Goal: Task Accomplishment & Management: Use online tool/utility

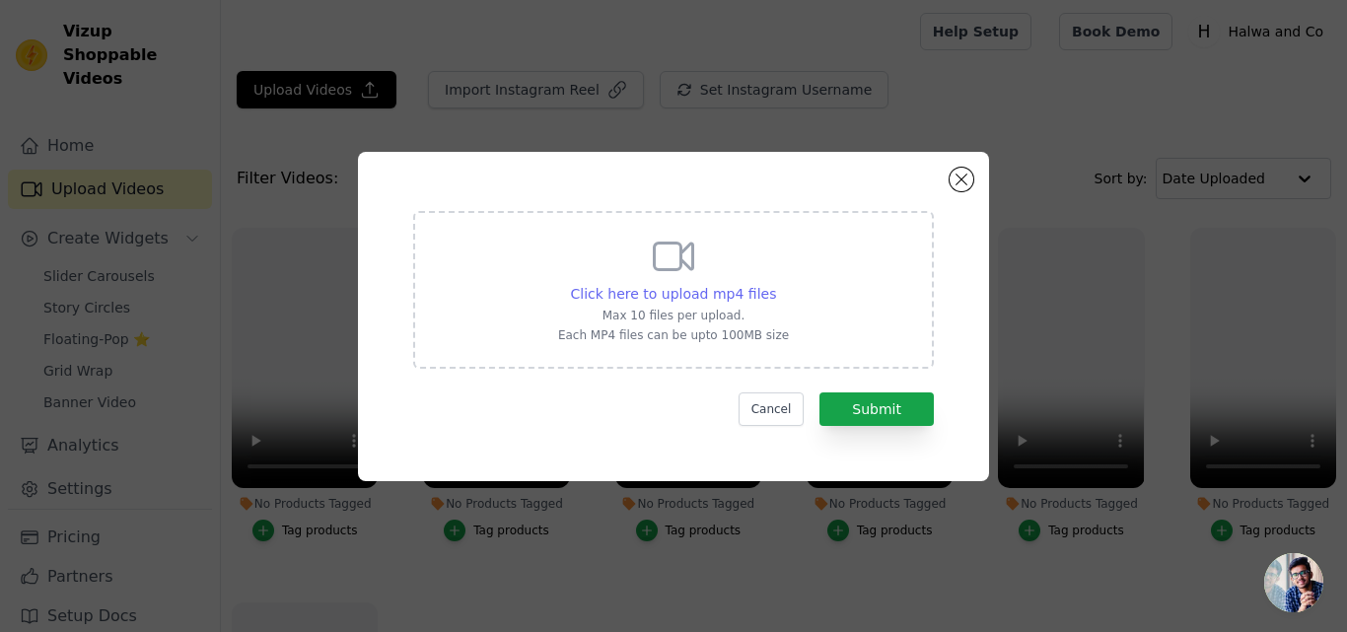
click at [698, 288] on span "Click here to upload mp4 files" at bounding box center [674, 294] width 206 height 16
click at [775, 284] on input "Click here to upload mp4 files Max 10 files per upload. Each MP4 files can be u…" at bounding box center [775, 283] width 1 height 1
type input "C:\fakepath\Halwa-Co-Daal-Halwa.mp4"
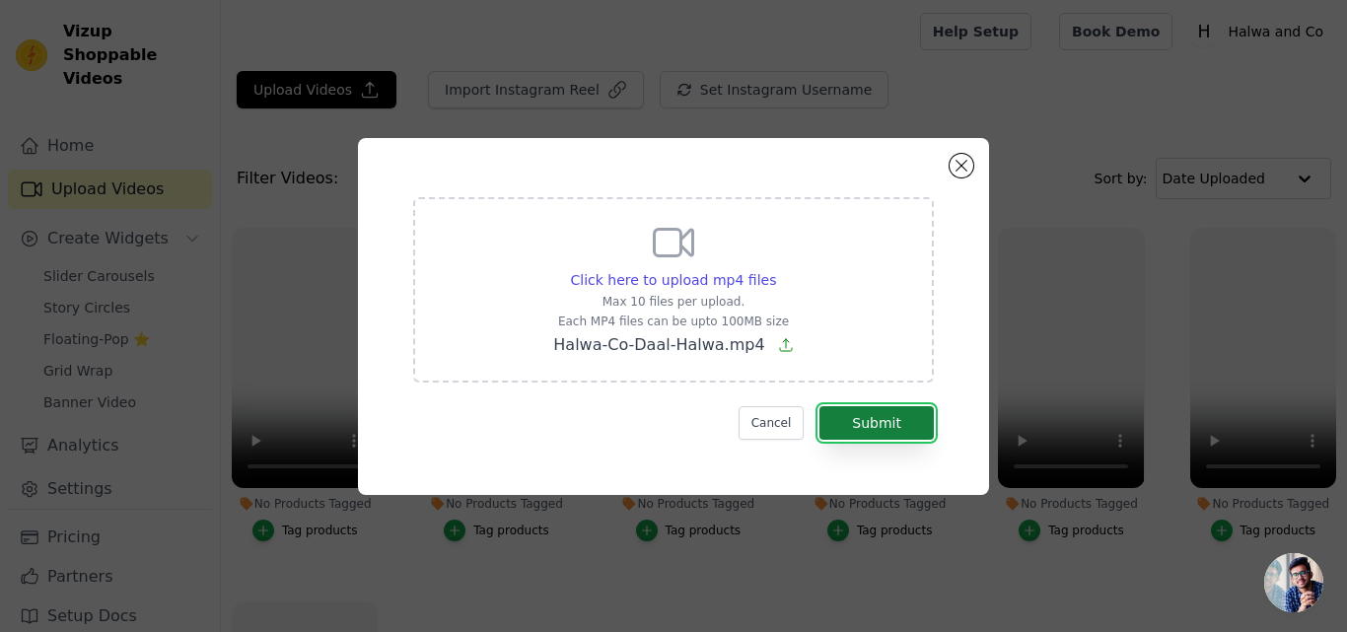
click at [859, 423] on button "Submit" at bounding box center [876, 423] width 114 height 34
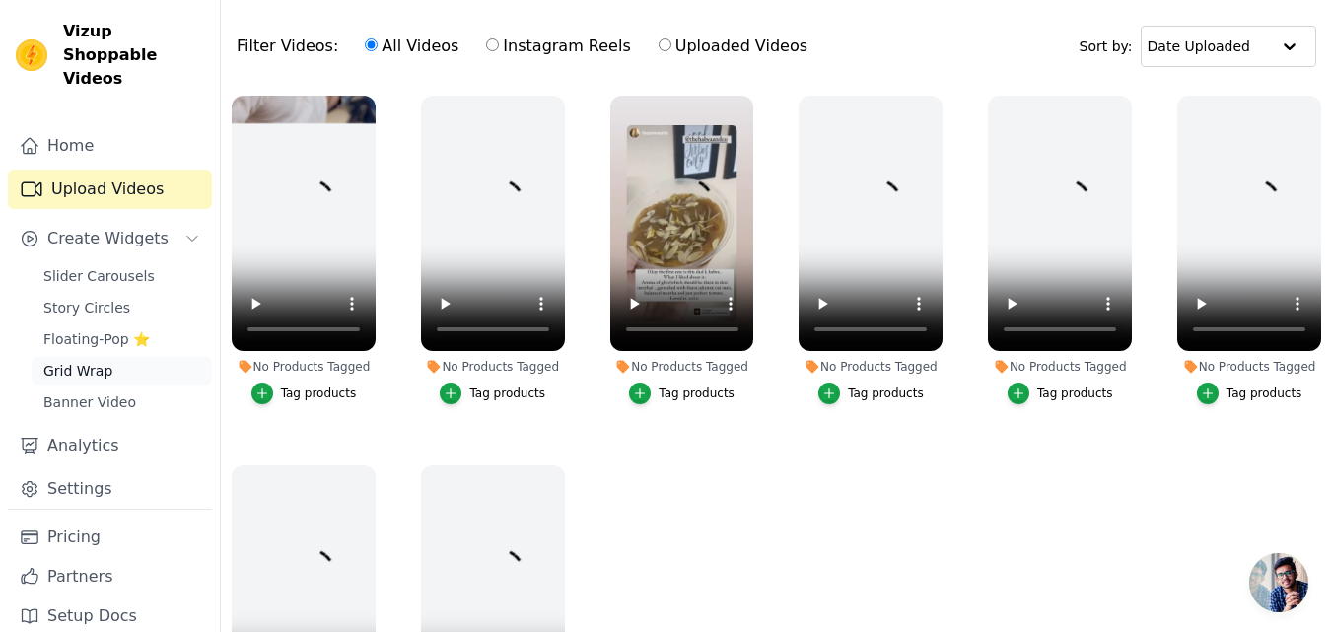
scroll to position [103, 0]
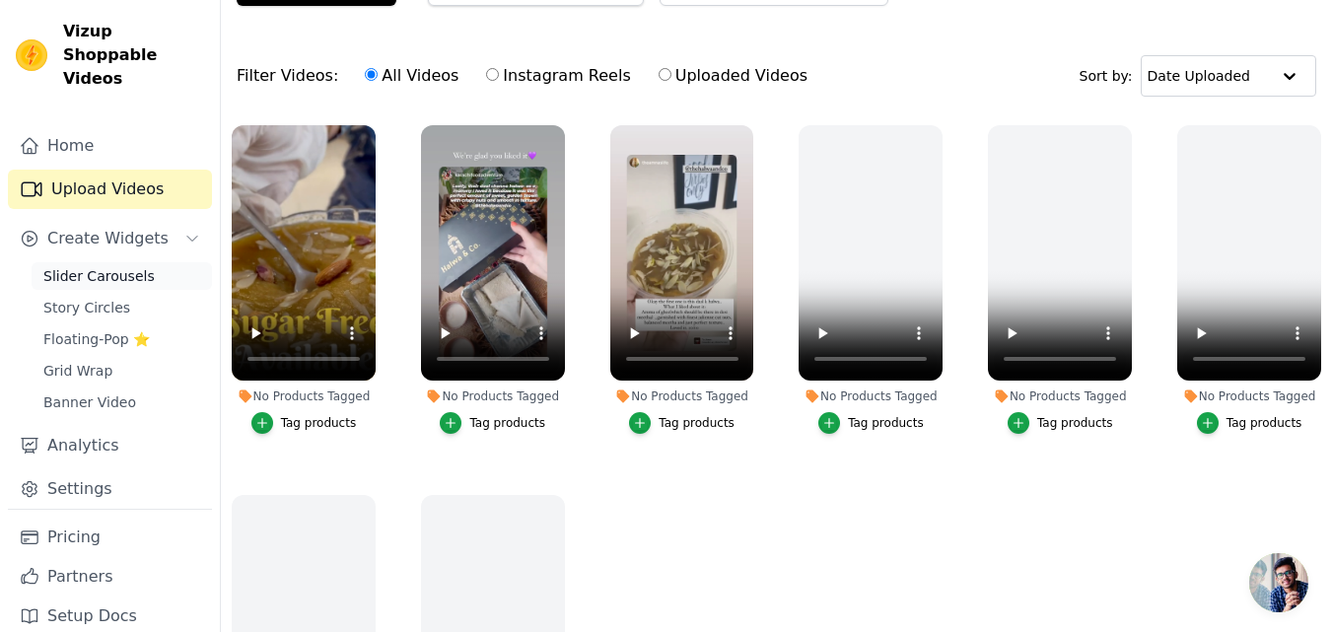
click at [96, 266] on span "Slider Carousels" at bounding box center [98, 276] width 111 height 20
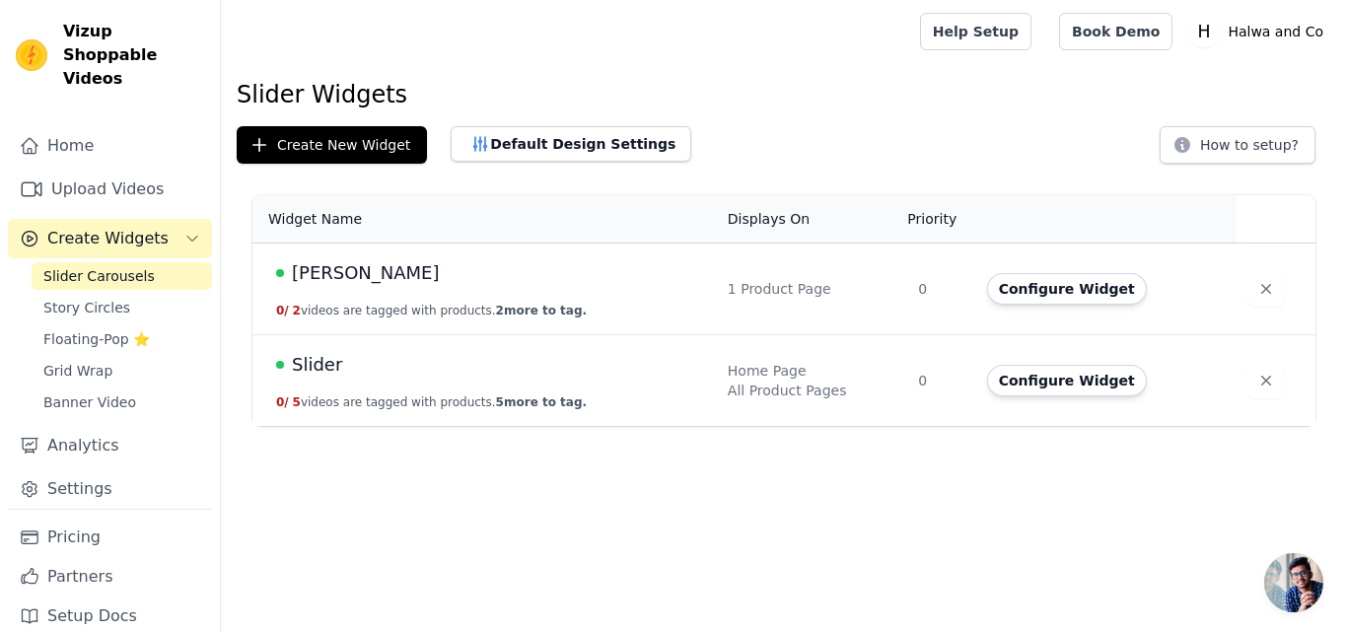
click at [385, 271] on span "[PERSON_NAME]" at bounding box center [366, 273] width 148 height 28
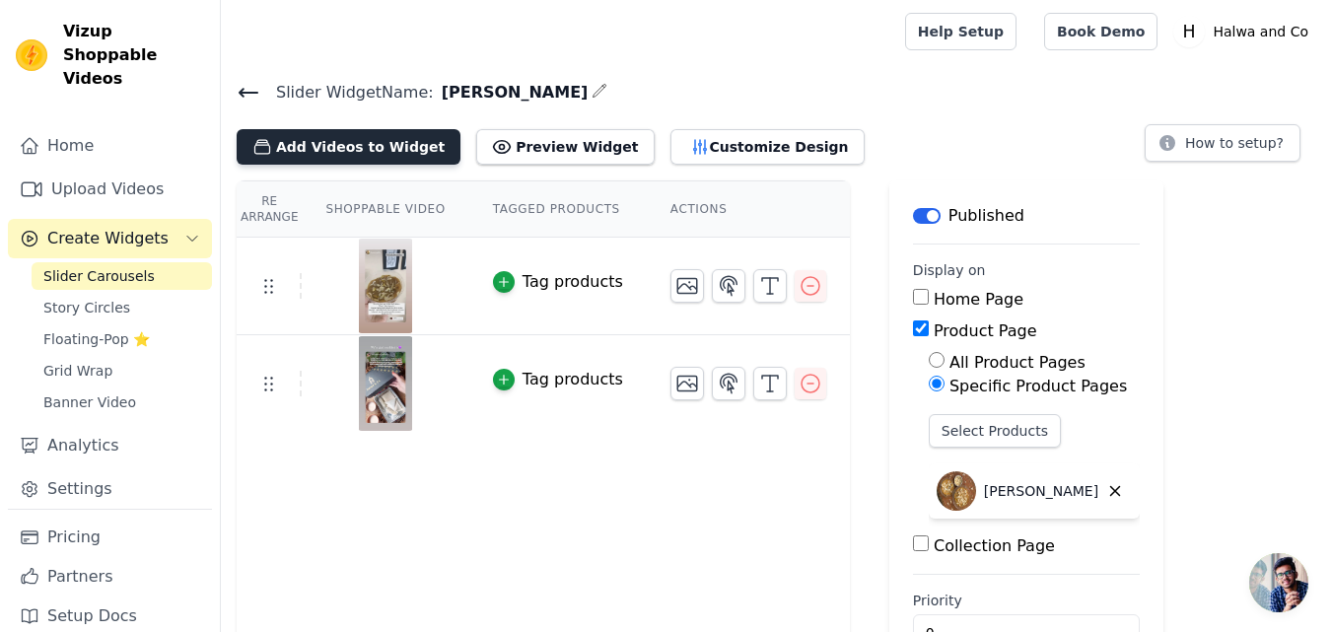
click at [388, 146] on button "Add Videos to Widget" at bounding box center [349, 146] width 224 height 35
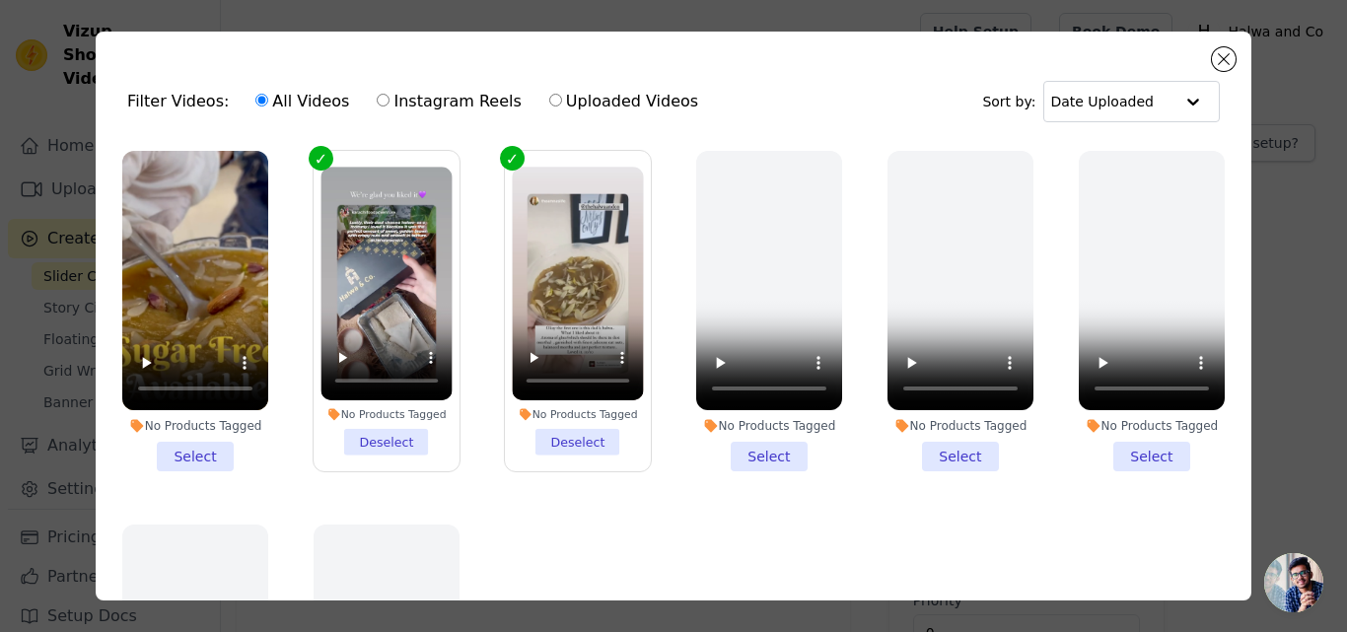
click at [201, 448] on li "No Products Tagged Select" at bounding box center [195, 311] width 146 height 320
click at [0, 0] on input "No Products Tagged Select" at bounding box center [0, 0] width 0 height 0
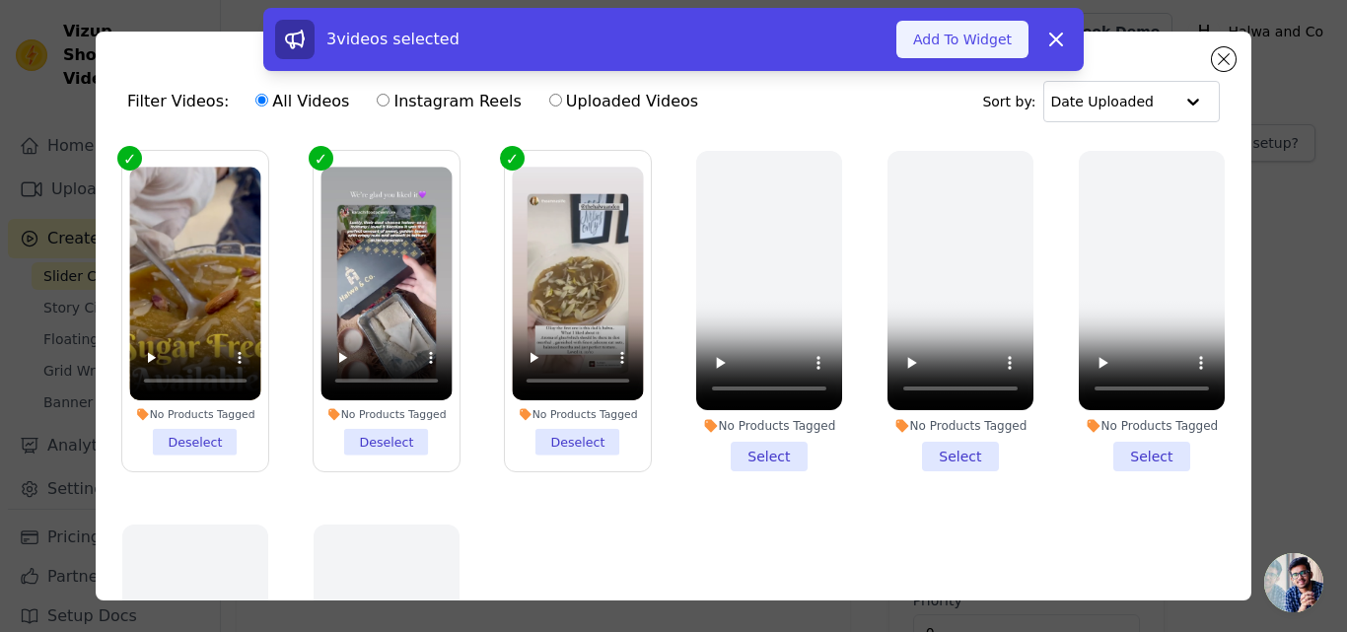
click at [962, 47] on button "Add To Widget" at bounding box center [962, 39] width 132 height 37
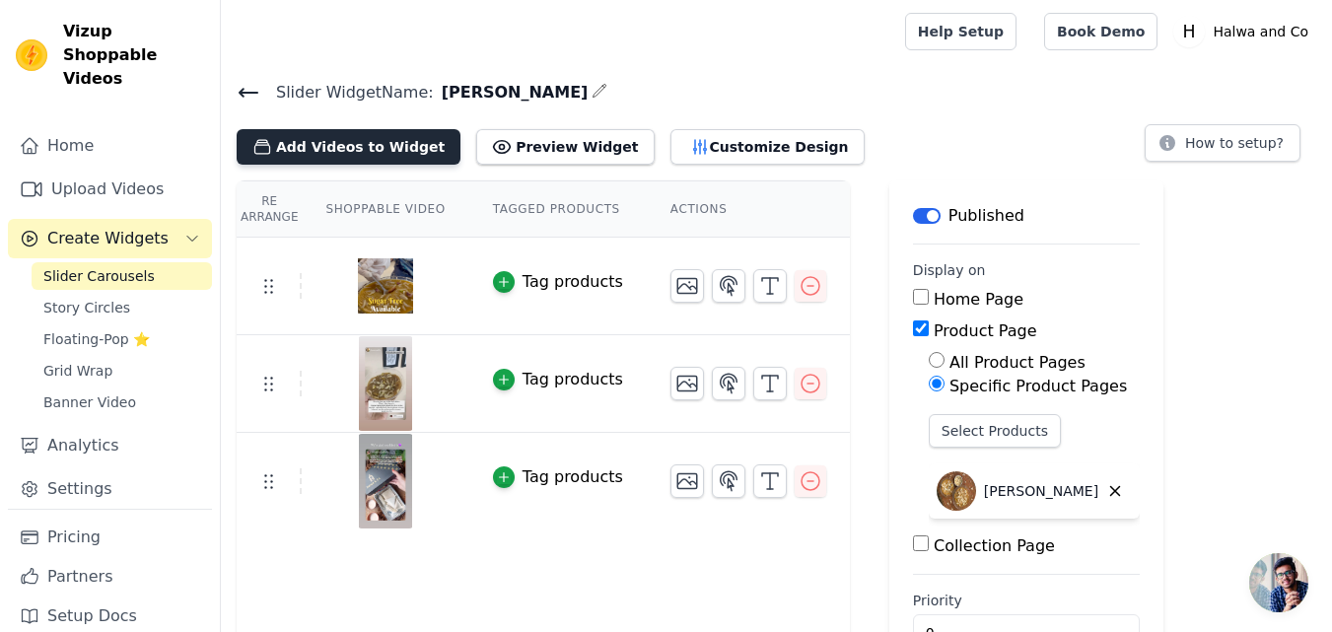
click at [407, 148] on button "Add Videos to Widget" at bounding box center [349, 146] width 224 height 35
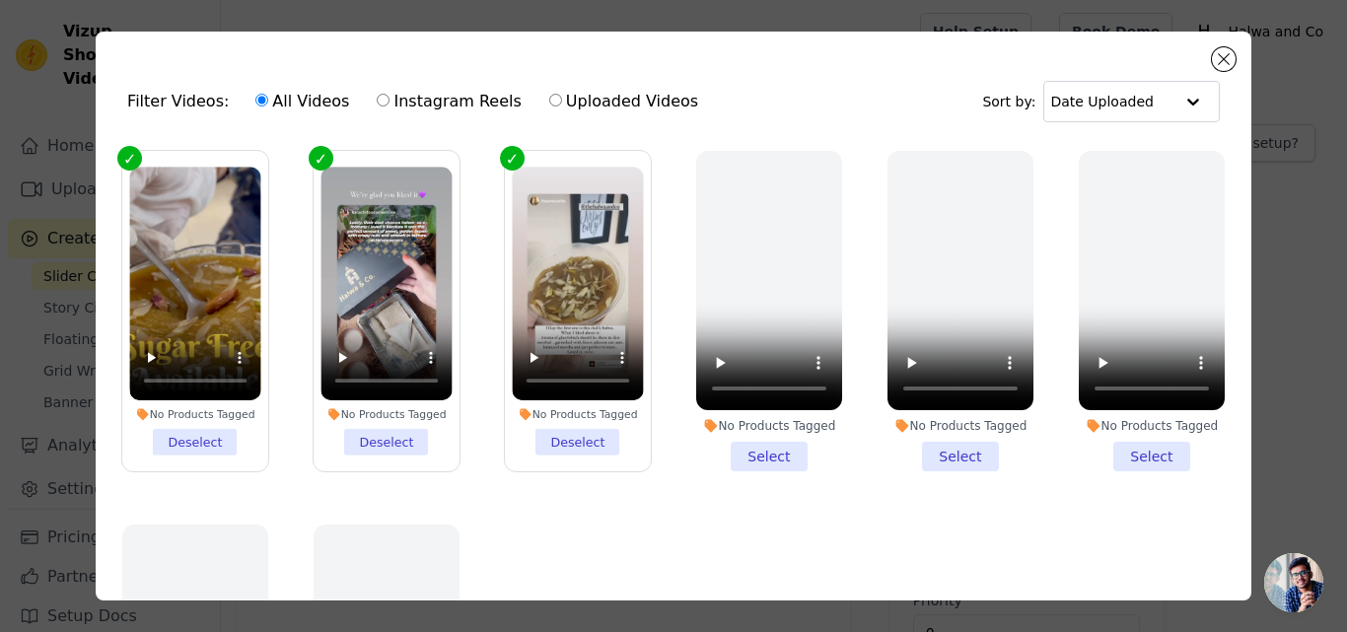
click at [448, 104] on label "Instagram Reels" at bounding box center [449, 102] width 146 height 26
click at [389, 104] on input "Instagram Reels" at bounding box center [383, 100] width 13 height 13
radio input "true"
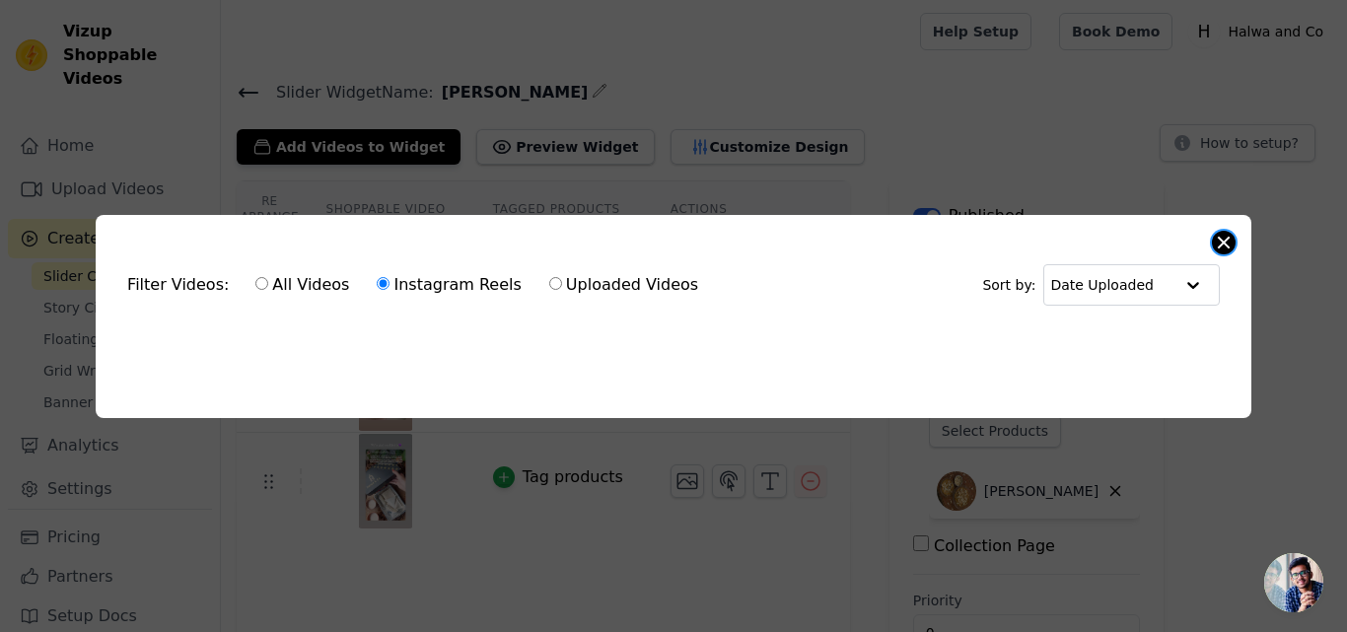
click at [1225, 242] on button "Close modal" at bounding box center [1223, 243] width 24 height 24
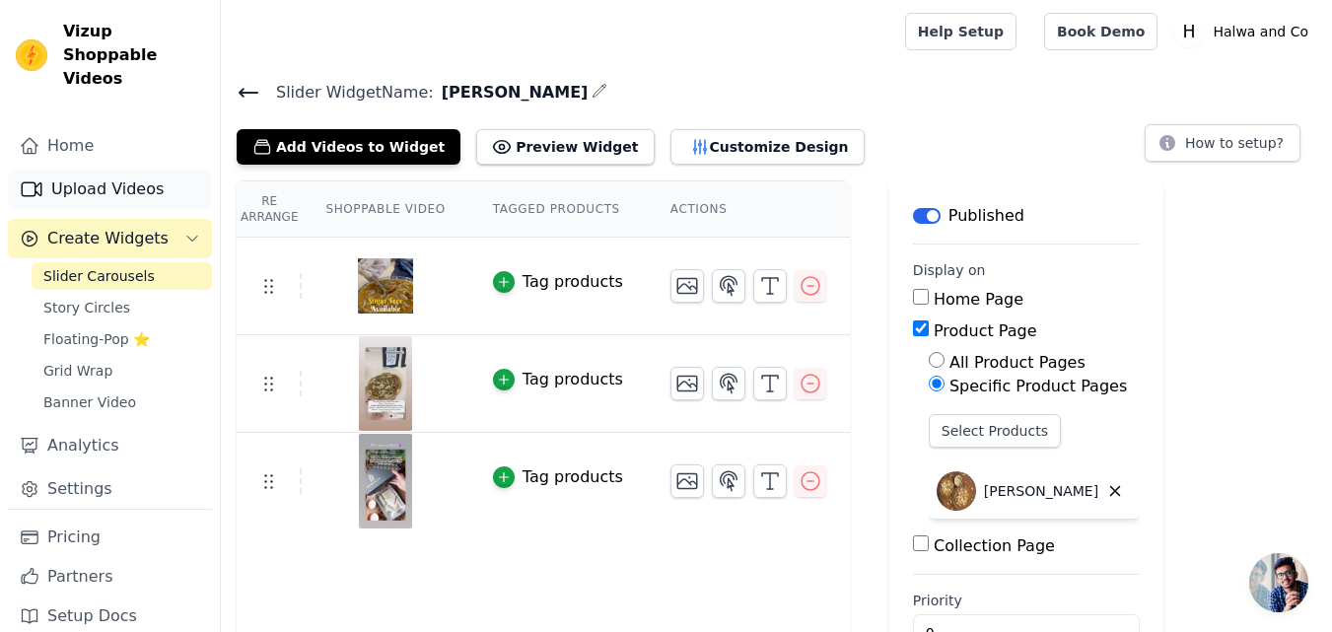
click at [94, 170] on link "Upload Videos" at bounding box center [110, 189] width 204 height 39
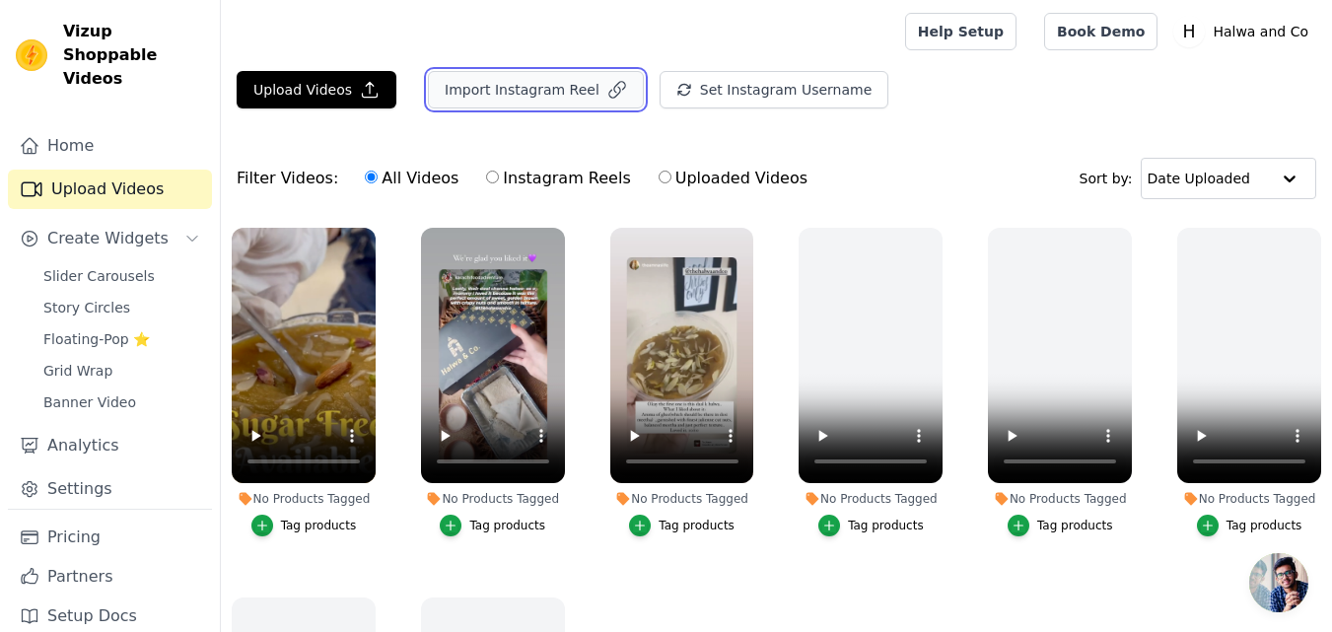
click at [543, 93] on button "Import Instagram Reel" at bounding box center [536, 89] width 216 height 37
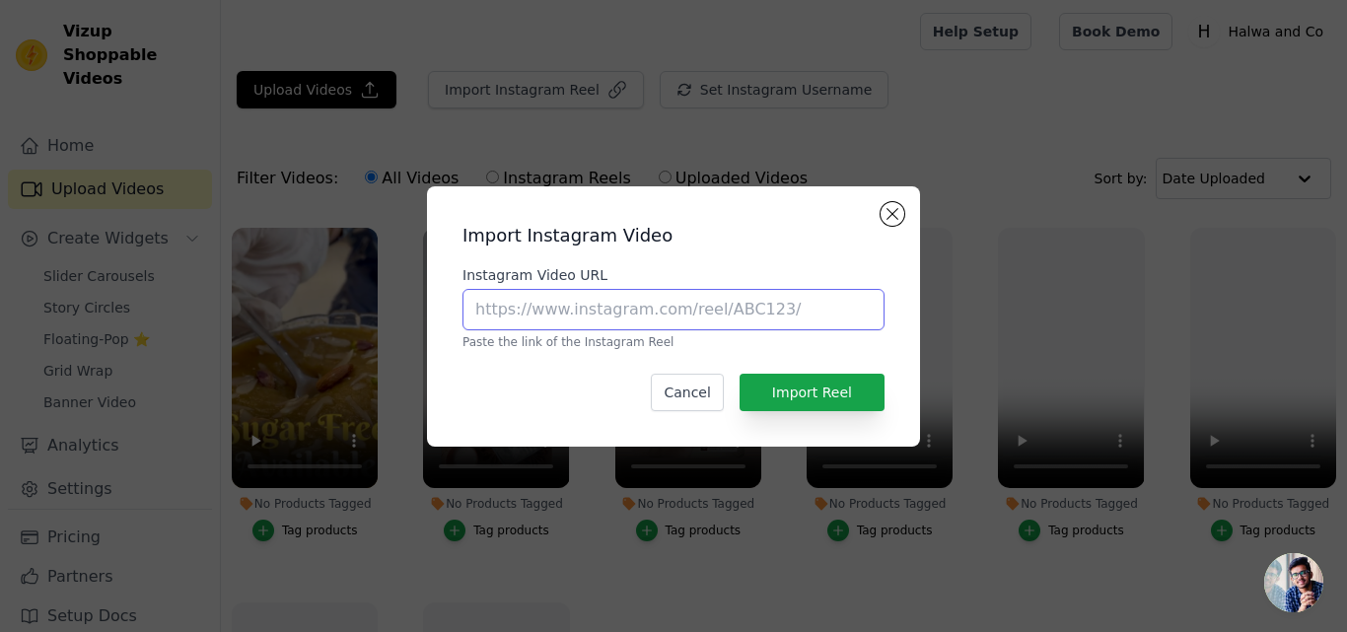
click at [551, 303] on input "Instagram Video URL" at bounding box center [673, 309] width 422 height 41
paste input "https://www.instagram.com/reel/CsWdZ6qgx1-/?igsh=MTB0bDQybmZ2emcxYw%3D%3D"
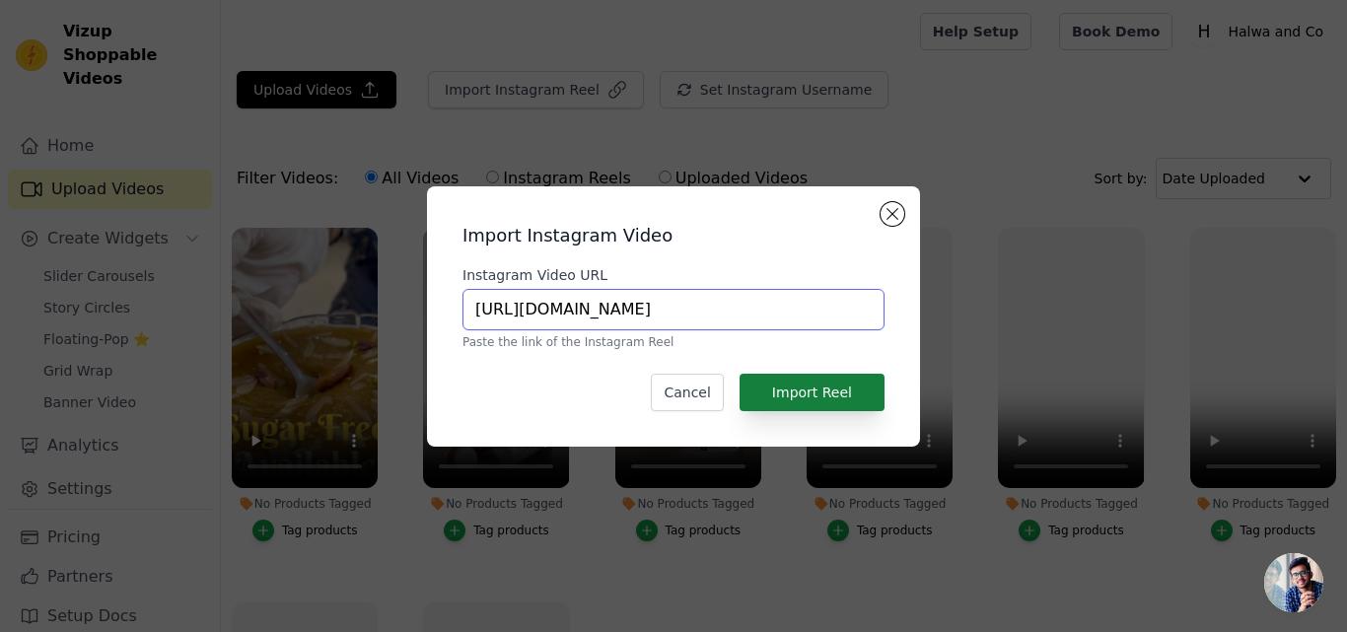
type input "https://www.instagram.com/reel/CsWdZ6qgx1-/?igsh=MTB0bDQybmZ2emcxYw%3D%3D"
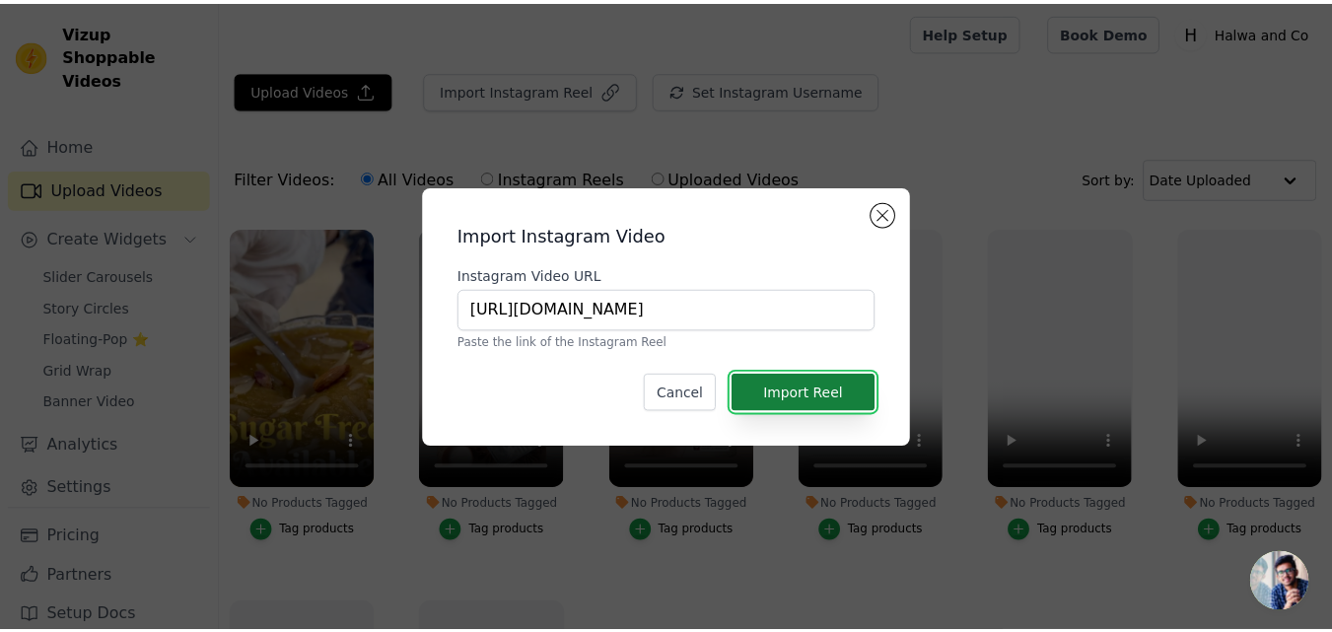
scroll to position [0, 0]
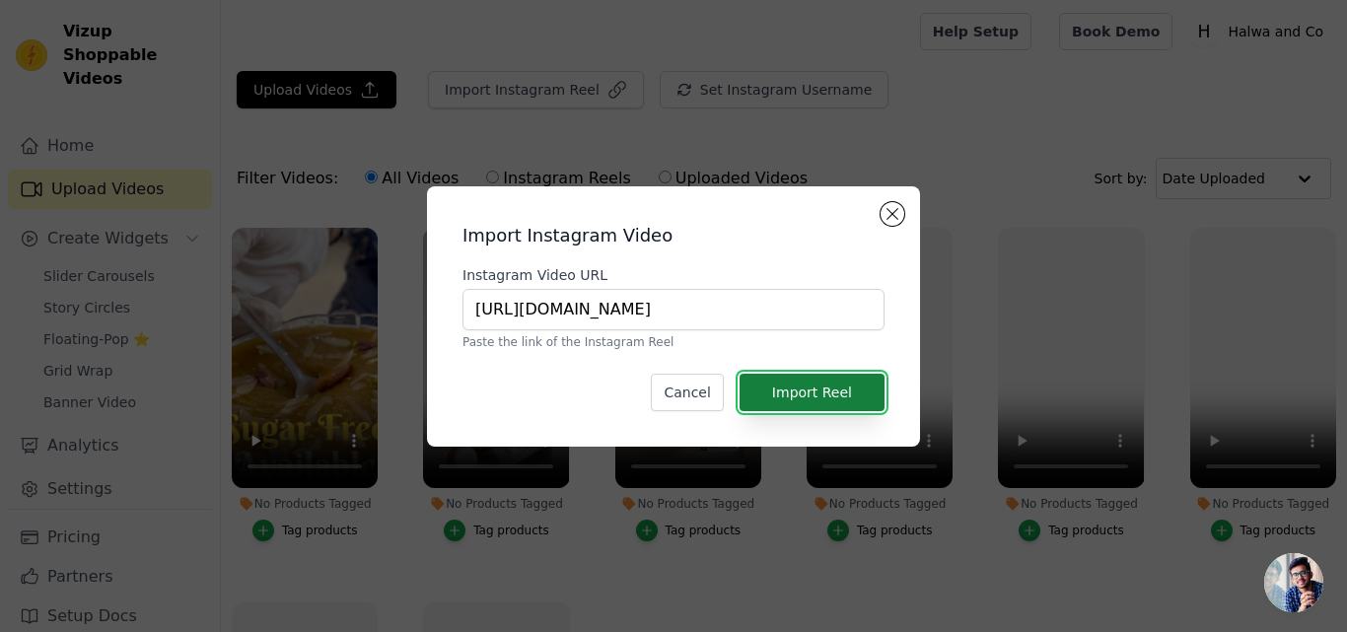
click at [819, 383] on button "Import Reel" at bounding box center [811, 392] width 145 height 37
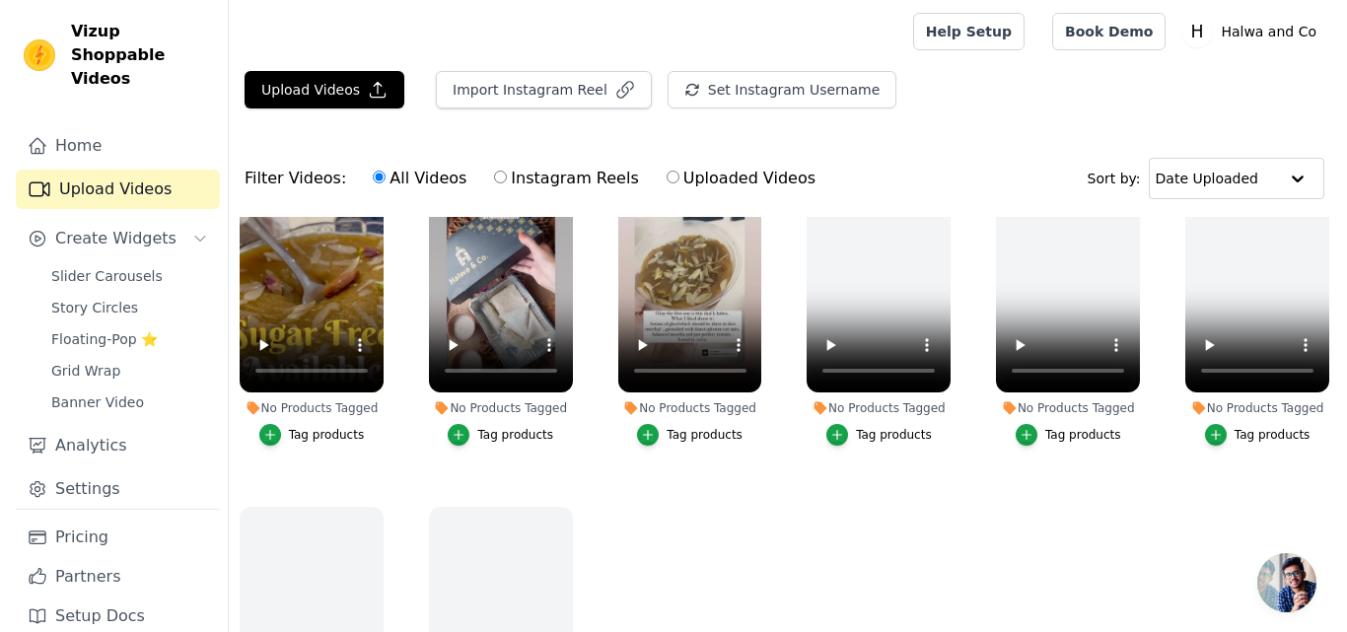
scroll to position [175, 0]
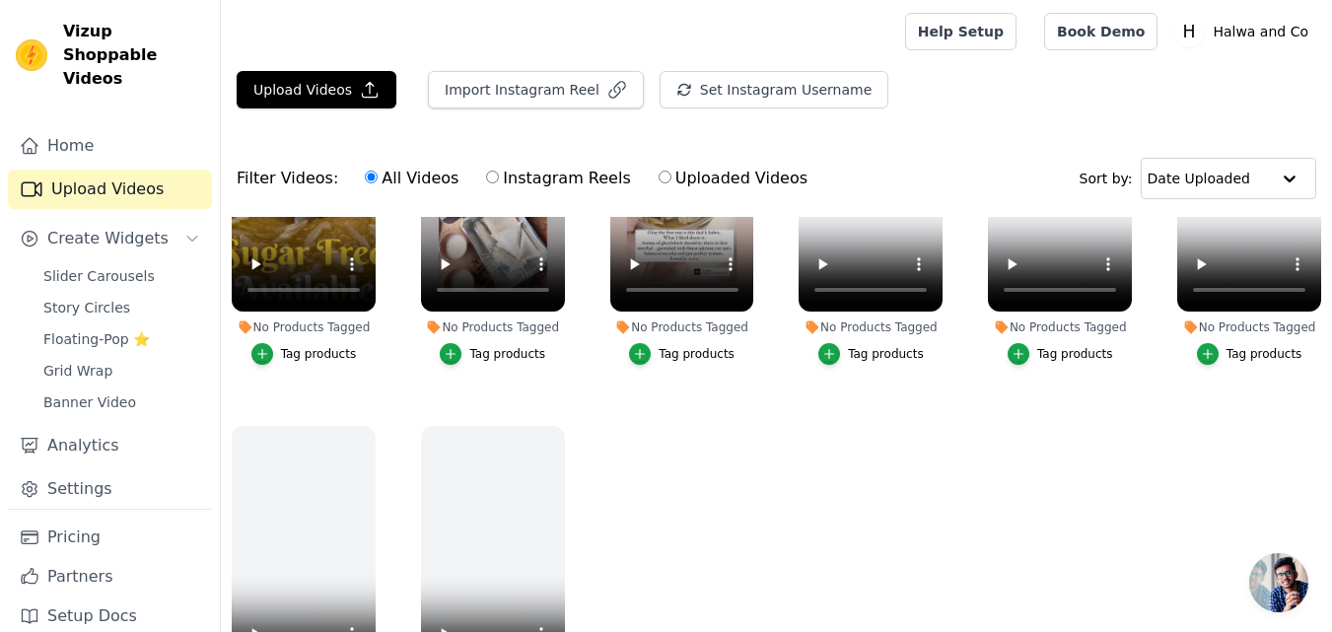
click at [524, 177] on label "Instagram Reels" at bounding box center [558, 179] width 146 height 26
click at [499, 177] on input "Instagram Reels" at bounding box center [492, 177] width 13 height 13
radio input "true"
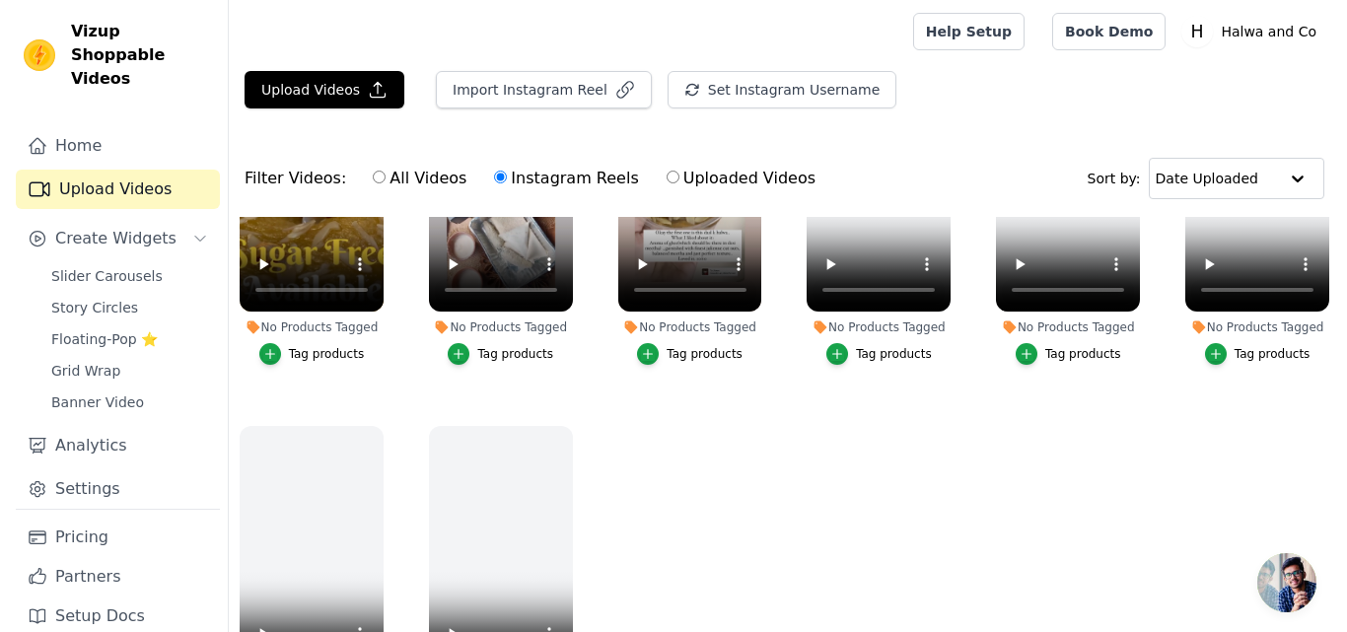
scroll to position [0, 0]
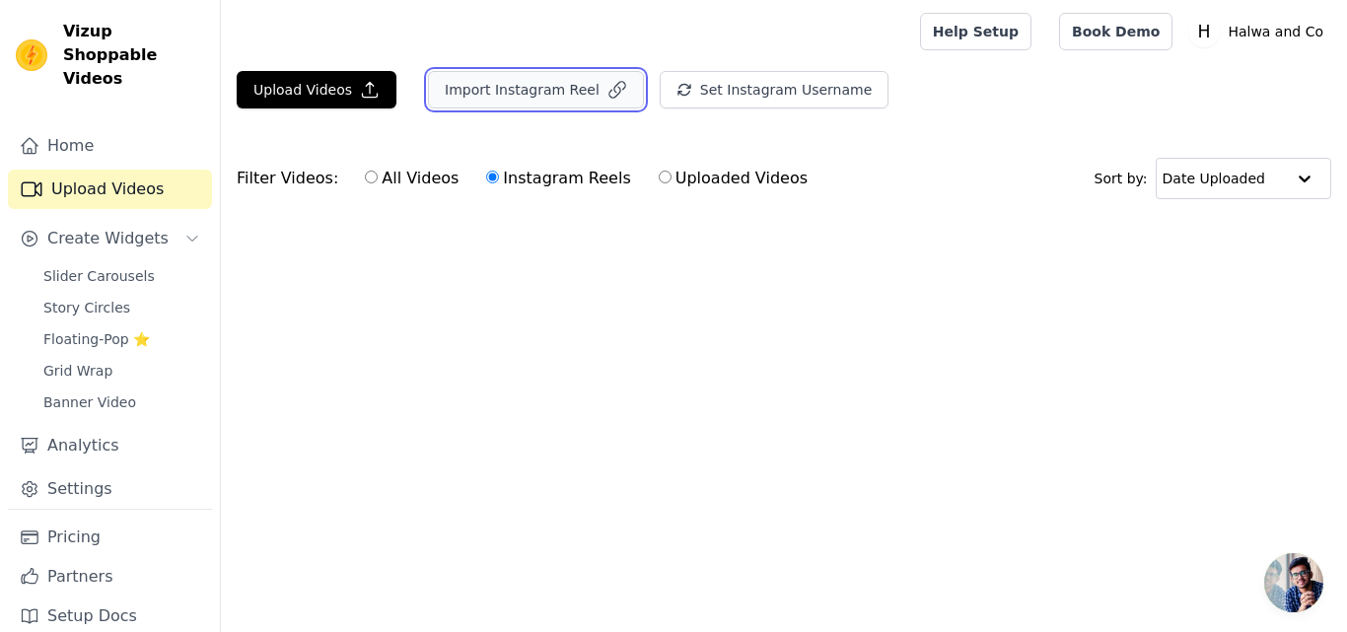
click at [484, 90] on button "Import Instagram Reel" at bounding box center [536, 89] width 216 height 37
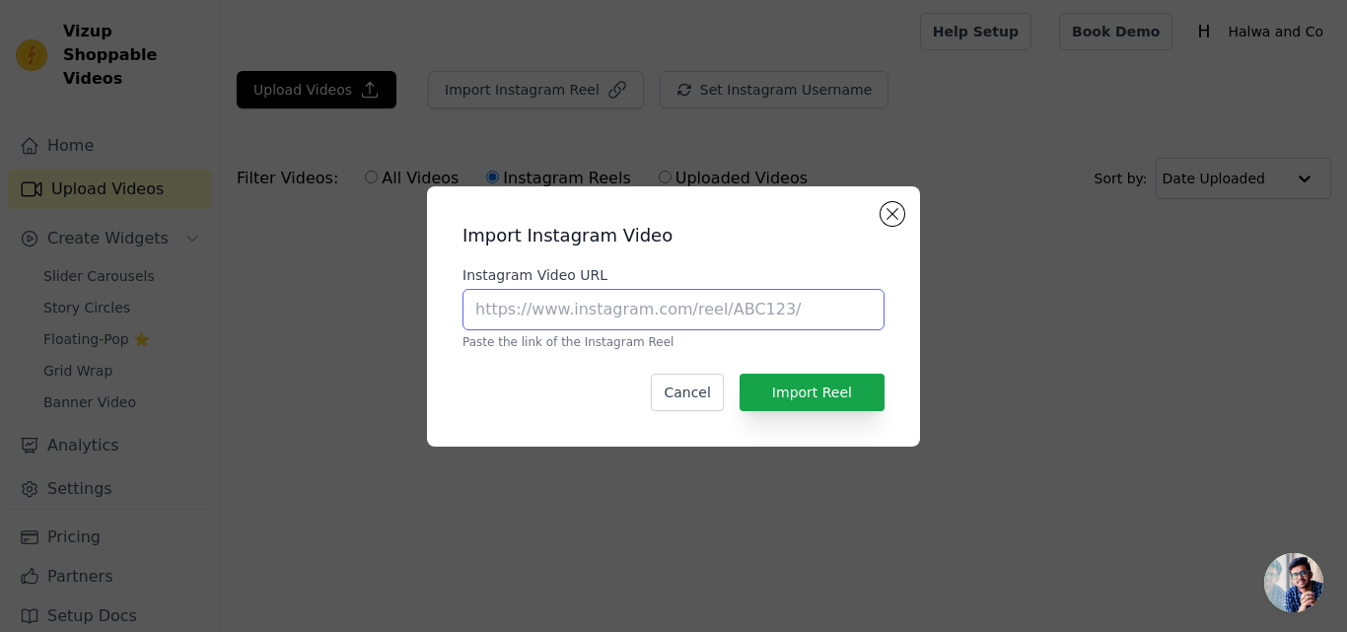
click at [647, 319] on input "Instagram Video URL" at bounding box center [673, 309] width 422 height 41
paste input "https://www.instagram.com/reel/CsWdZ6qgx1-/?igsh=MTB0bDQybmZ2emcxYw%3D%3D"
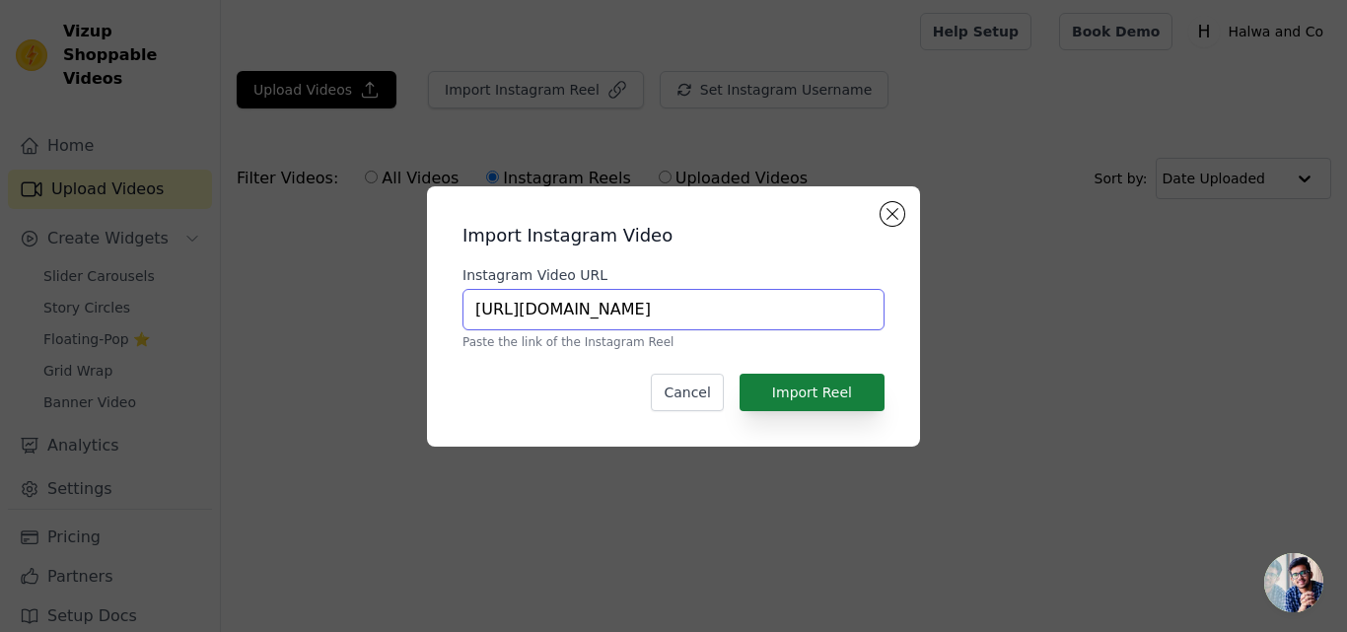
type input "https://www.instagram.com/reel/CsWdZ6qgx1-/?igsh=MTB0bDQybmZ2emcxYw%3D%3D"
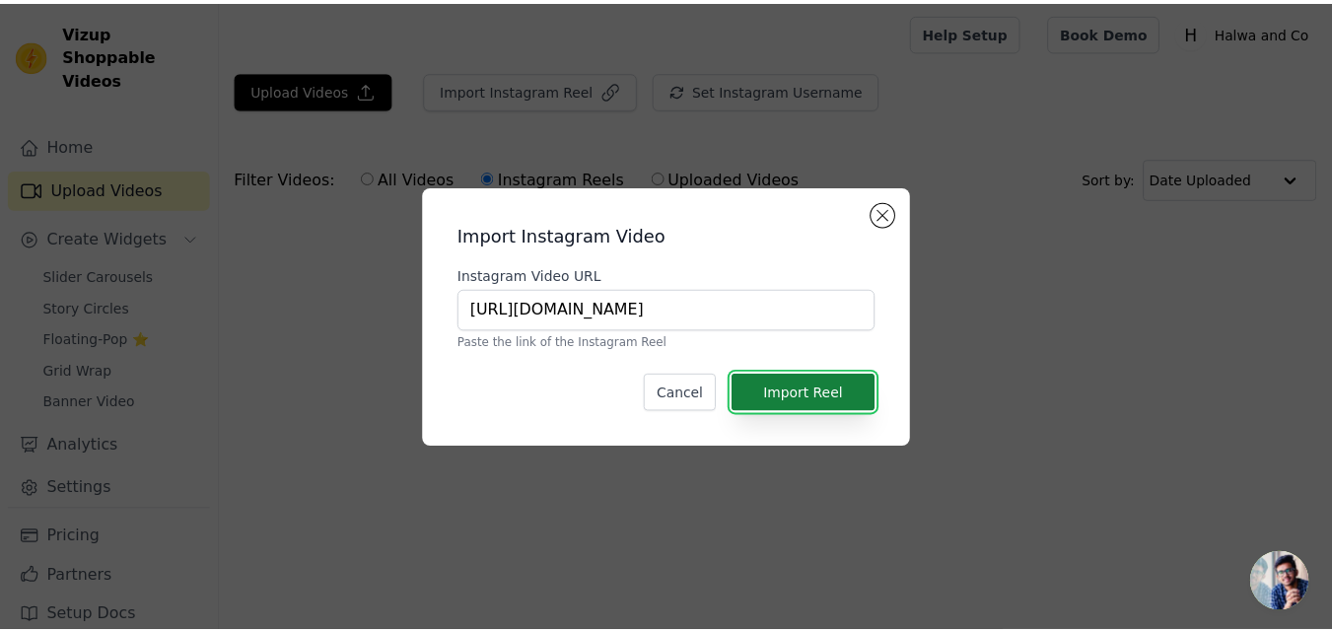
scroll to position [0, 0]
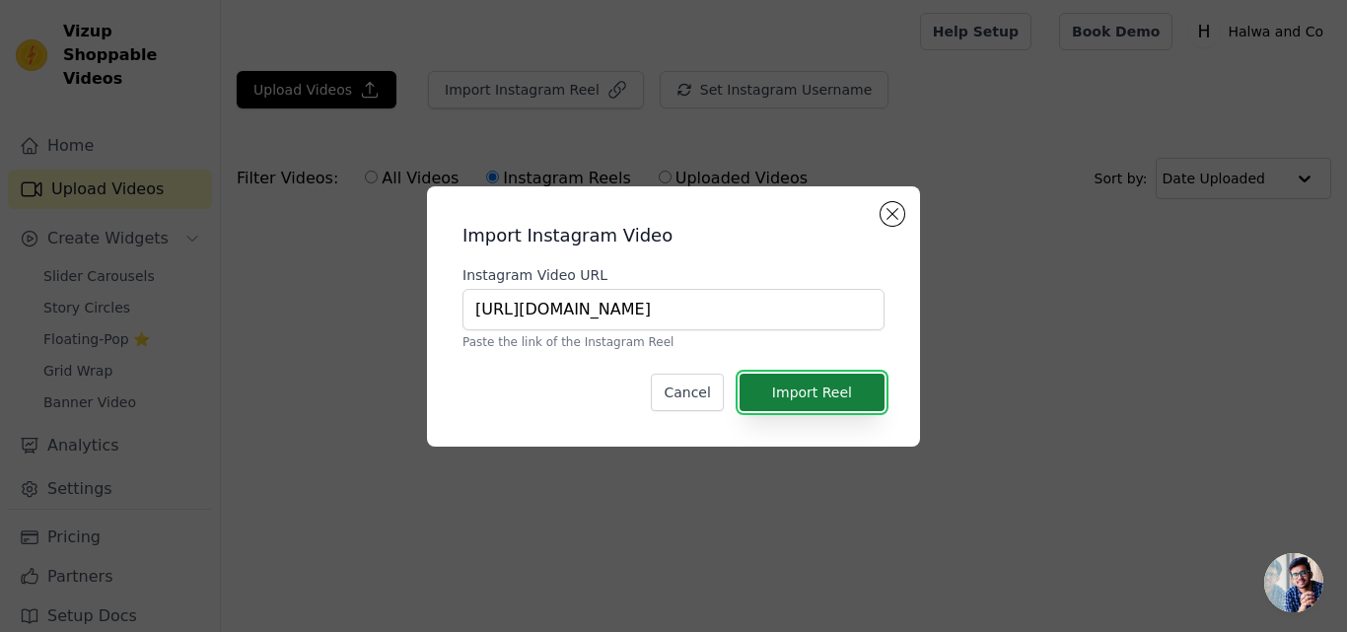
click at [800, 386] on button "Import Reel" at bounding box center [811, 392] width 145 height 37
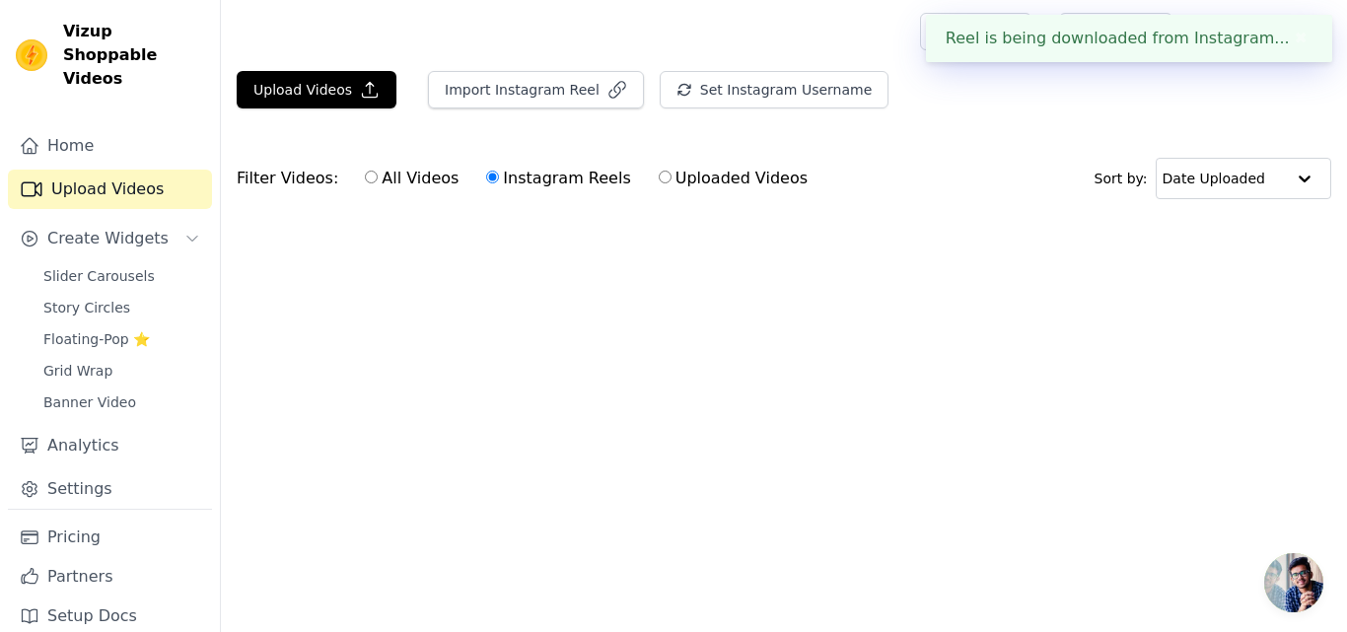
click at [785, 296] on html "Reel is being downloaded from Instagram... ✖ Vizup Shoppable Videos Home Upload…" at bounding box center [673, 148] width 1347 height 296
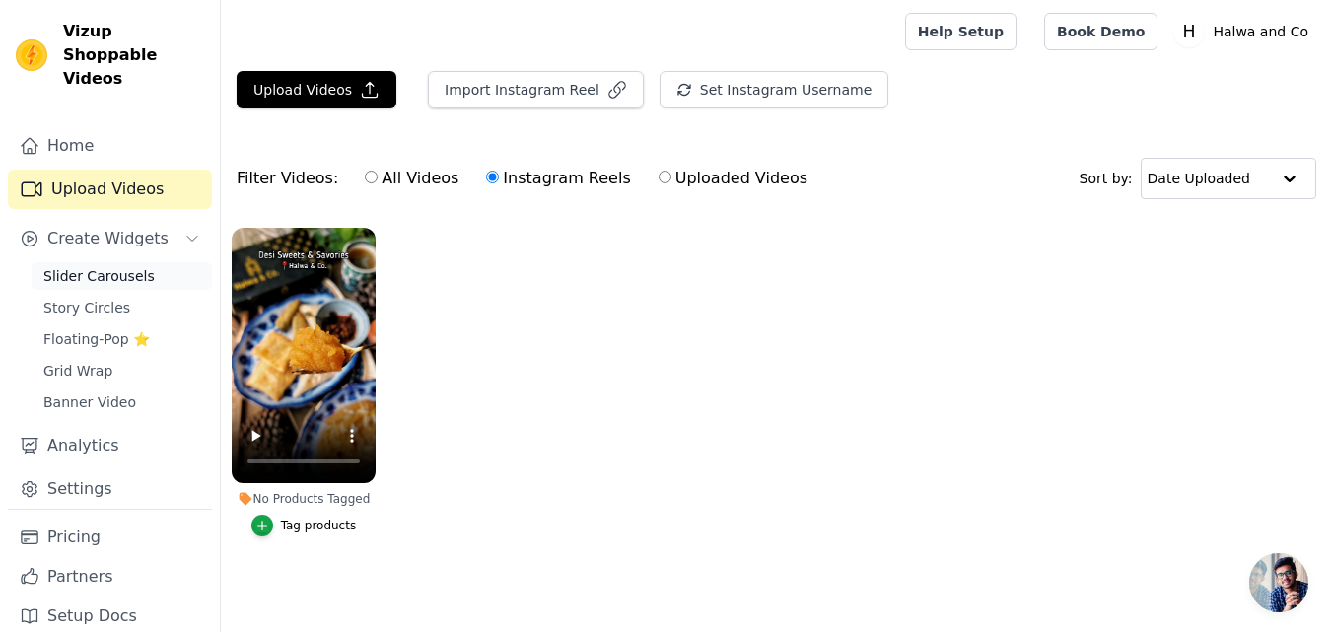
click at [107, 262] on link "Slider Carousels" at bounding box center [122, 276] width 180 height 28
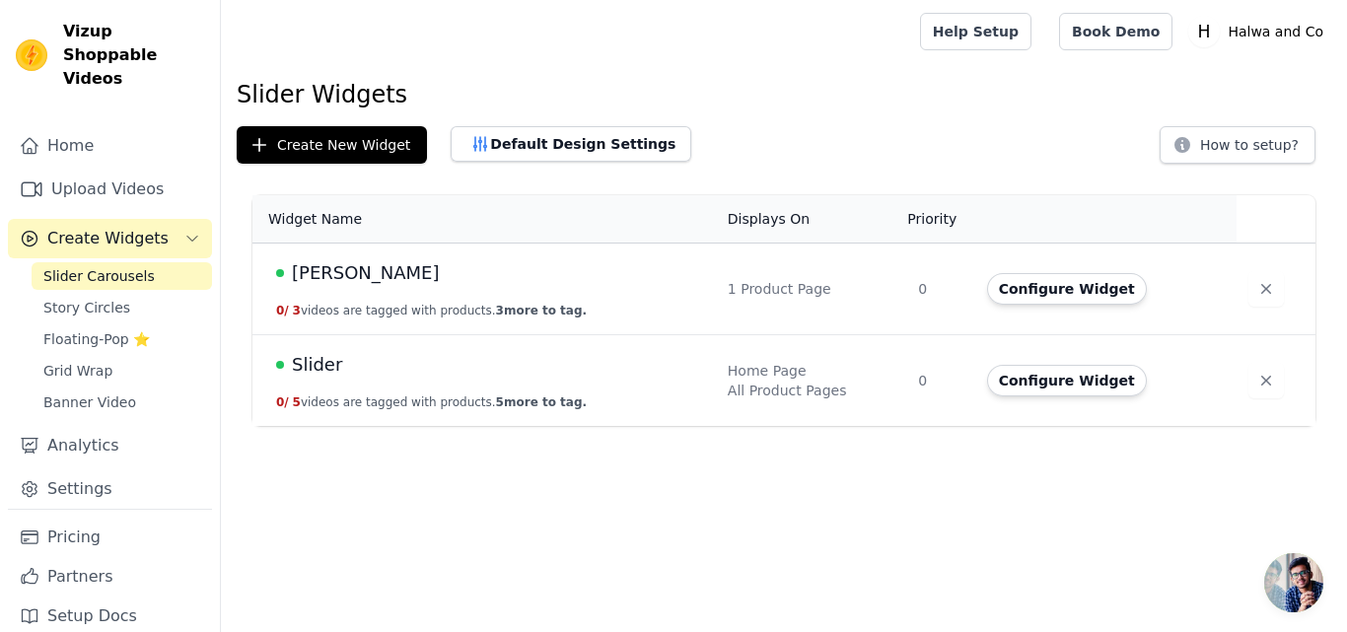
click at [432, 297] on td "Shahi Daal Halwa 0 / 3 videos are tagged with products. 3 more to tag." at bounding box center [483, 289] width 463 height 92
click at [501, 266] on div "[PERSON_NAME]" at bounding box center [490, 273] width 428 height 28
click at [495, 281] on div "[PERSON_NAME]" at bounding box center [490, 273] width 428 height 28
click at [398, 275] on span "[PERSON_NAME]" at bounding box center [366, 273] width 148 height 28
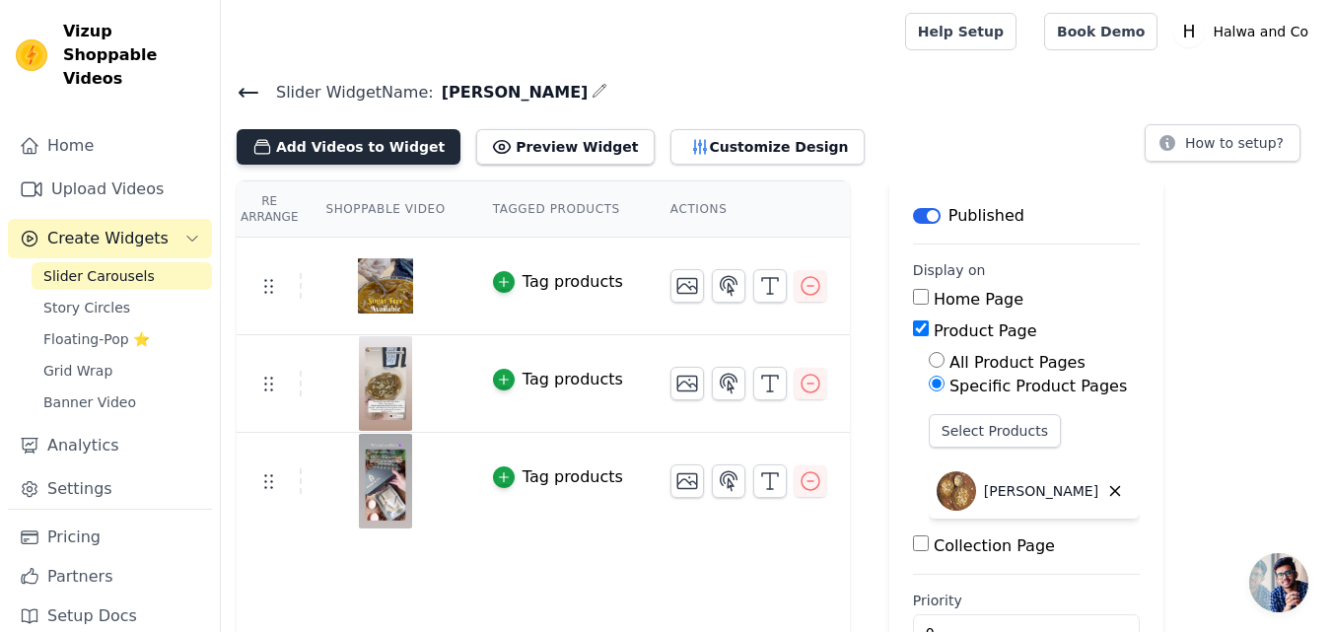
click at [380, 147] on button "Add Videos to Widget" at bounding box center [349, 146] width 224 height 35
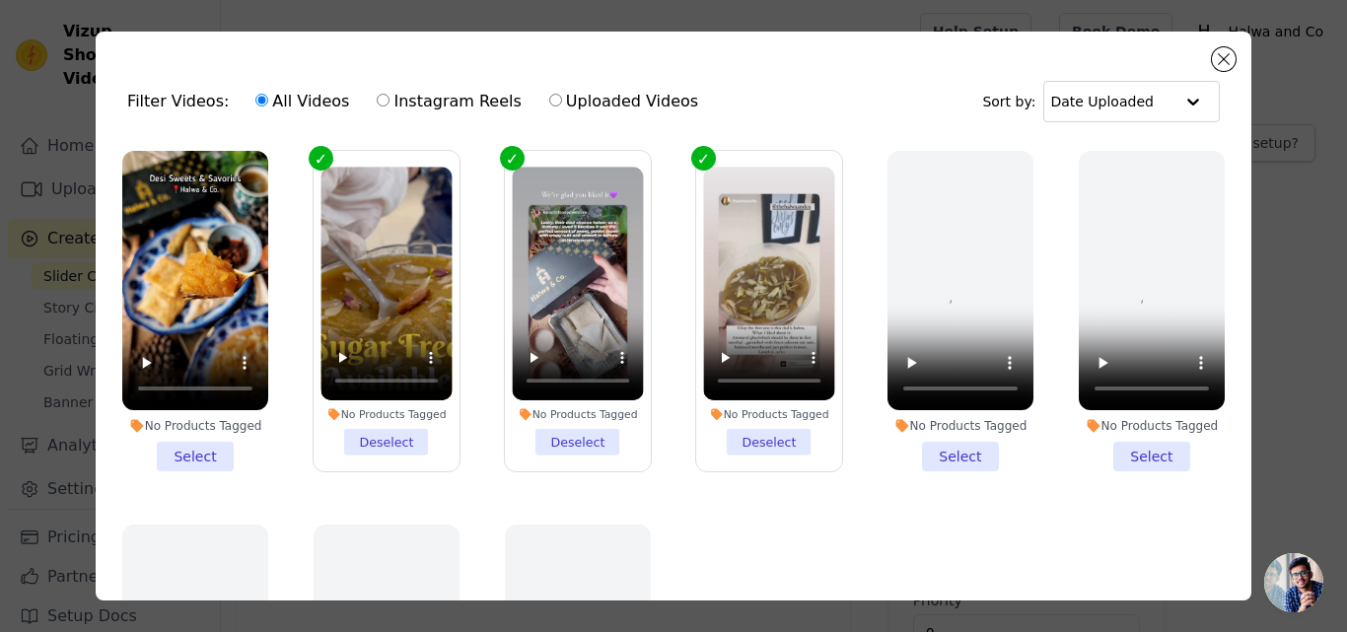
drag, startPoint x: 448, startPoint y: 118, endPoint x: 448, endPoint y: 103, distance: 15.8
click at [448, 115] on div "All Videos Instagram Reels Uploaded Videos" at bounding box center [476, 101] width 464 height 45
click at [448, 103] on label "Instagram Reels" at bounding box center [449, 102] width 146 height 26
click at [389, 103] on input "Instagram Reels" at bounding box center [383, 100] width 13 height 13
radio input "true"
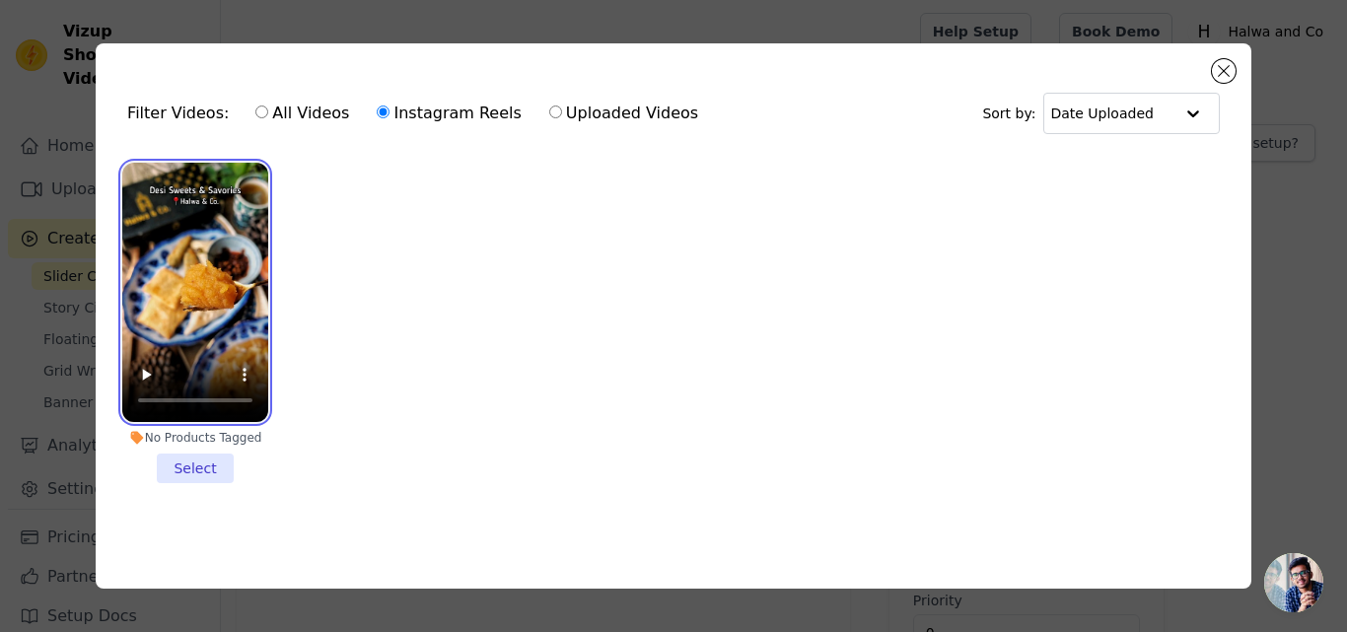
click at [187, 278] on video at bounding box center [195, 292] width 146 height 259
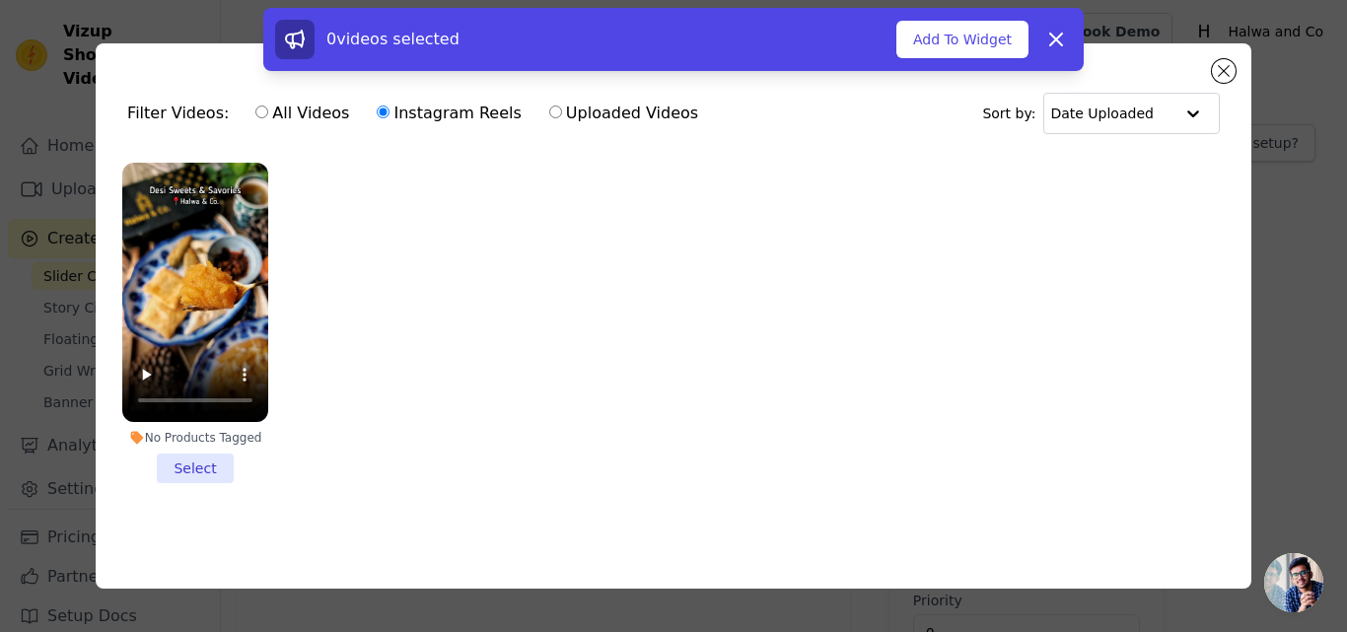
drag, startPoint x: 194, startPoint y: 480, endPoint x: 199, endPoint y: 464, distance: 16.5
click at [196, 470] on div "No Products Tagged Select" at bounding box center [195, 323] width 168 height 342
click at [200, 463] on li "No Products Tagged Select" at bounding box center [195, 323] width 146 height 320
click at [0, 0] on input "No Products Tagged Select" at bounding box center [0, 0] width 0 height 0
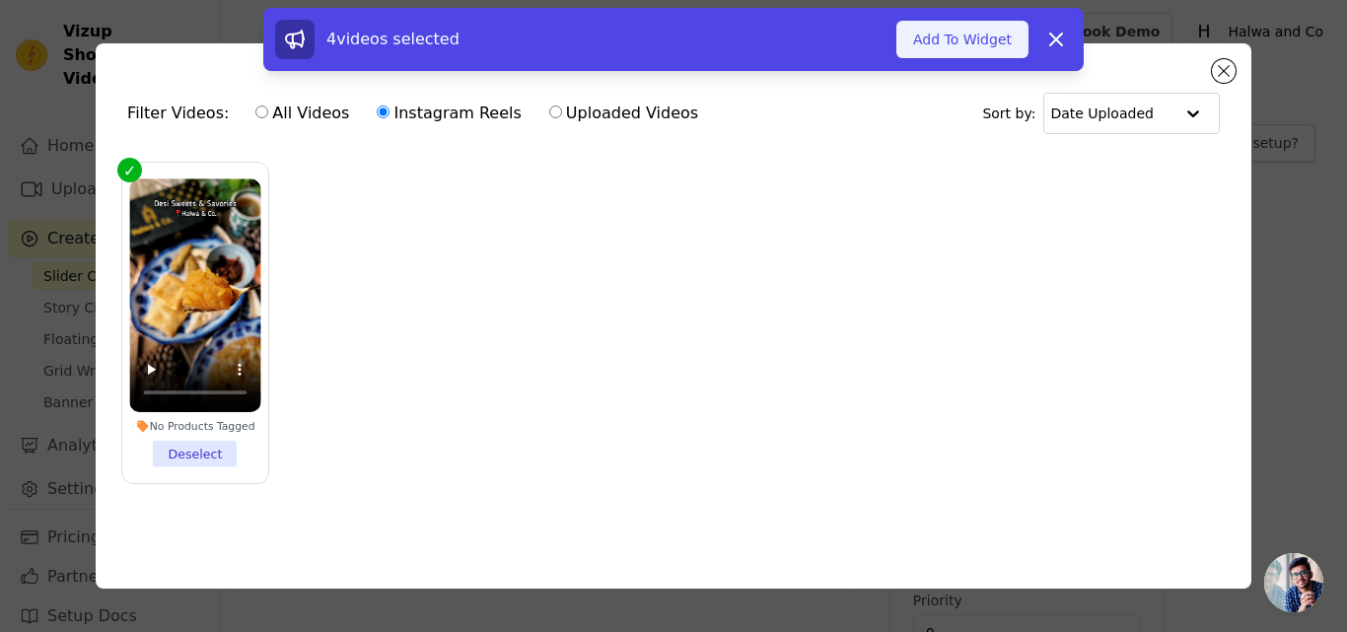
click at [950, 50] on button "Add To Widget" at bounding box center [962, 39] width 132 height 37
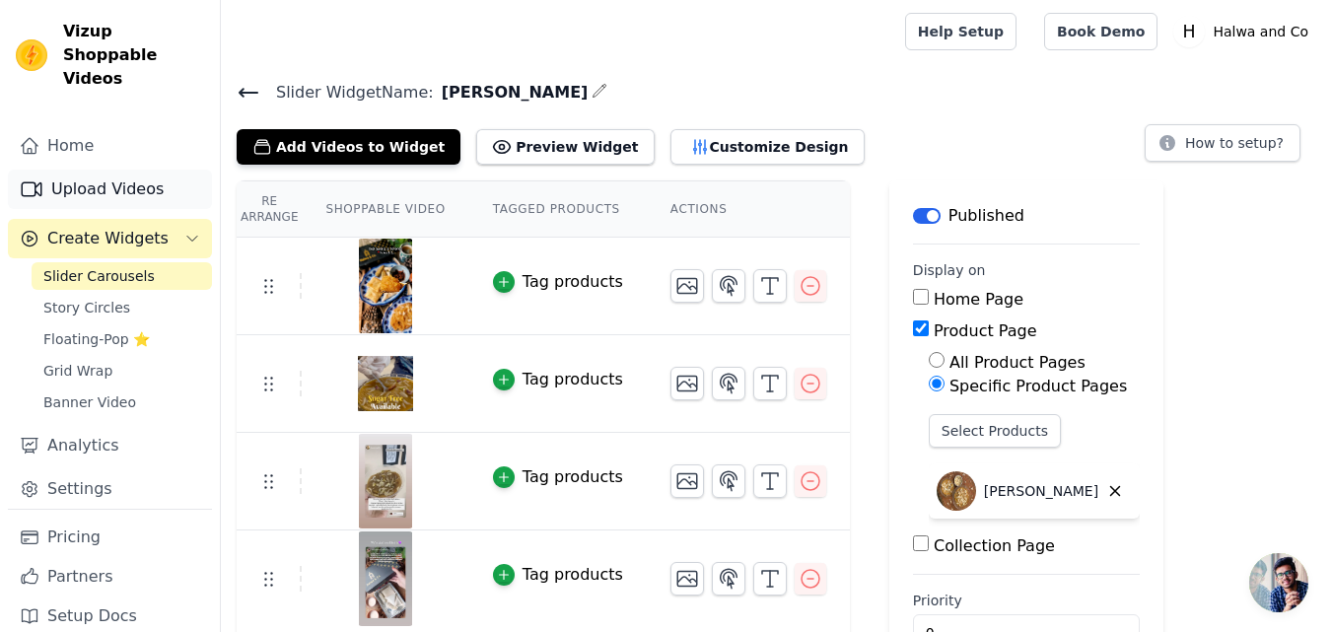
click at [105, 170] on link "Upload Videos" at bounding box center [110, 189] width 204 height 39
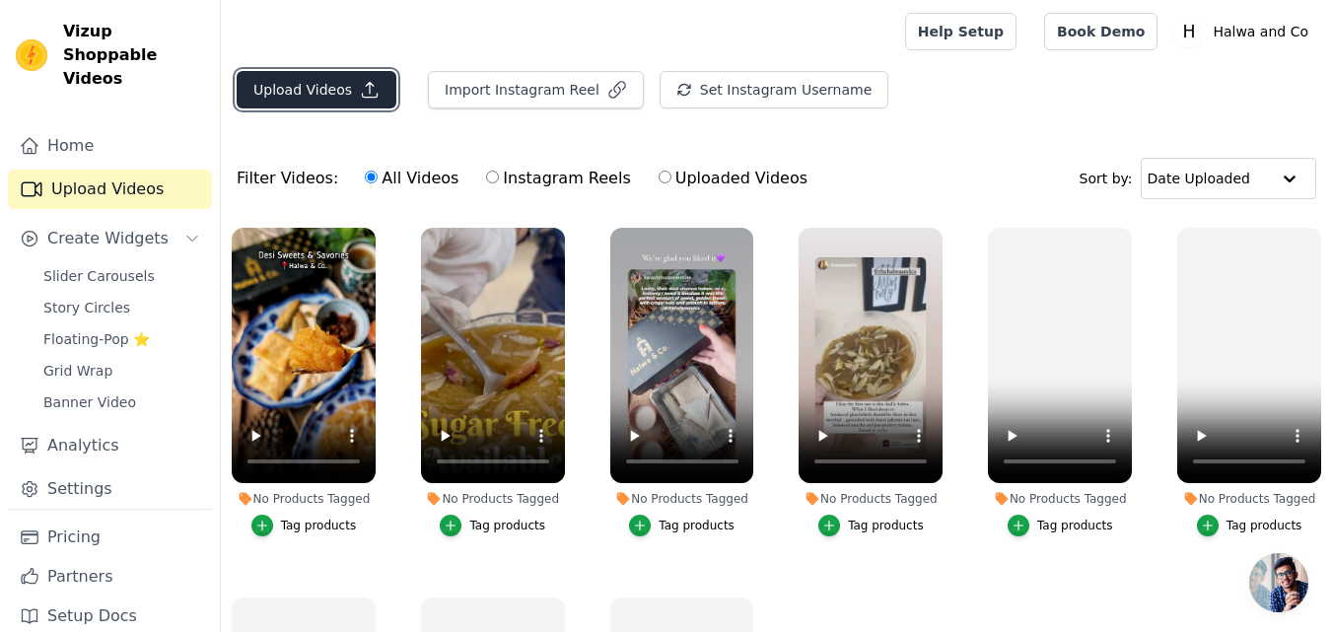
click at [308, 96] on button "Upload Videos" at bounding box center [317, 89] width 160 height 37
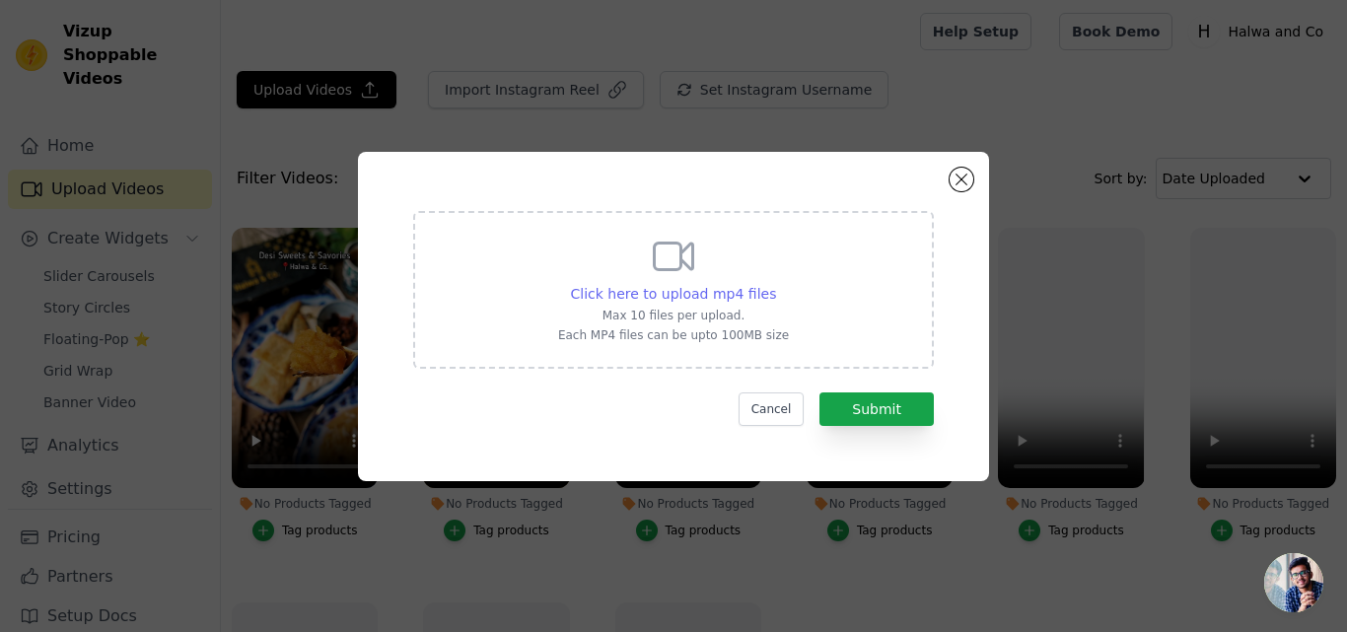
click at [668, 296] on span "Click here to upload mp4 files" at bounding box center [674, 294] width 206 height 16
click at [775, 284] on input "Click here to upload mp4 files Max 10 files per upload. Each MP4 files can be u…" at bounding box center [775, 283] width 1 height 1
type input "C:\fakepath\c295af3f73544b599e8b802854a2a725.mp4"
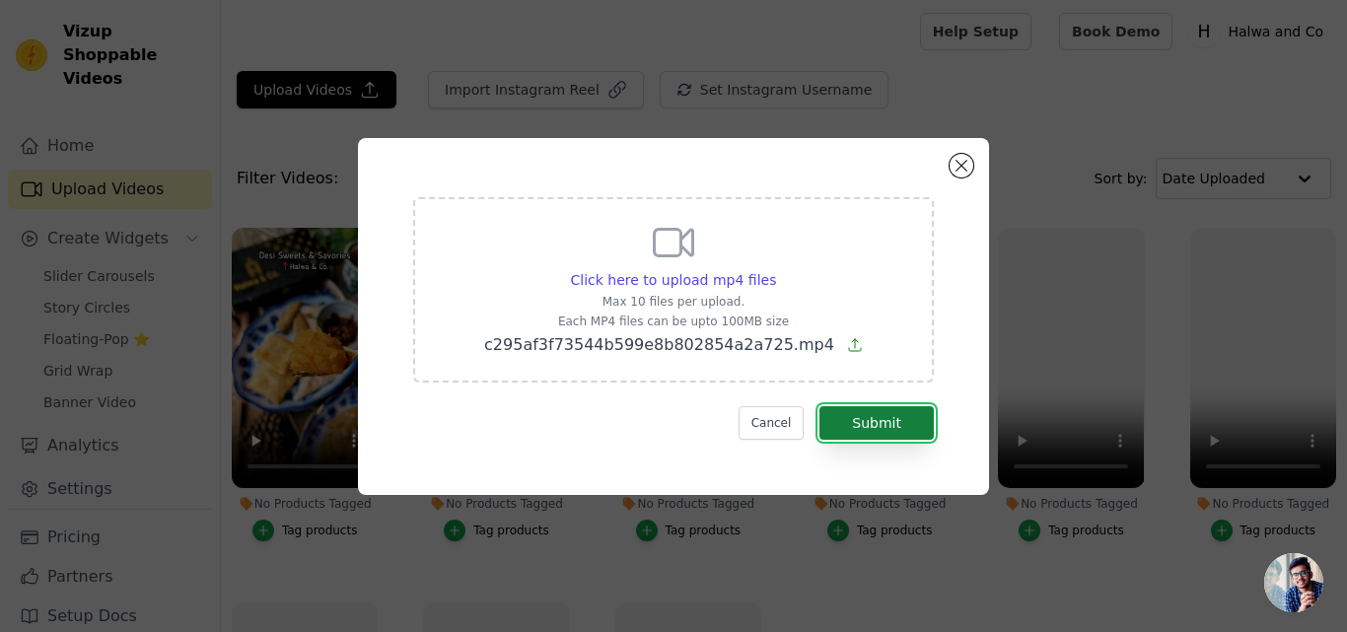
click at [872, 421] on button "Submit" at bounding box center [876, 423] width 114 height 34
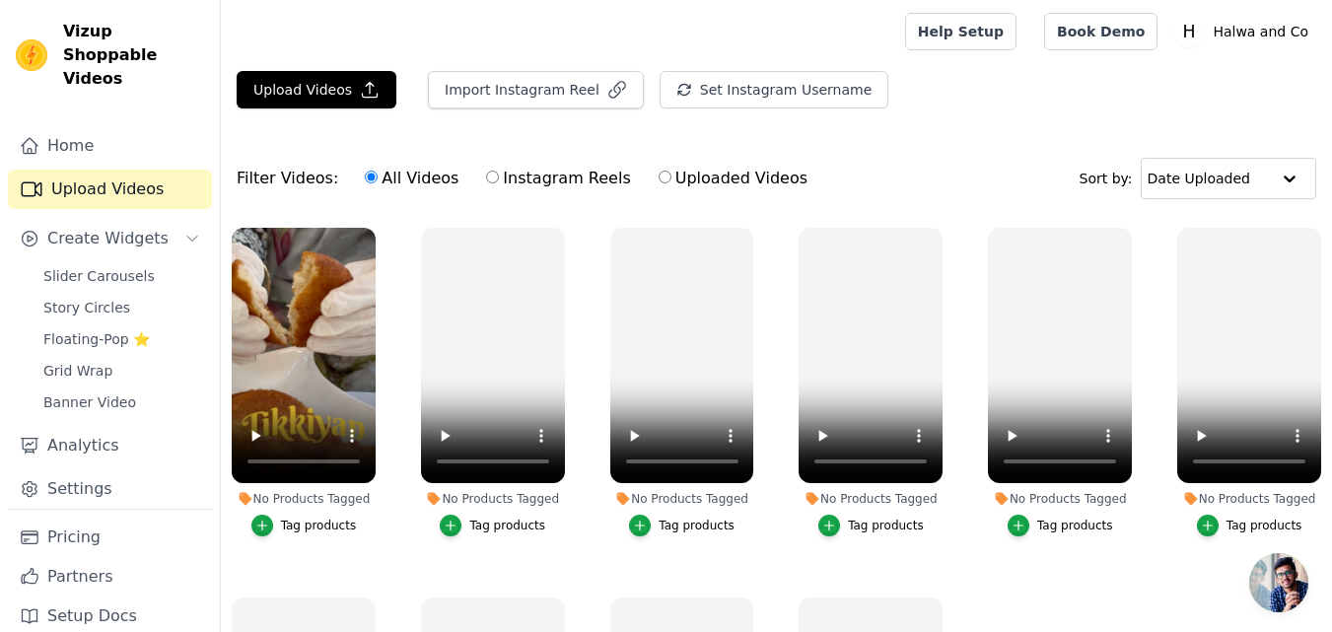
click at [109, 266] on span "Slider Carousels" at bounding box center [98, 276] width 111 height 20
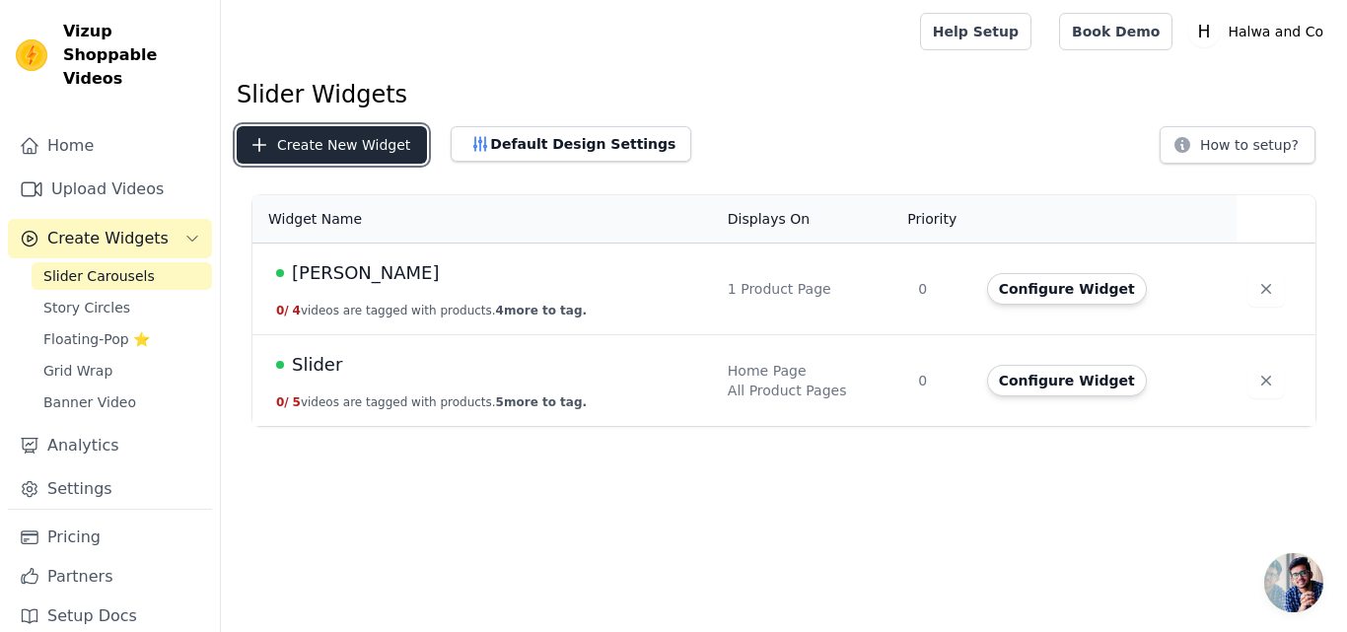
click at [319, 143] on button "Create New Widget" at bounding box center [332, 144] width 190 height 37
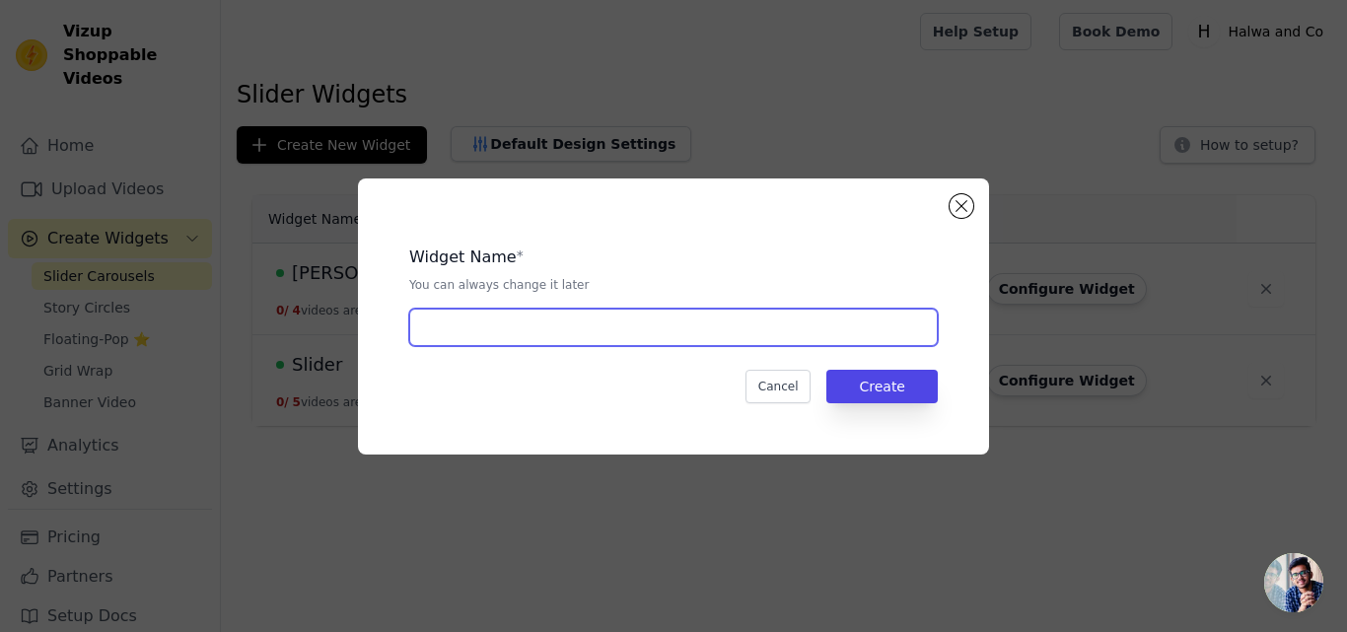
click at [496, 316] on input "text" at bounding box center [673, 327] width 528 height 37
paste input "Koondon ki Tikkia - Per Dozen"
type input "Koondon ki Tikkia - Per Dozen"
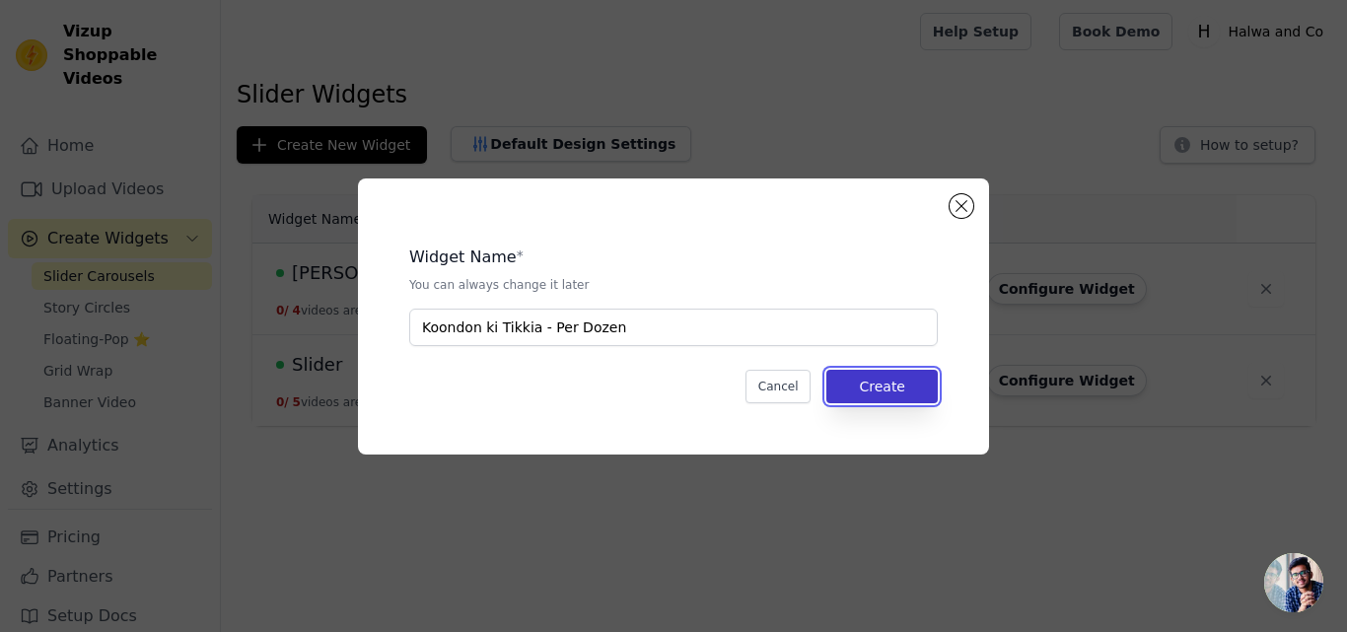
click at [891, 384] on button "Create" at bounding box center [881, 387] width 111 height 34
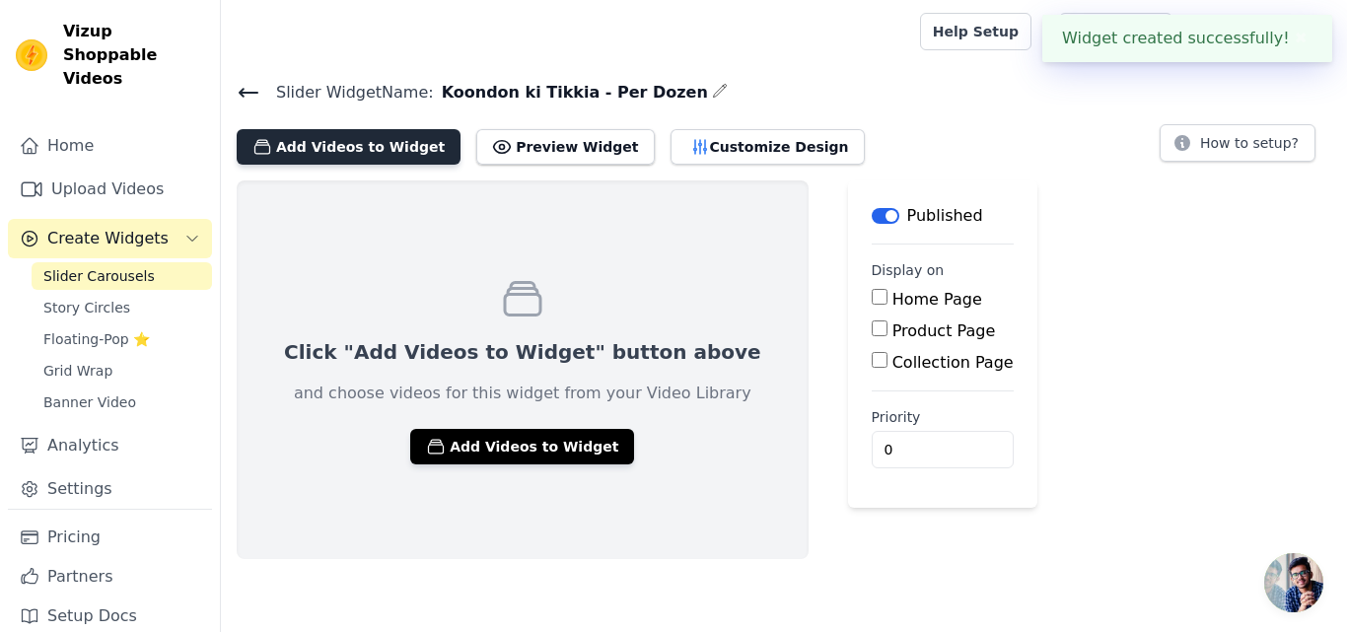
click at [359, 151] on button "Add Videos to Widget" at bounding box center [349, 146] width 224 height 35
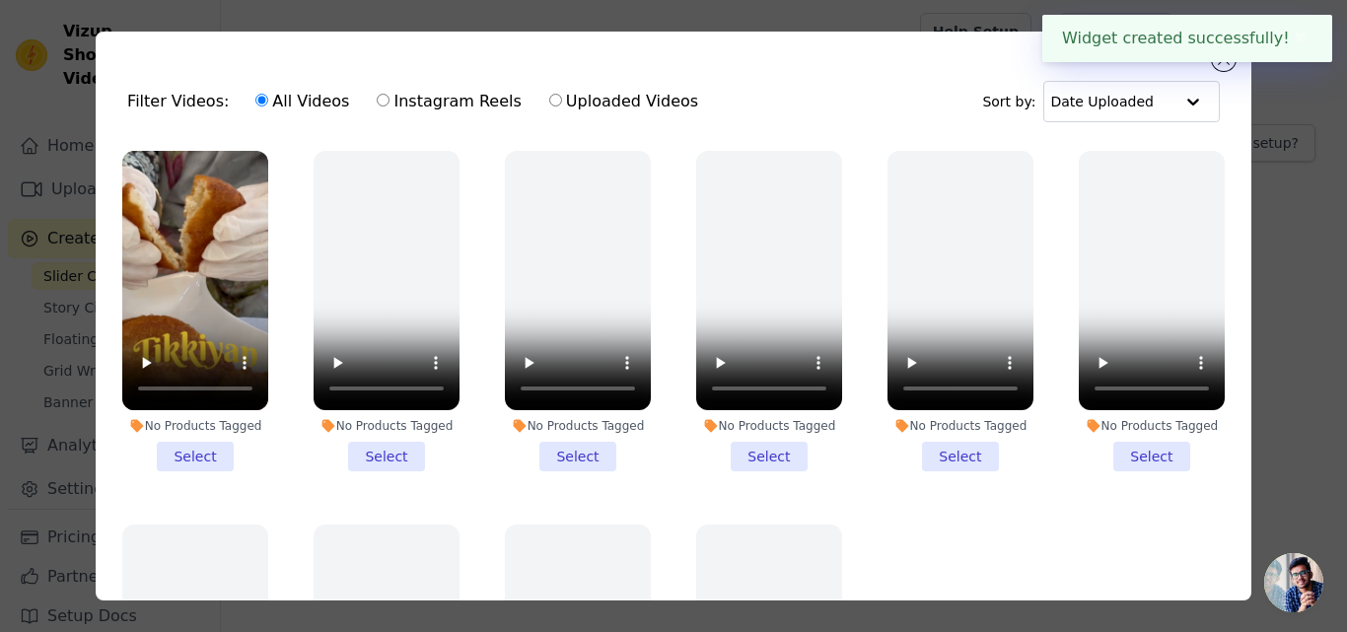
click at [199, 450] on li "No Products Tagged Select" at bounding box center [195, 311] width 146 height 320
click at [0, 0] on input "No Products Tagged Select" at bounding box center [0, 0] width 0 height 0
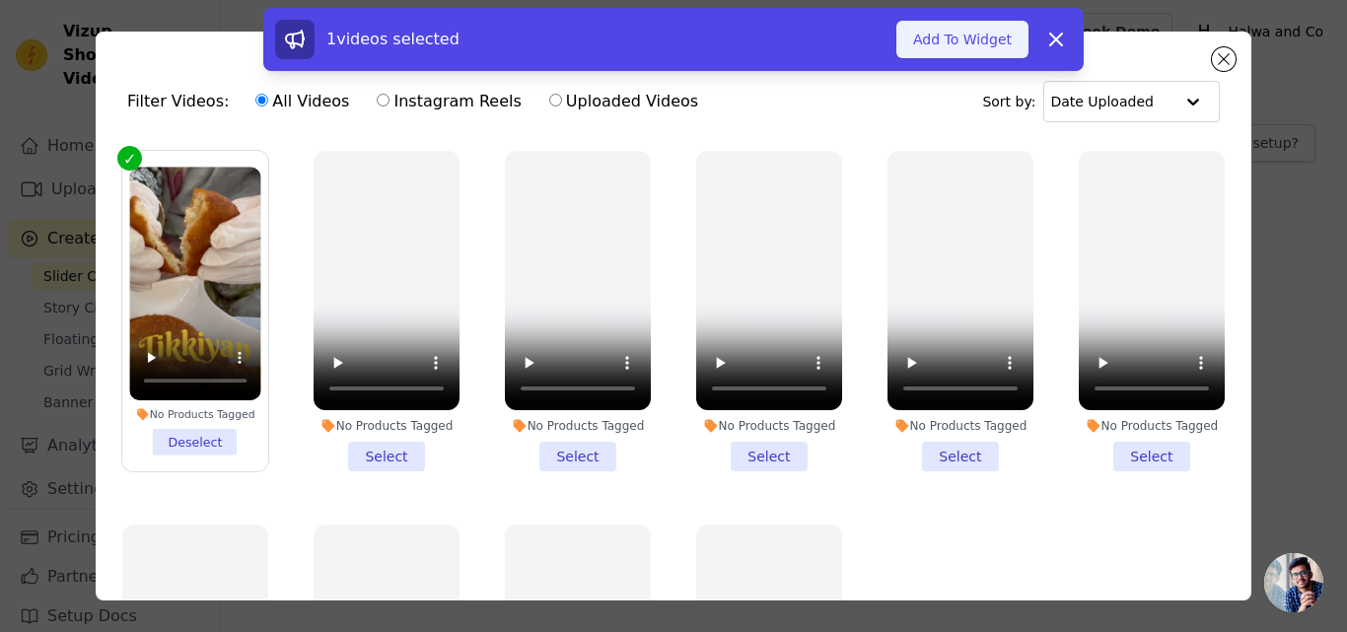
click at [941, 32] on button "Add To Widget" at bounding box center [962, 39] width 132 height 37
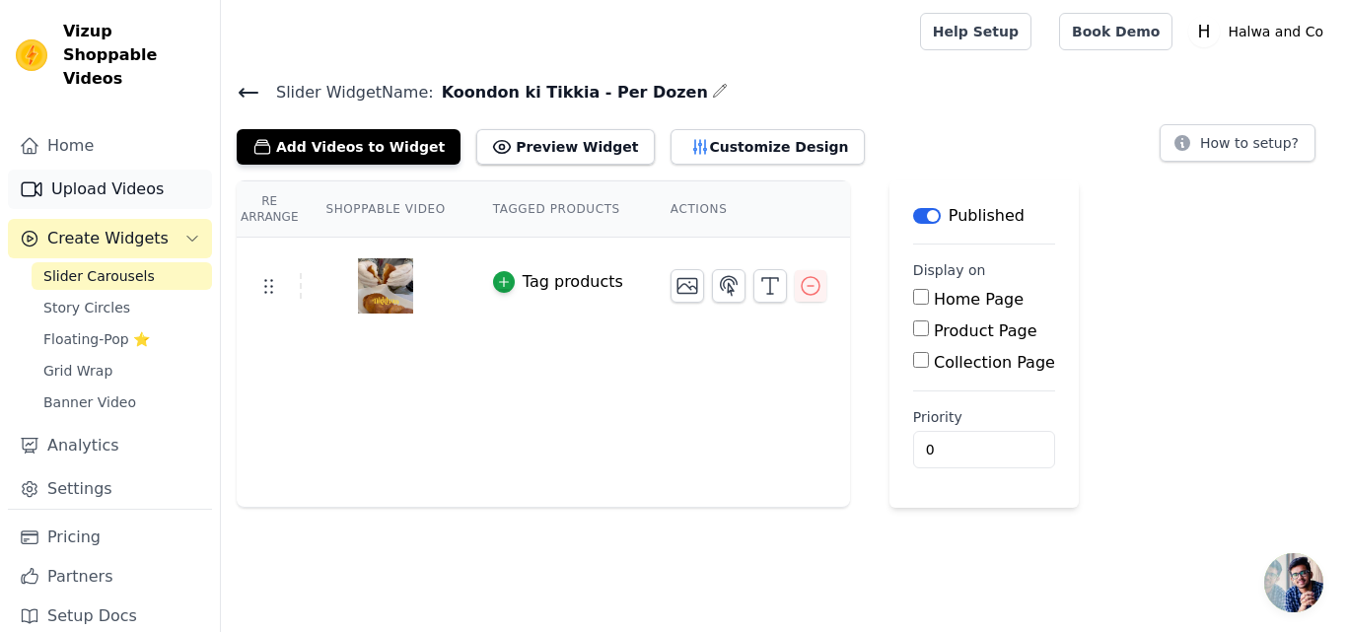
click at [95, 173] on link "Upload Videos" at bounding box center [110, 189] width 204 height 39
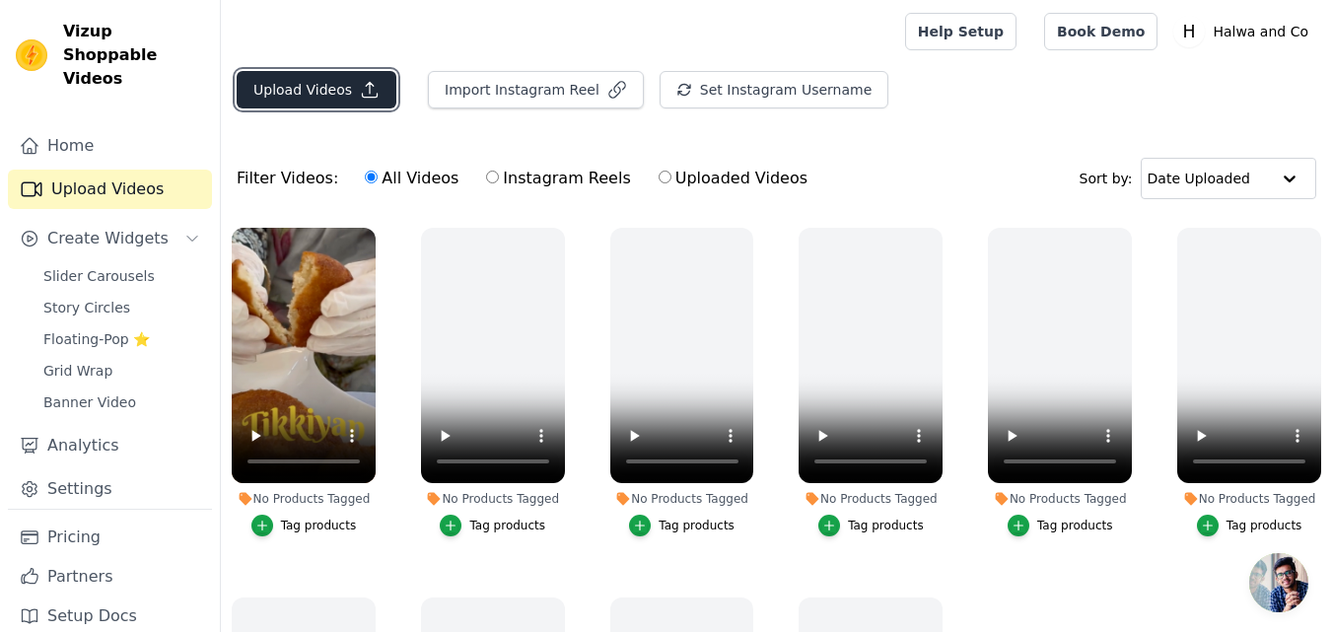
click at [303, 84] on button "Upload Videos" at bounding box center [317, 89] width 160 height 37
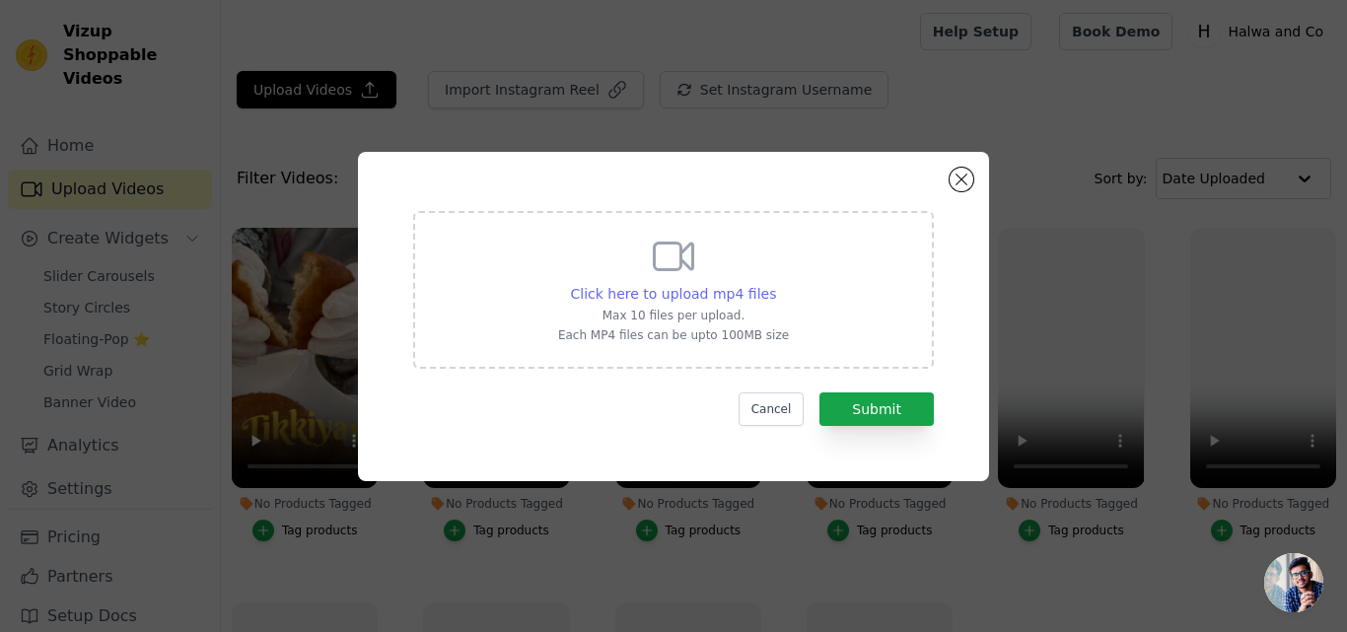
click at [620, 290] on span "Click here to upload mp4 files" at bounding box center [674, 294] width 206 height 16
click at [775, 284] on input "Click here to upload mp4 files Max 10 files per upload. Each MP4 files can be u…" at bounding box center [775, 283] width 1 height 1
type input "C:\fakepath\Spice up your snack time with our range of savory treats! Order you…"
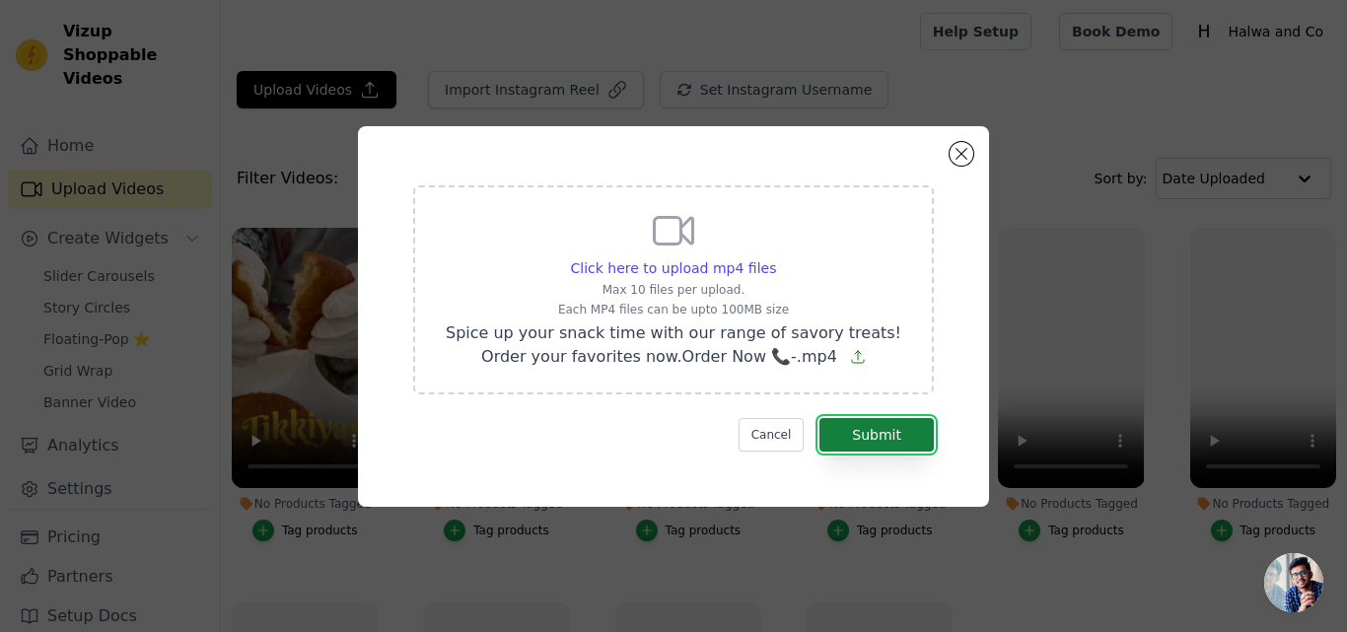
click at [860, 431] on button "Submit" at bounding box center [876, 435] width 114 height 34
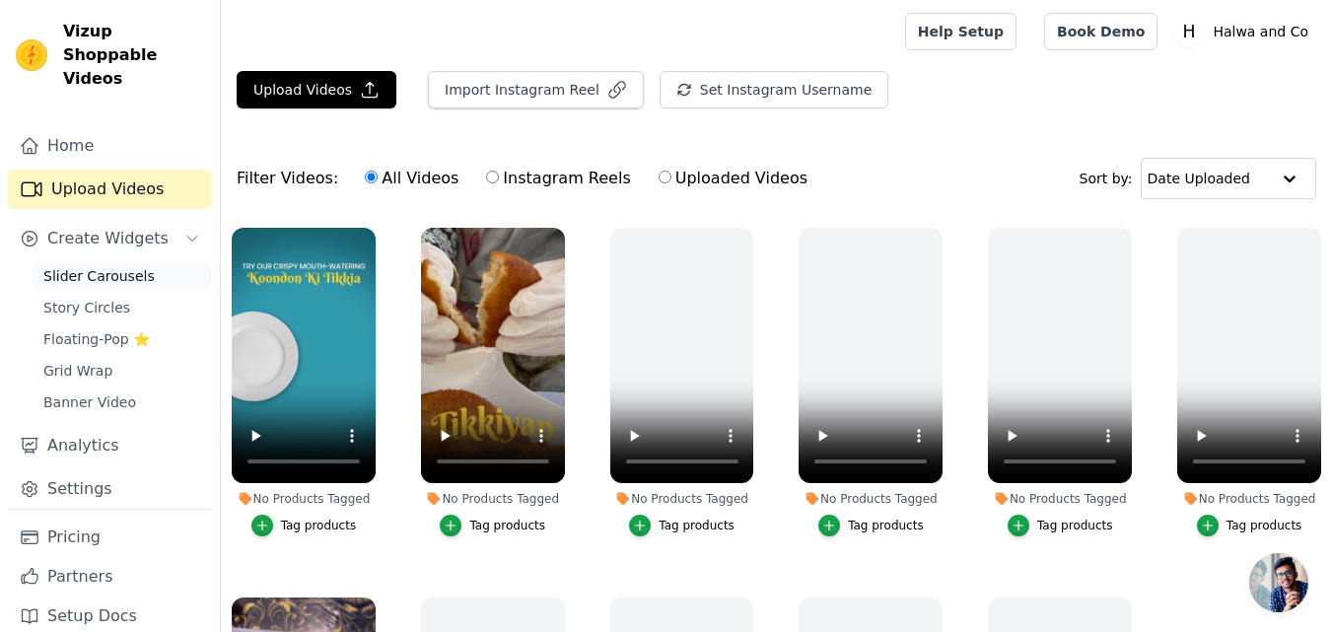
click at [115, 266] on span "Slider Carousels" at bounding box center [98, 276] width 111 height 20
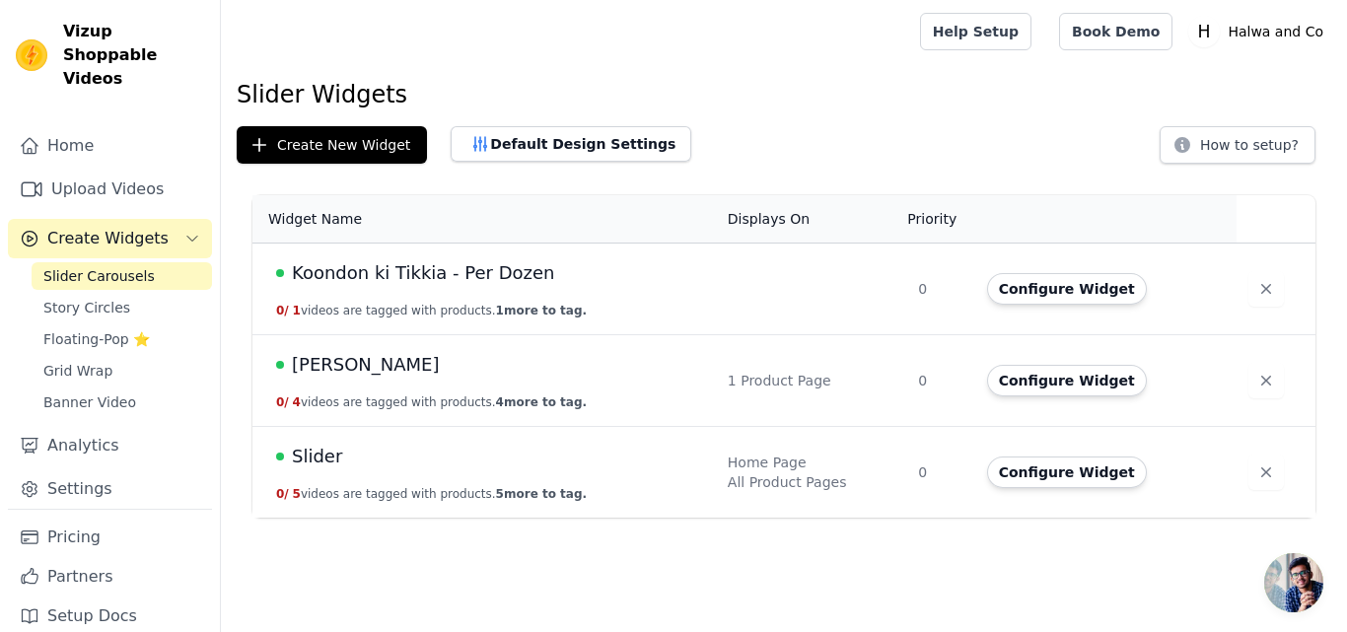
click at [442, 281] on span "Koondon ki Tikkia - Per Dozen" at bounding box center [423, 273] width 263 height 28
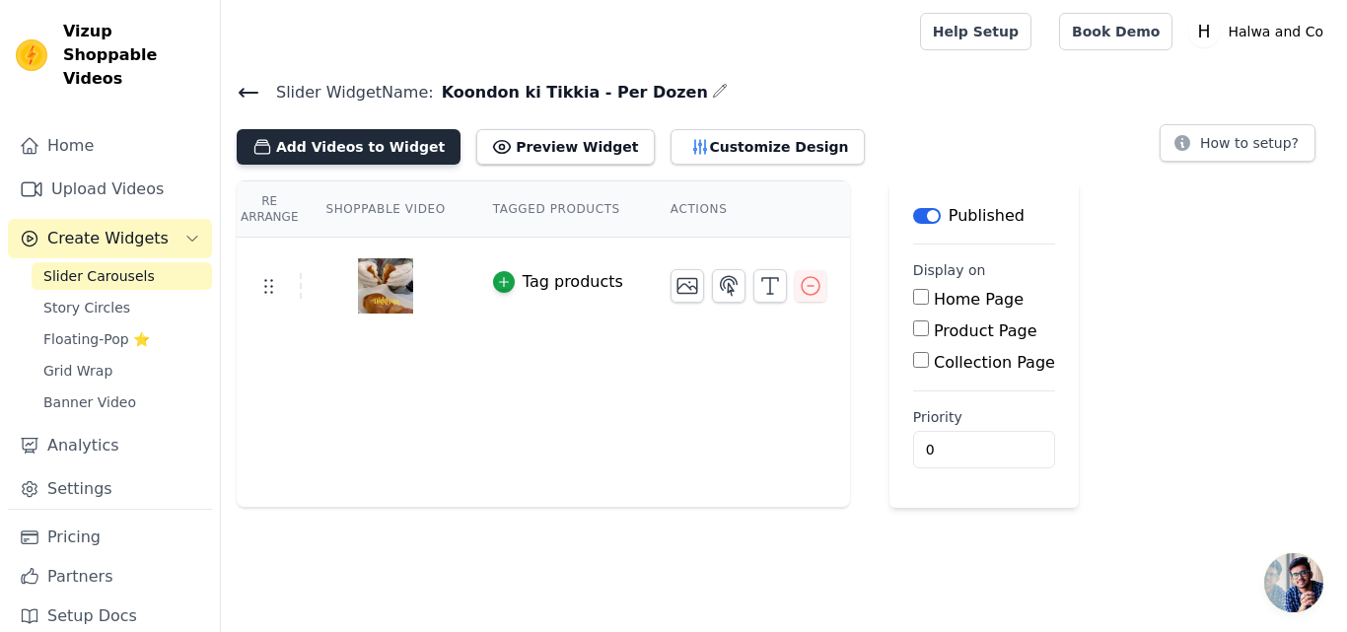
click at [343, 149] on button "Add Videos to Widget" at bounding box center [349, 146] width 224 height 35
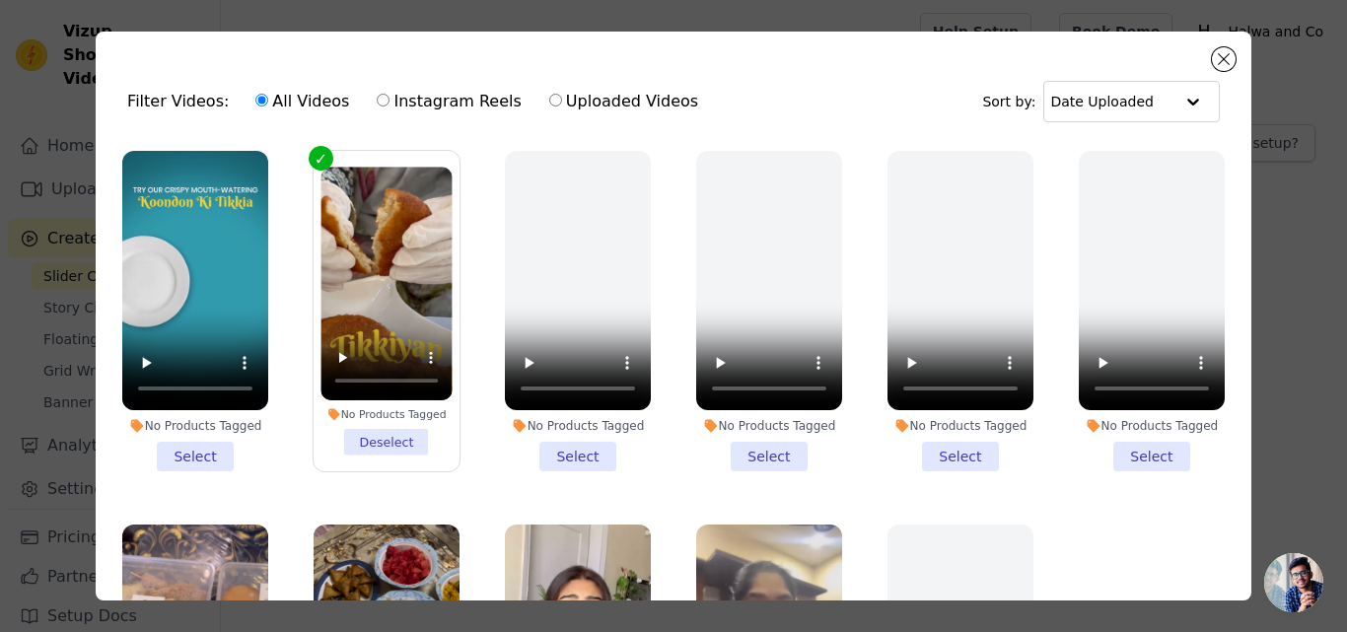
click at [190, 450] on li "No Products Tagged Select" at bounding box center [195, 311] width 146 height 320
click at [0, 0] on input "No Products Tagged Select" at bounding box center [0, 0] width 0 height 0
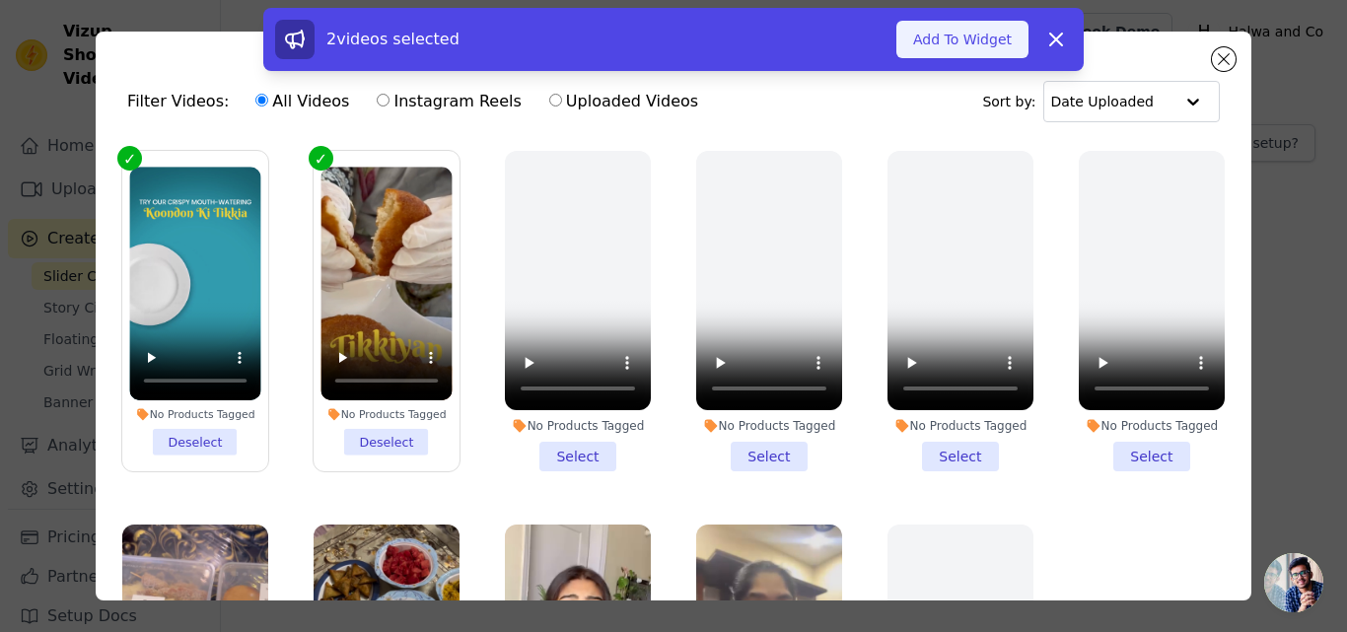
click at [965, 38] on button "Add To Widget" at bounding box center [962, 39] width 132 height 37
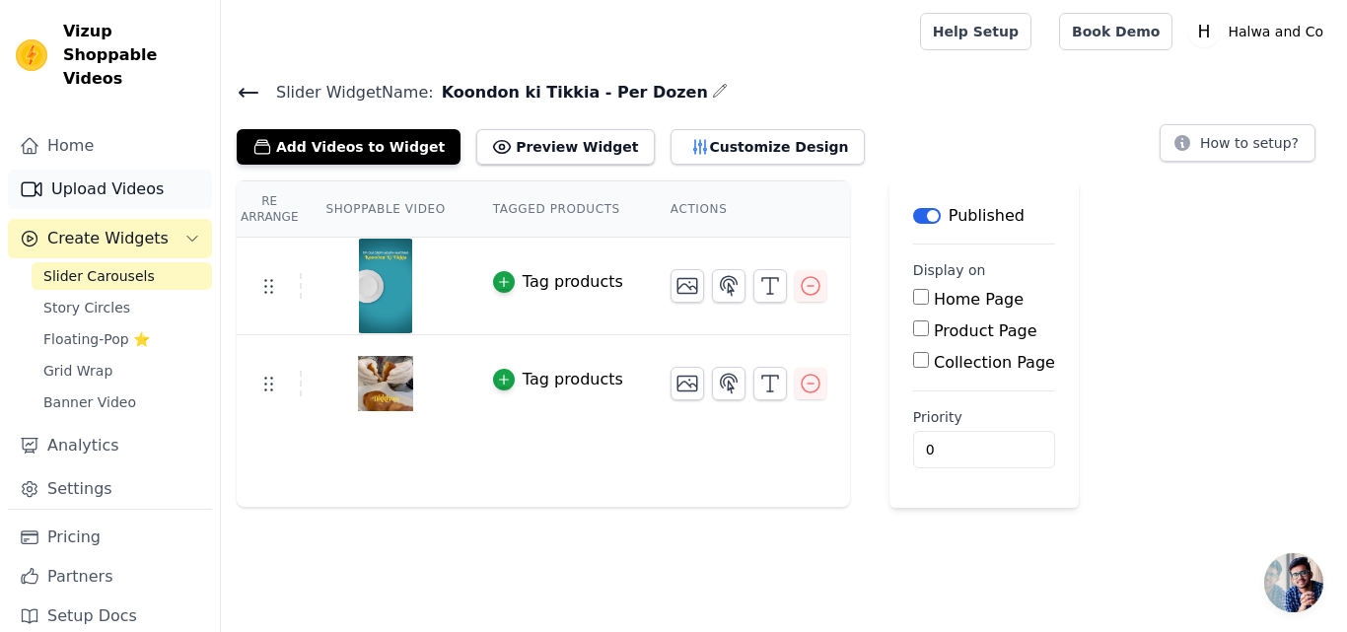
click at [128, 170] on link "Upload Videos" at bounding box center [110, 189] width 204 height 39
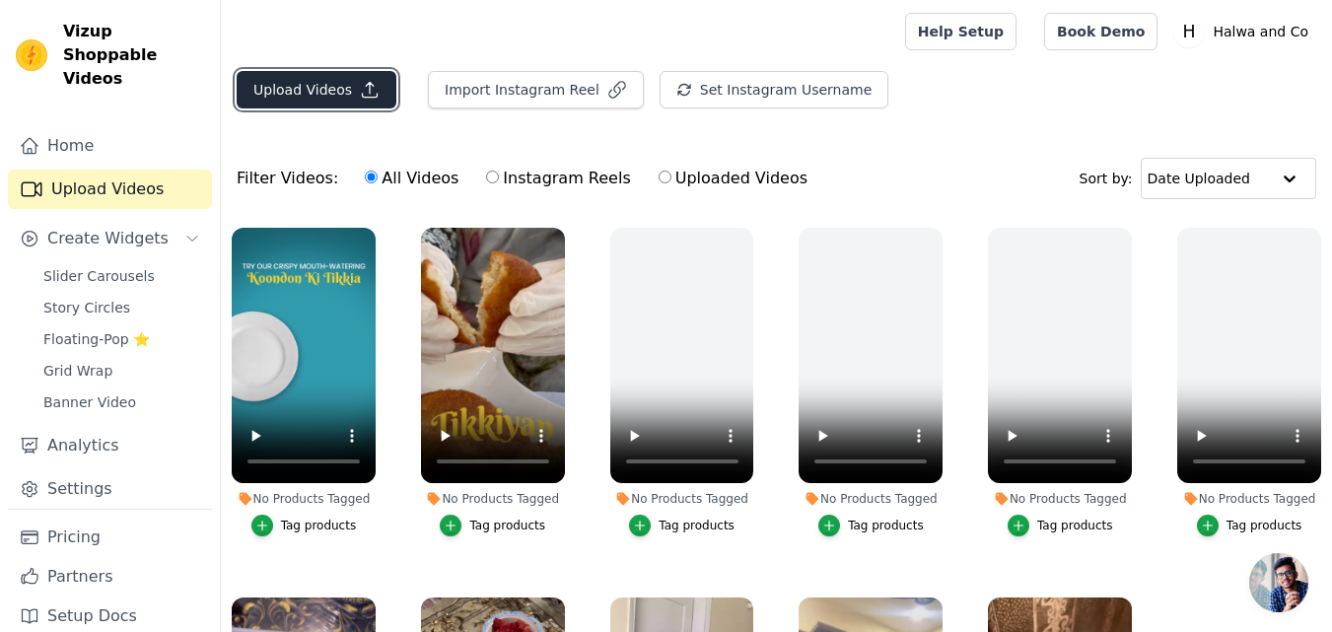
click at [328, 86] on button "Upload Videos" at bounding box center [317, 89] width 160 height 37
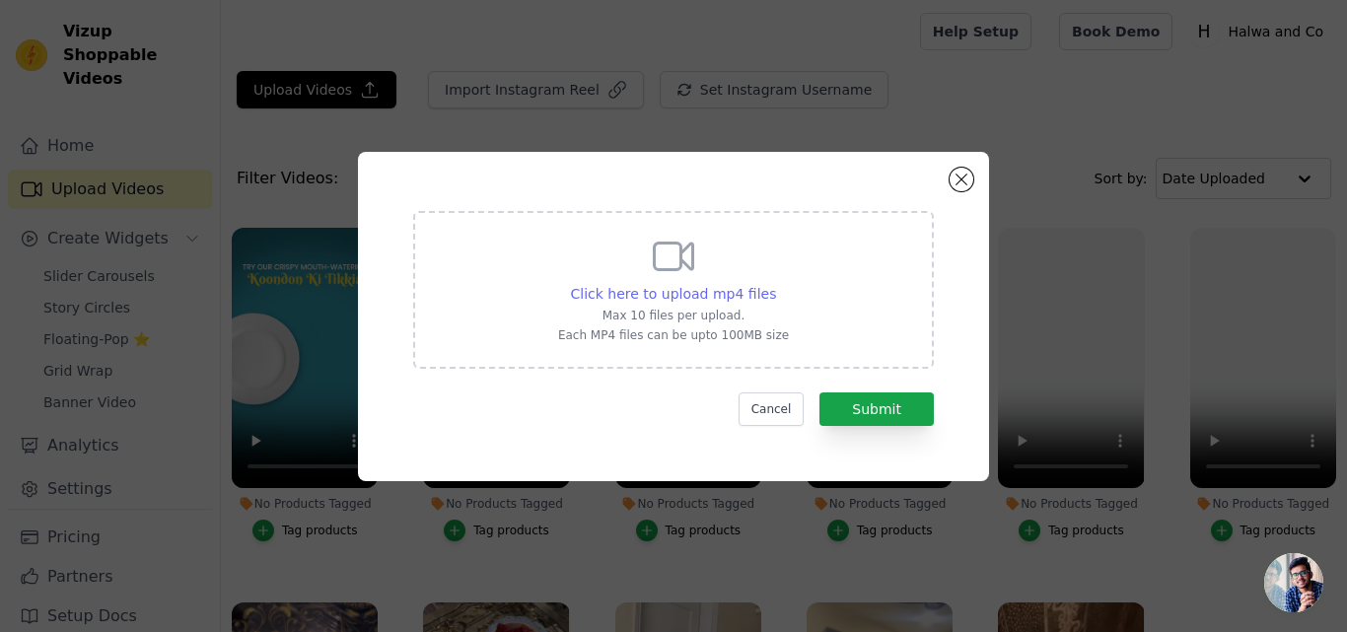
click at [627, 290] on span "Click here to upload mp4 files" at bounding box center [674, 294] width 206 height 16
click at [775, 284] on input "Click here to upload mp4 files Max 10 files per upload. Each MP4 files can be u…" at bounding box center [775, 283] width 1 height 1
type input "C:\fakepath\AQPIMnh-WzXHn5myI4z4UnJZk5GVNa6D9guvW5eqQmdlaw4QXcse1idEoqQ6EkHu6L3…"
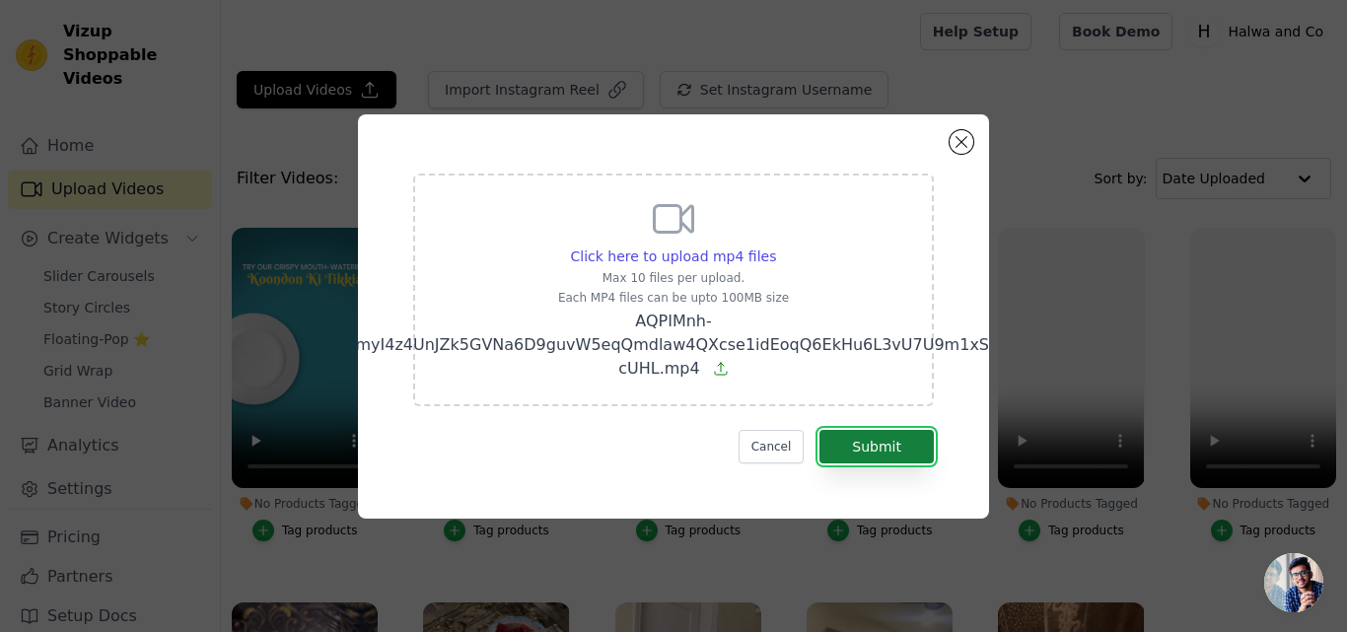
click at [858, 439] on button "Submit" at bounding box center [876, 447] width 114 height 34
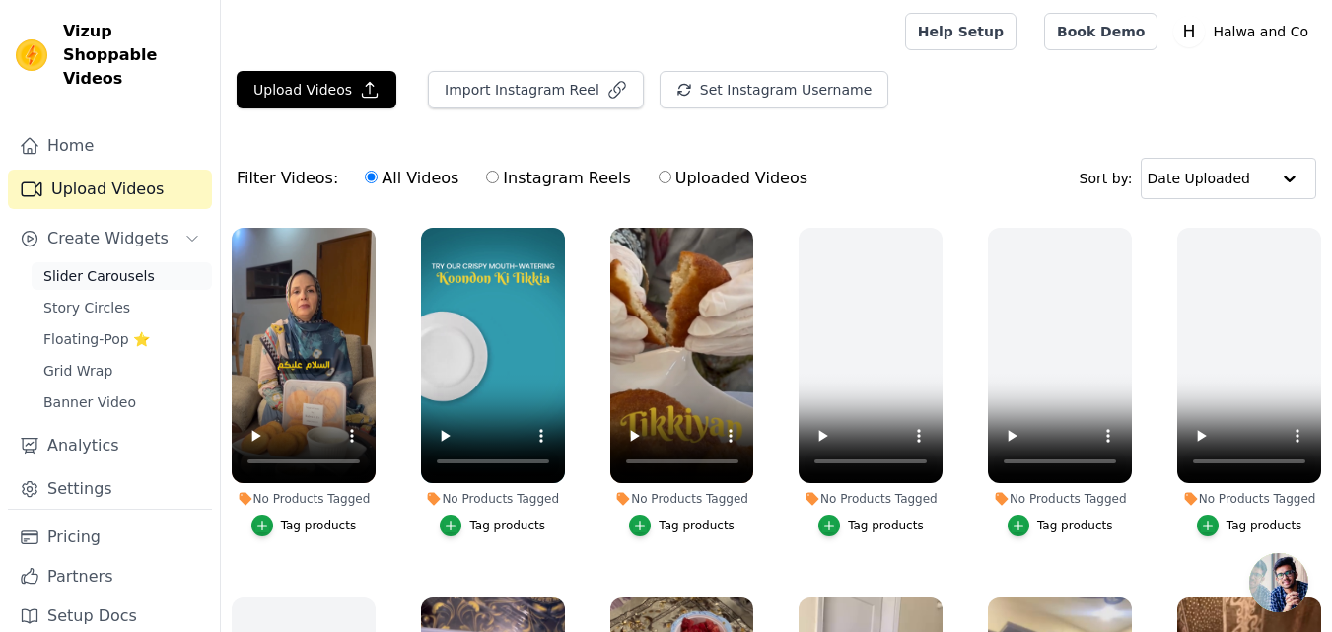
click at [74, 266] on span "Slider Carousels" at bounding box center [98, 276] width 111 height 20
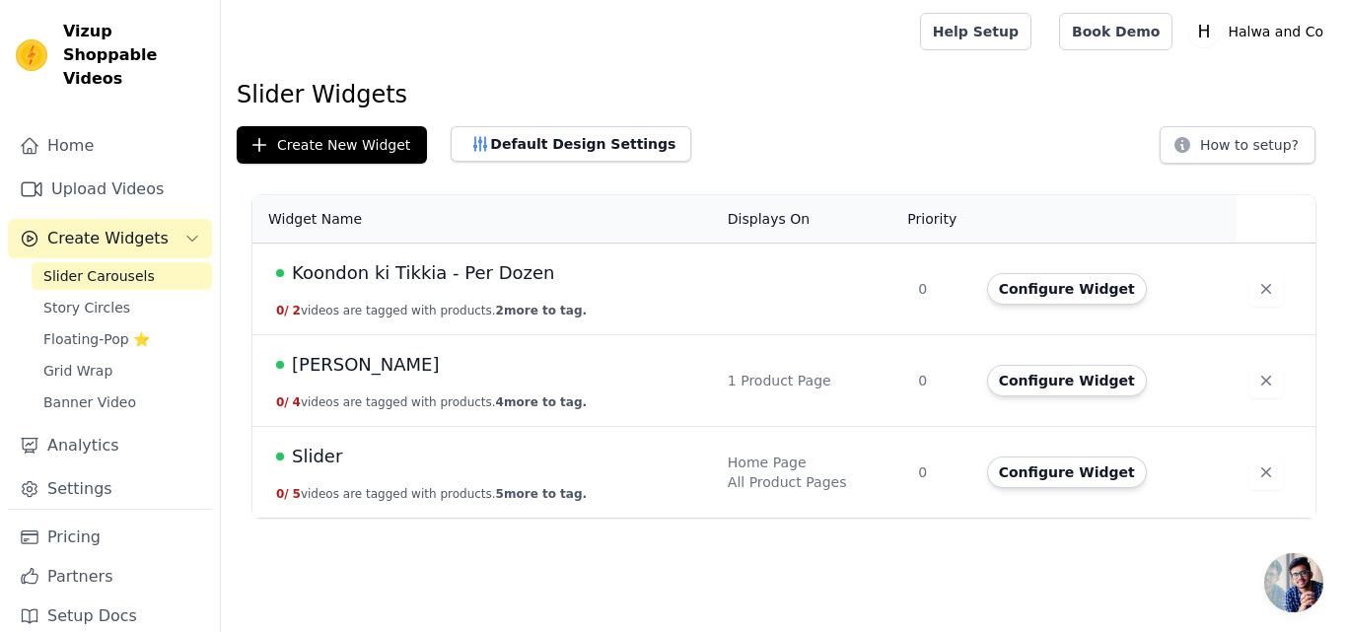
click at [438, 287] on td "Koondon ki Tikkia - Per Dozen 0 / 2 videos are tagged with products. 2 more to …" at bounding box center [483, 289] width 463 height 92
click at [459, 282] on span "Koondon ki Tikkia - Per Dozen" at bounding box center [423, 273] width 263 height 28
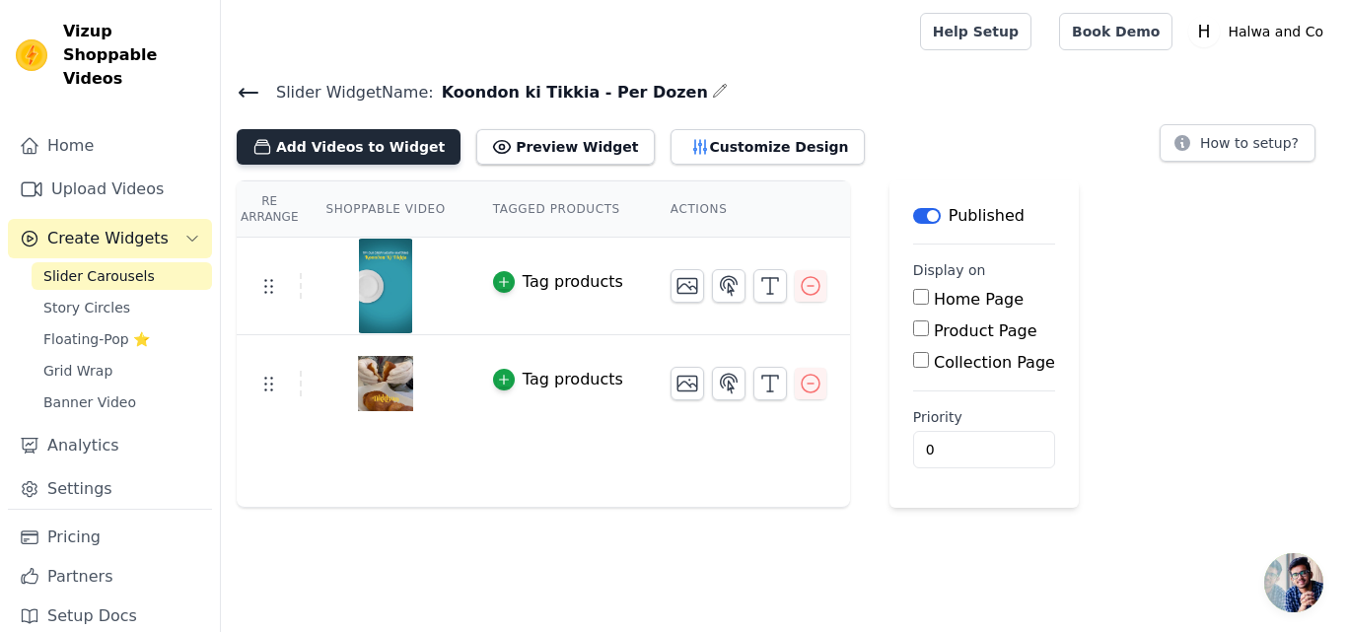
click at [389, 144] on button "Add Videos to Widget" at bounding box center [349, 146] width 224 height 35
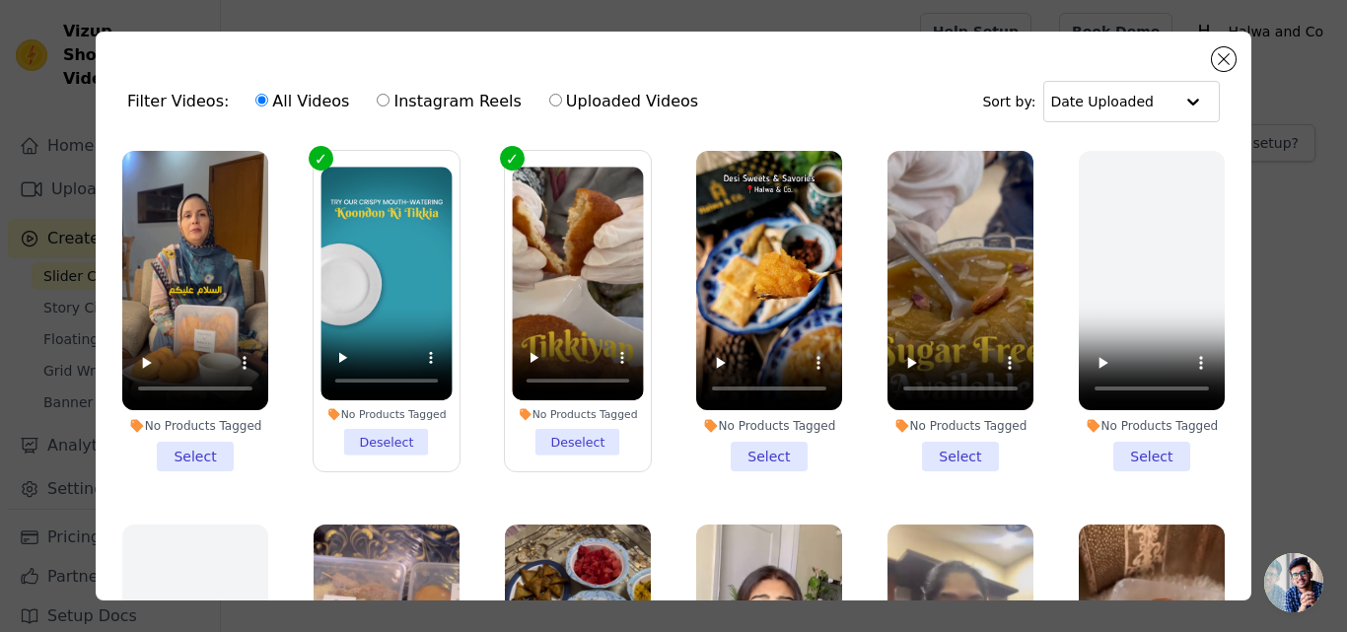
click at [203, 449] on li "No Products Tagged Select" at bounding box center [195, 311] width 146 height 320
click at [0, 0] on input "No Products Tagged Select" at bounding box center [0, 0] width 0 height 0
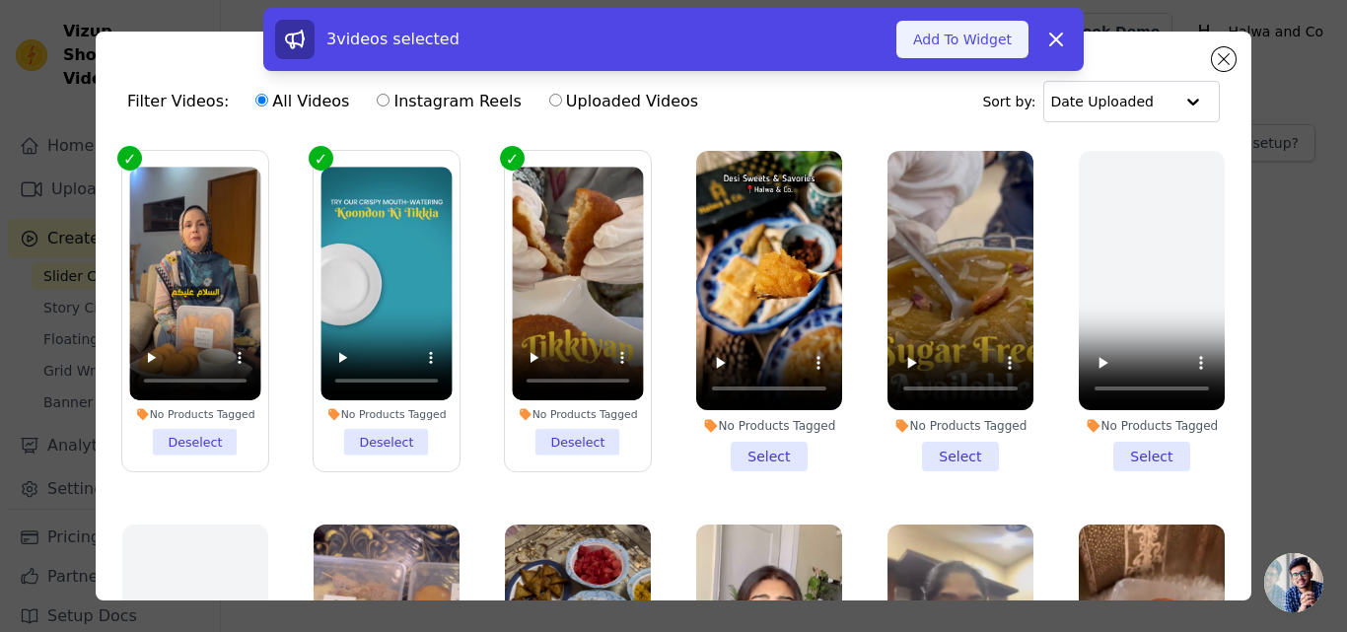
click at [949, 45] on button "Add To Widget" at bounding box center [962, 39] width 132 height 37
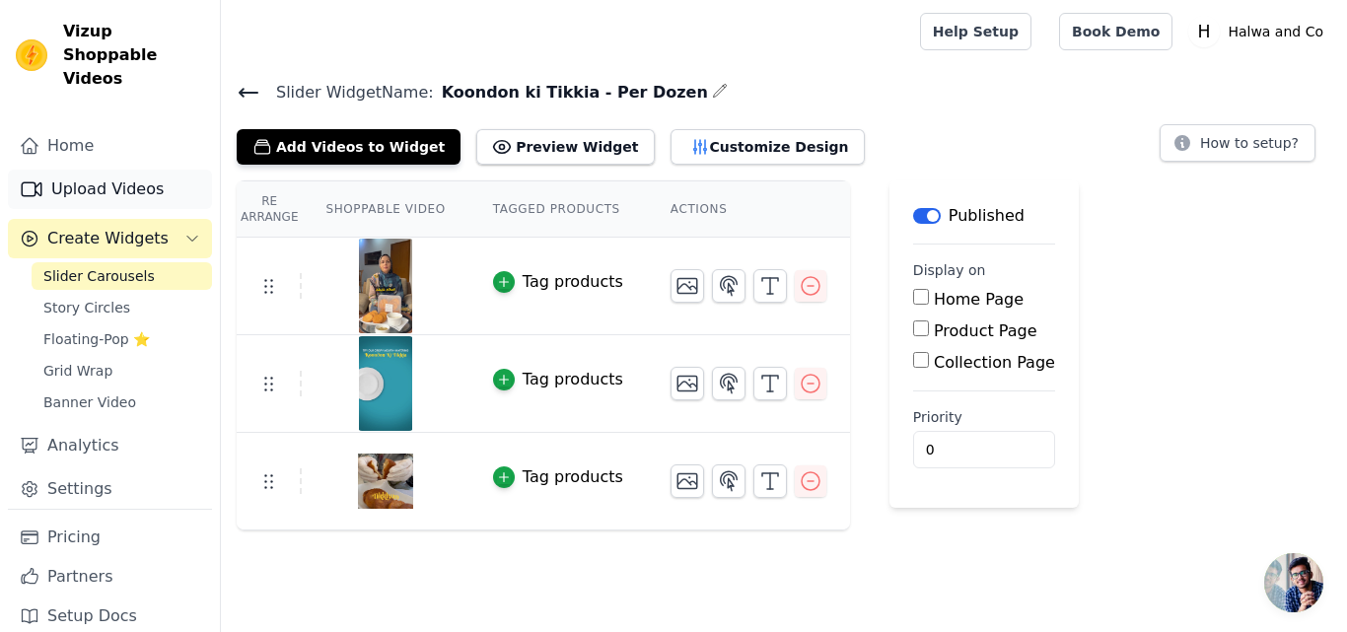
click at [95, 171] on link "Upload Videos" at bounding box center [110, 189] width 204 height 39
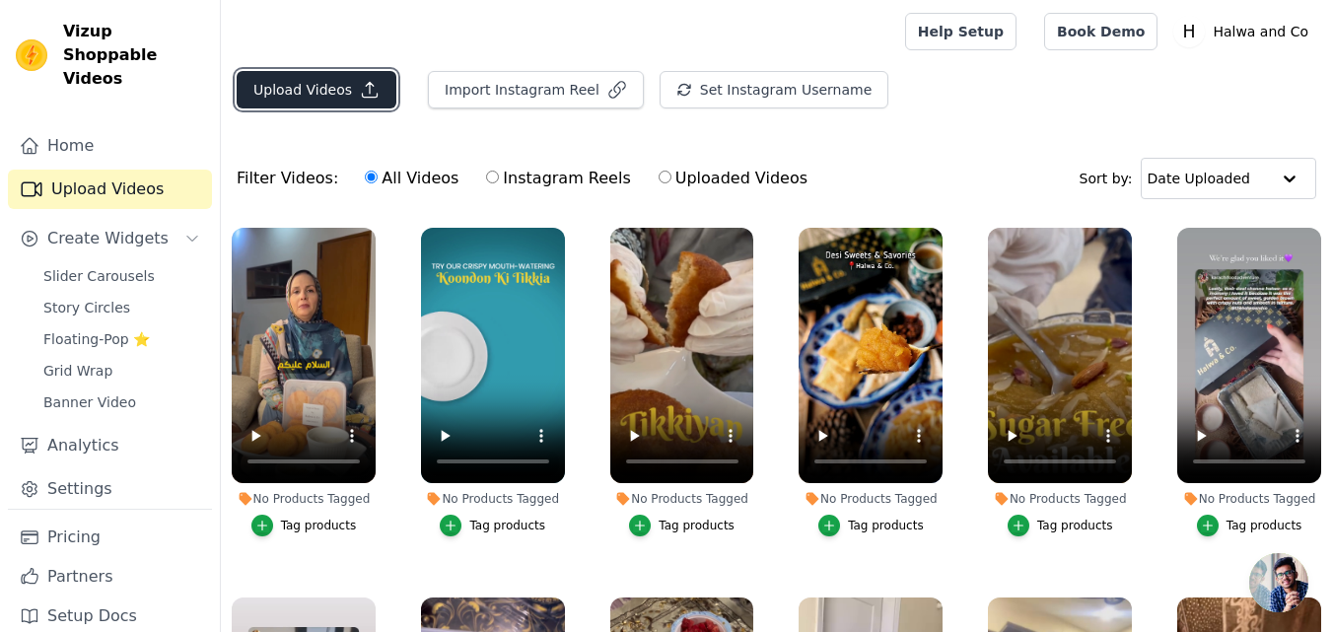
click at [336, 92] on button "Upload Videos" at bounding box center [317, 89] width 160 height 37
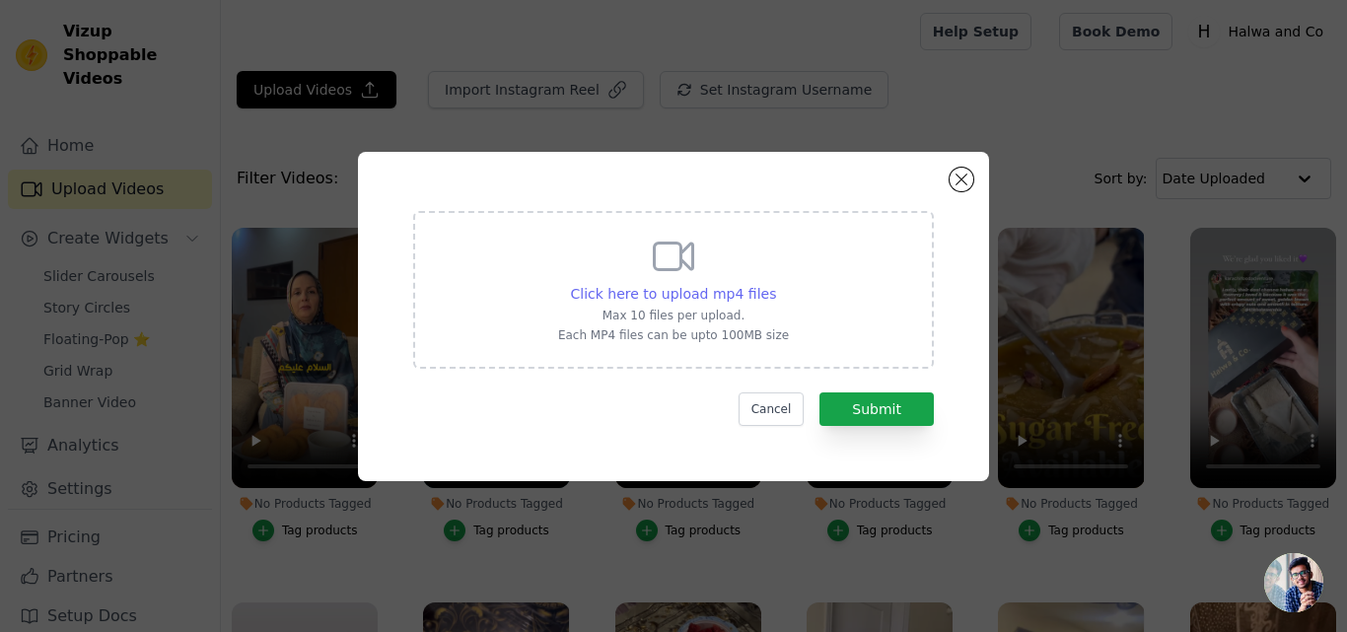
click at [633, 293] on span "Click here to upload mp4 files" at bounding box center [674, 294] width 206 height 16
click at [775, 284] on input "Click here to upload mp4 files Max 10 files per upload. Each MP4 files can be u…" at bounding box center [775, 283] width 1 height 1
type input "C:\fakepath\get (1).mp4"
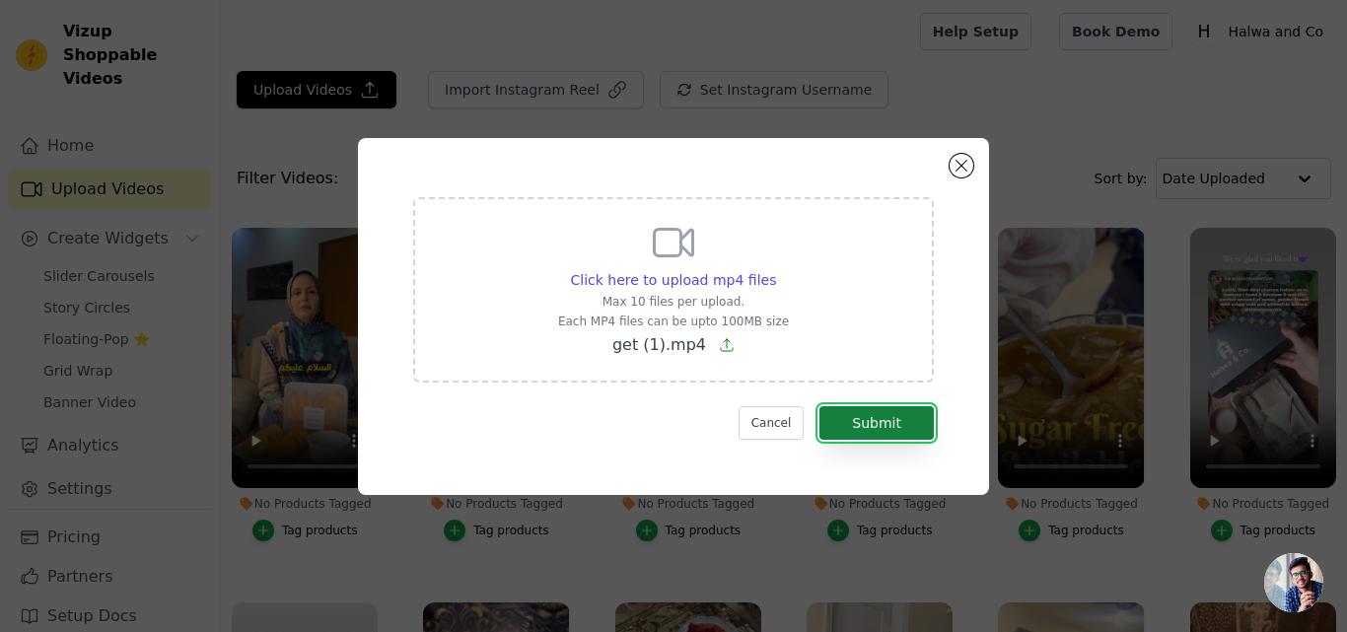
click at [837, 412] on button "Submit" at bounding box center [876, 423] width 114 height 34
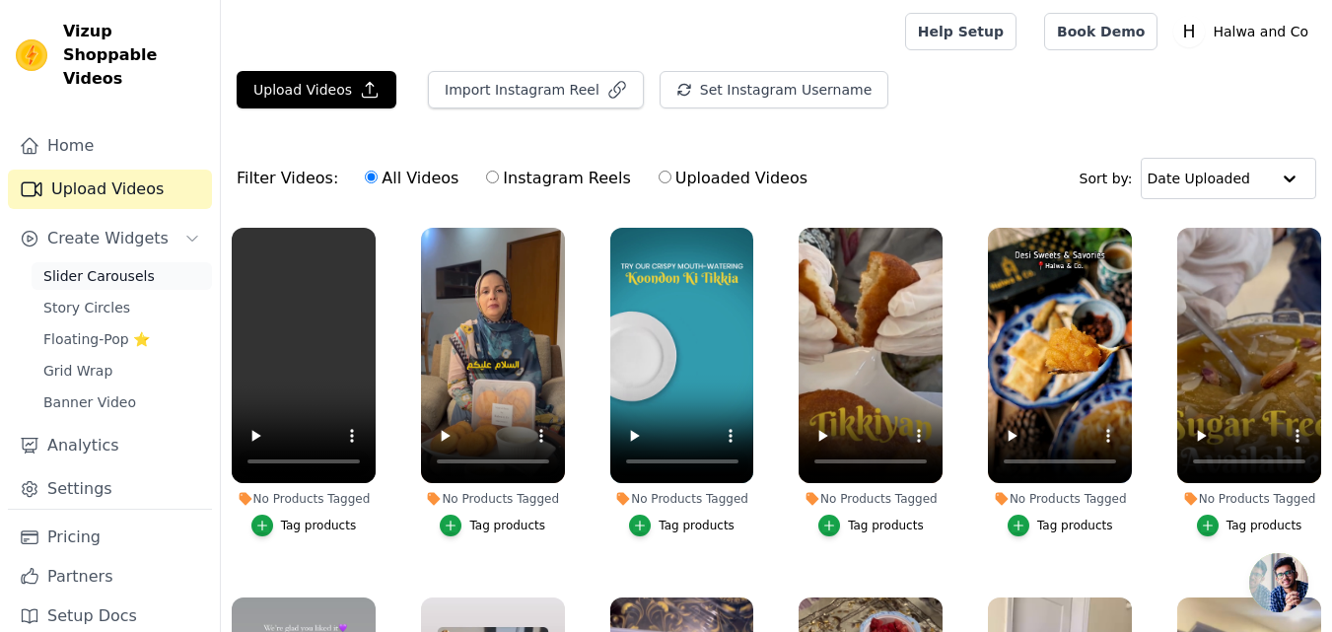
click at [89, 266] on span "Slider Carousels" at bounding box center [98, 276] width 111 height 20
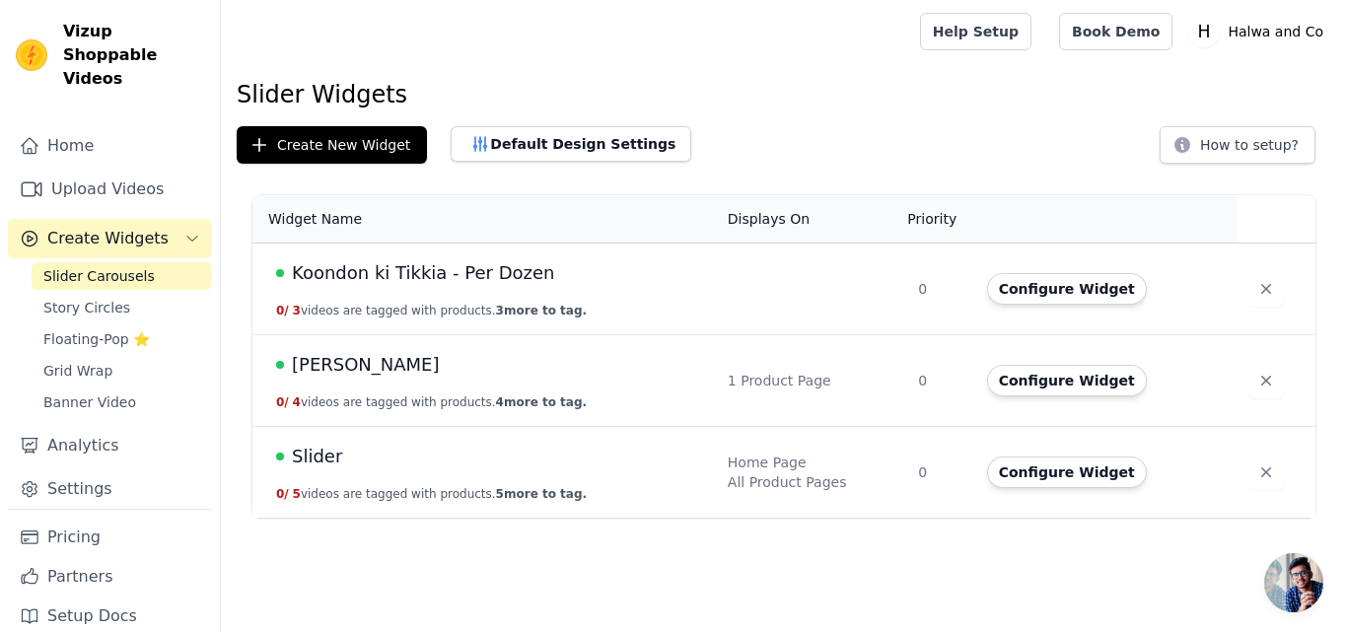
click at [407, 277] on span "Koondon ki Tikkia - Per Dozen" at bounding box center [423, 273] width 263 height 28
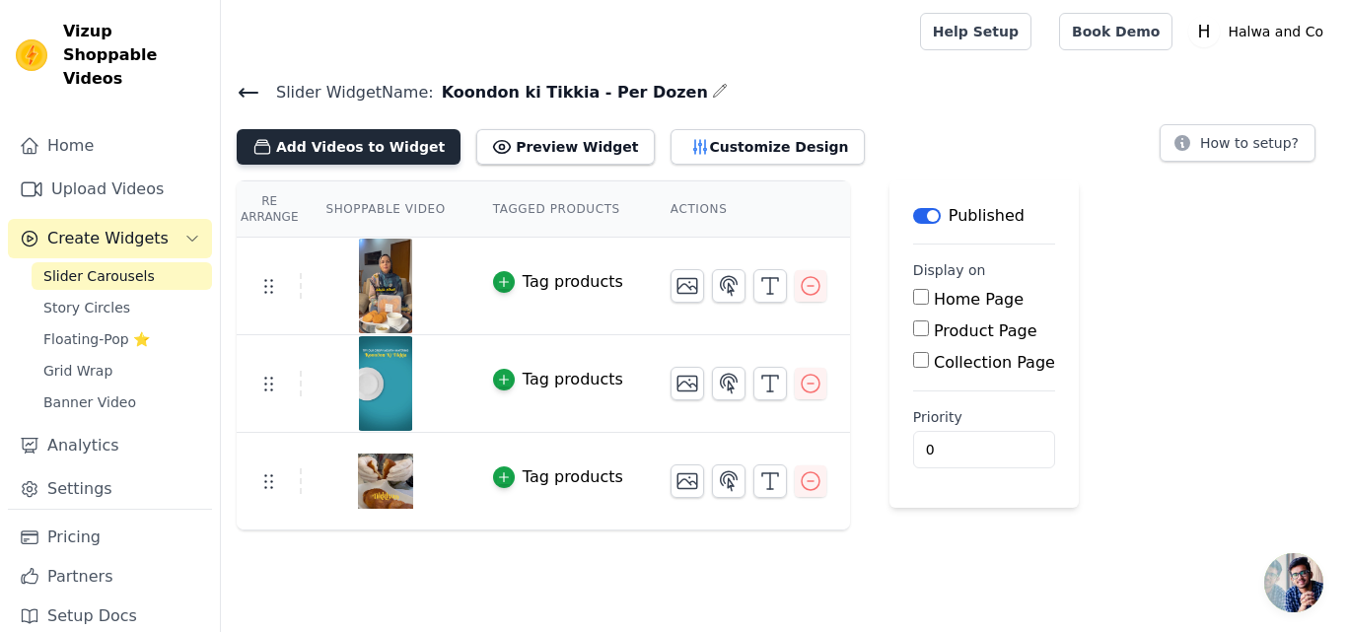
click at [347, 144] on button "Add Videos to Widget" at bounding box center [349, 146] width 224 height 35
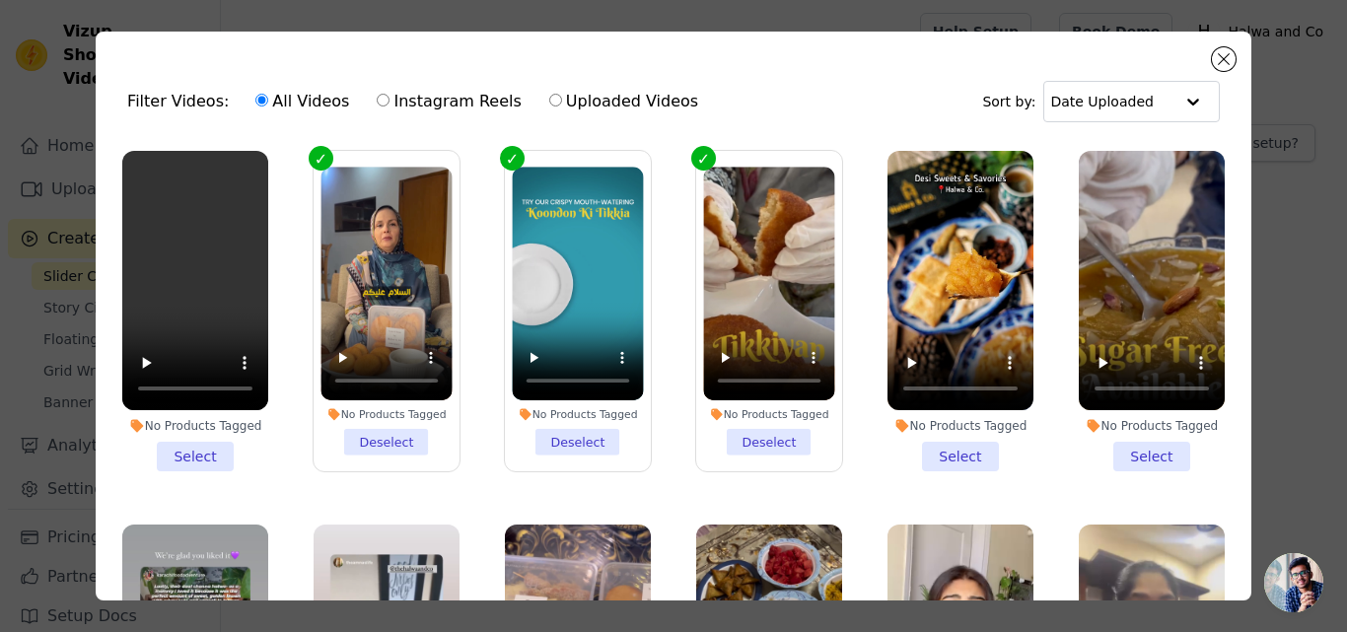
click at [189, 456] on li "No Products Tagged Select" at bounding box center [195, 311] width 146 height 320
click at [0, 0] on input "No Products Tagged Select" at bounding box center [0, 0] width 0 height 0
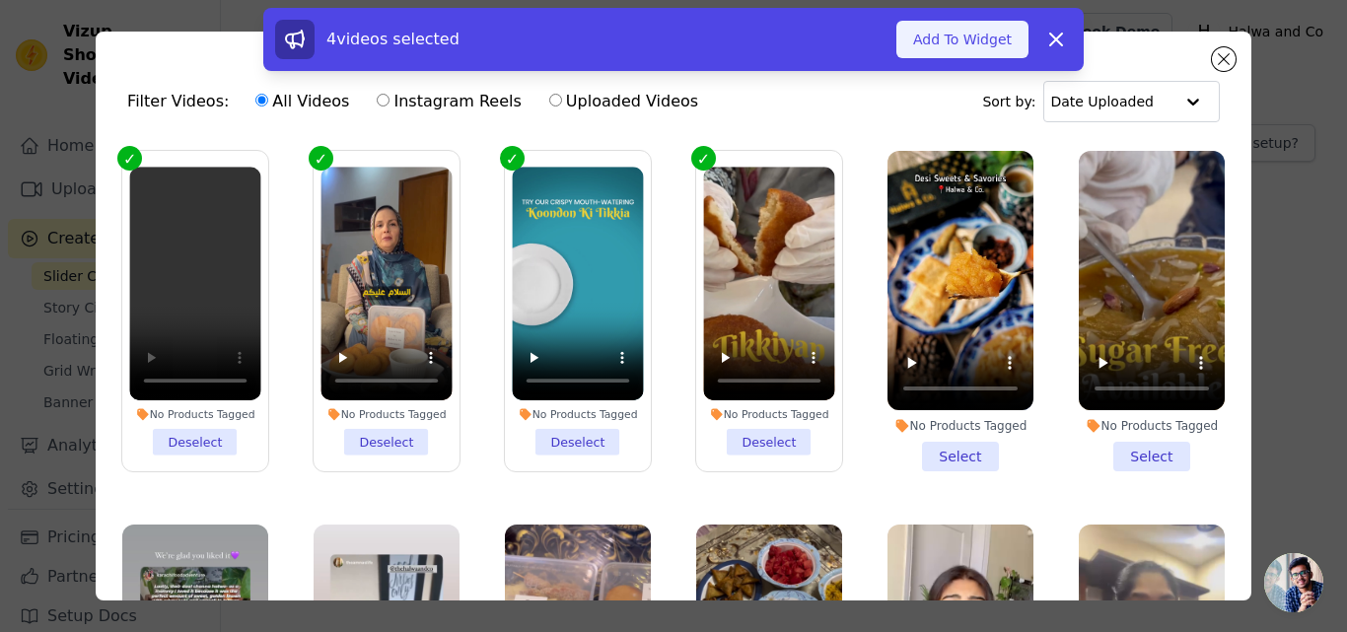
click at [980, 35] on button "Add To Widget" at bounding box center [962, 39] width 132 height 37
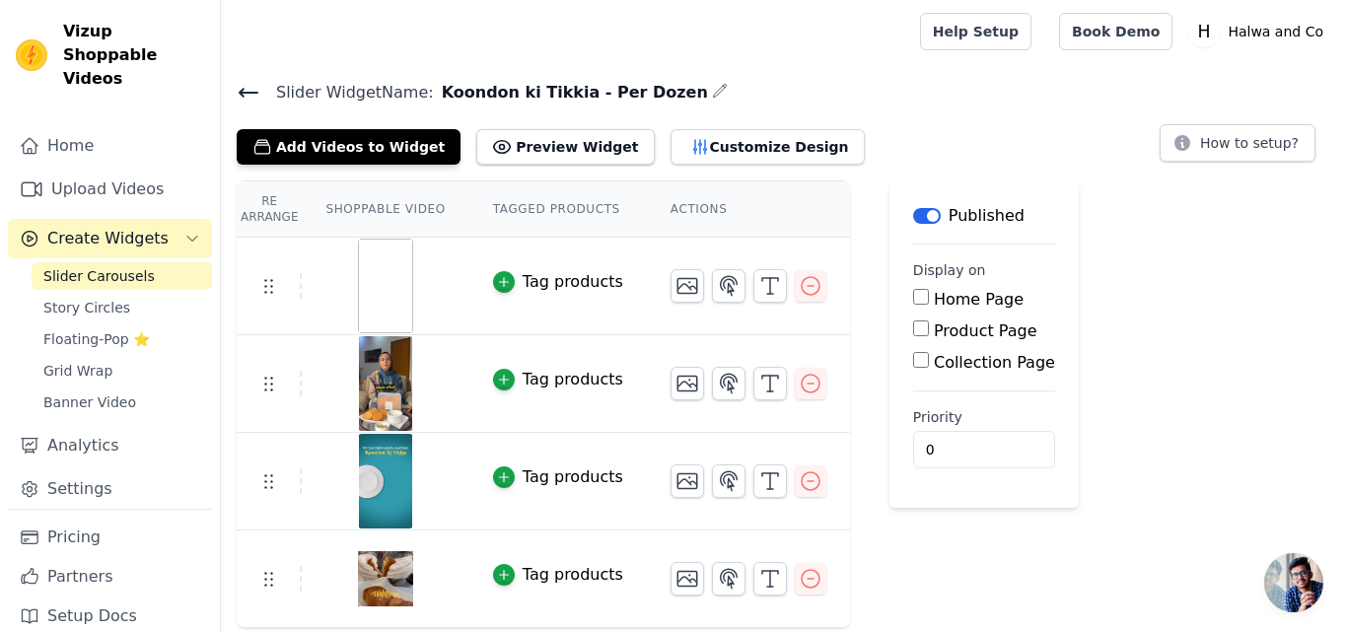
click at [913, 331] on input "Product Page" at bounding box center [921, 328] width 16 height 16
checkbox input "true"
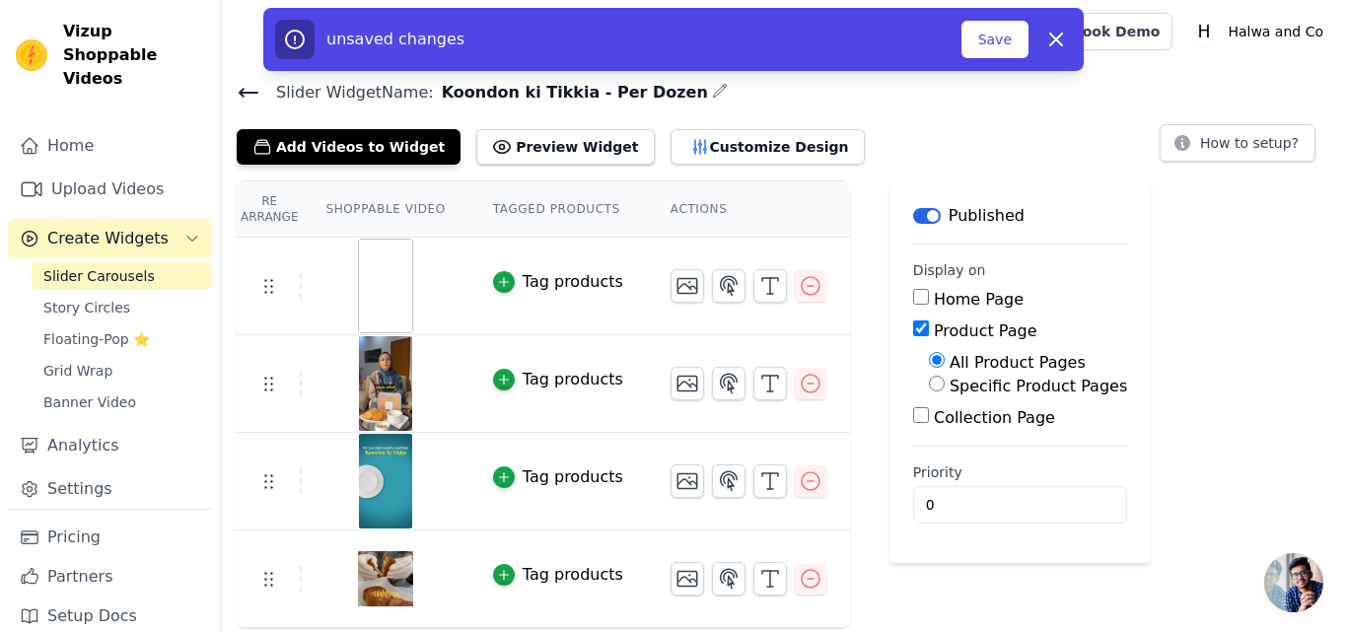
click at [929, 389] on input "Specific Product Pages" at bounding box center [937, 384] width 16 height 16
radio input "true"
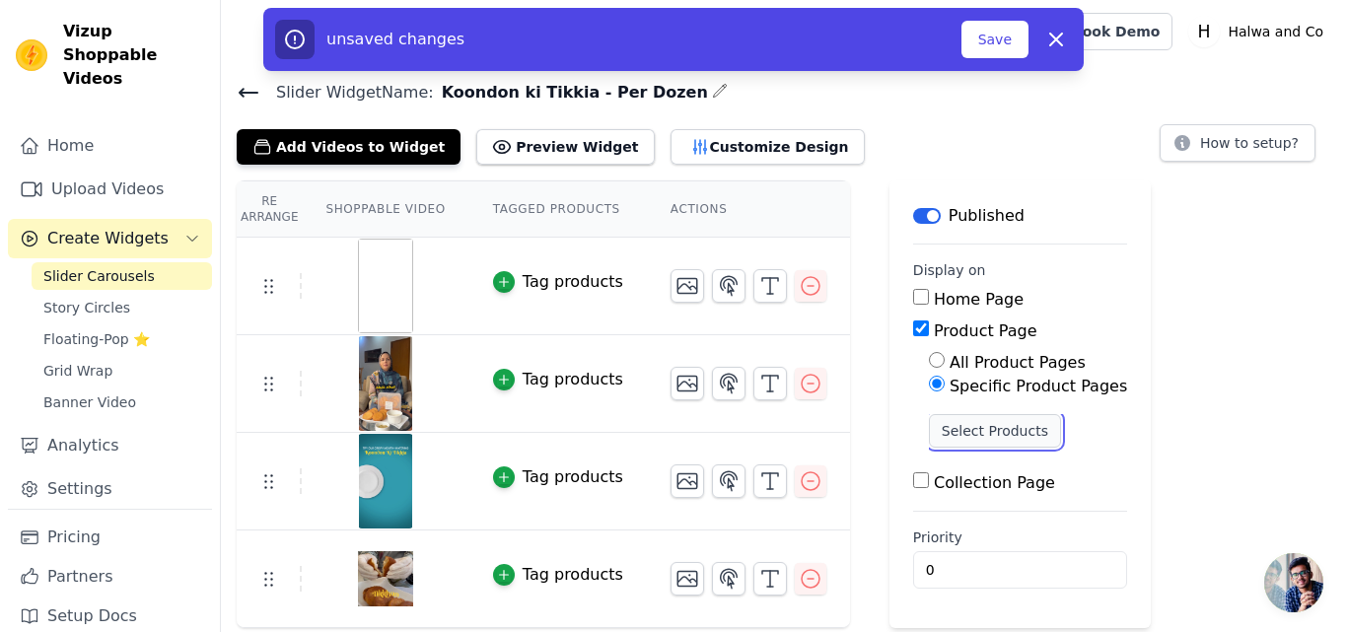
click at [934, 437] on button "Select Products" at bounding box center [995, 431] width 132 height 34
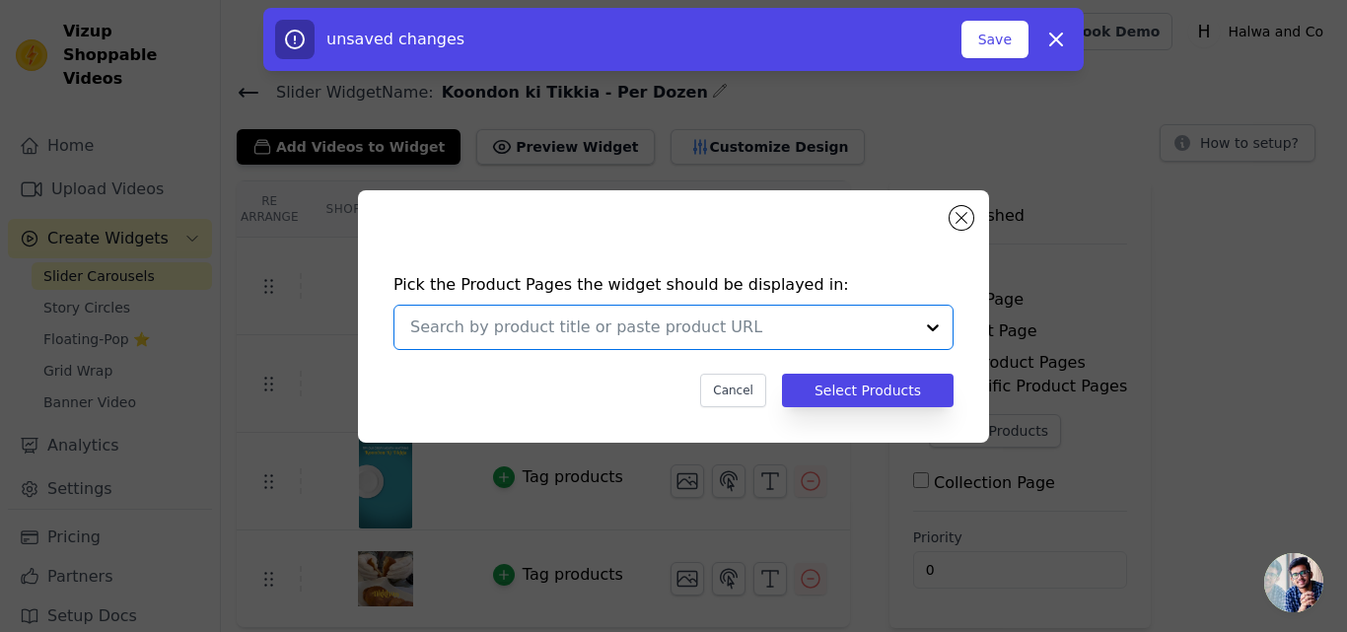
click at [573, 316] on input "text" at bounding box center [661, 327] width 503 height 24
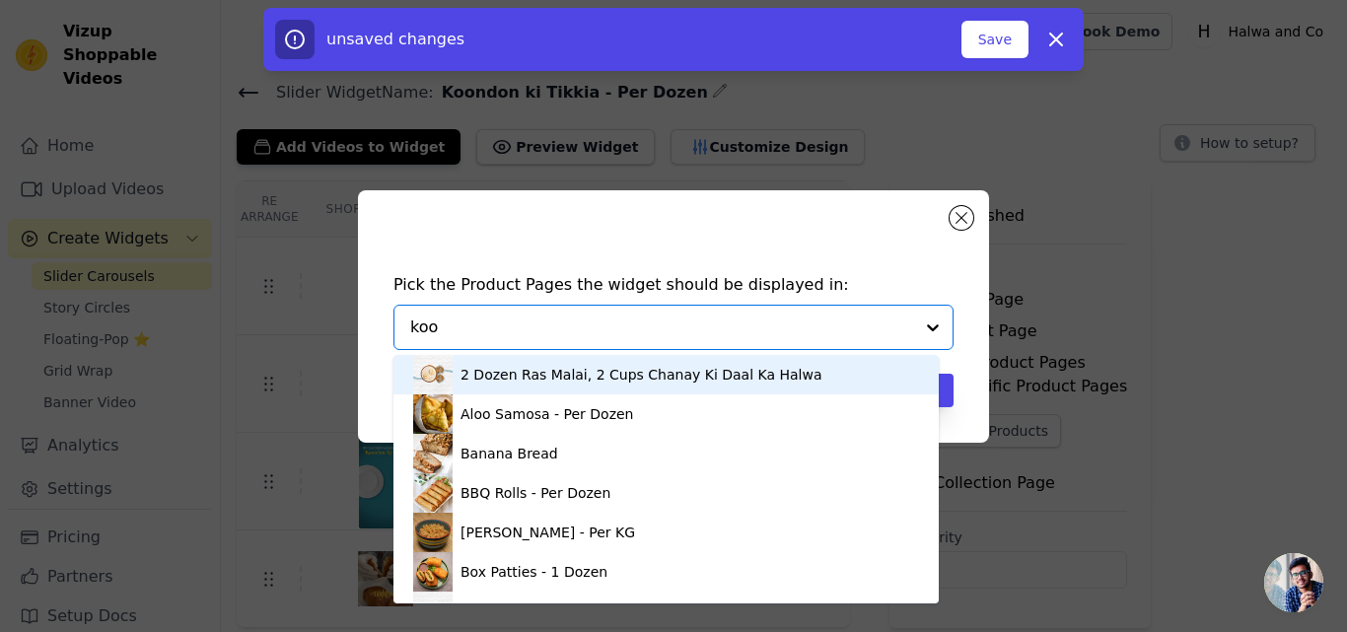
type input "koon"
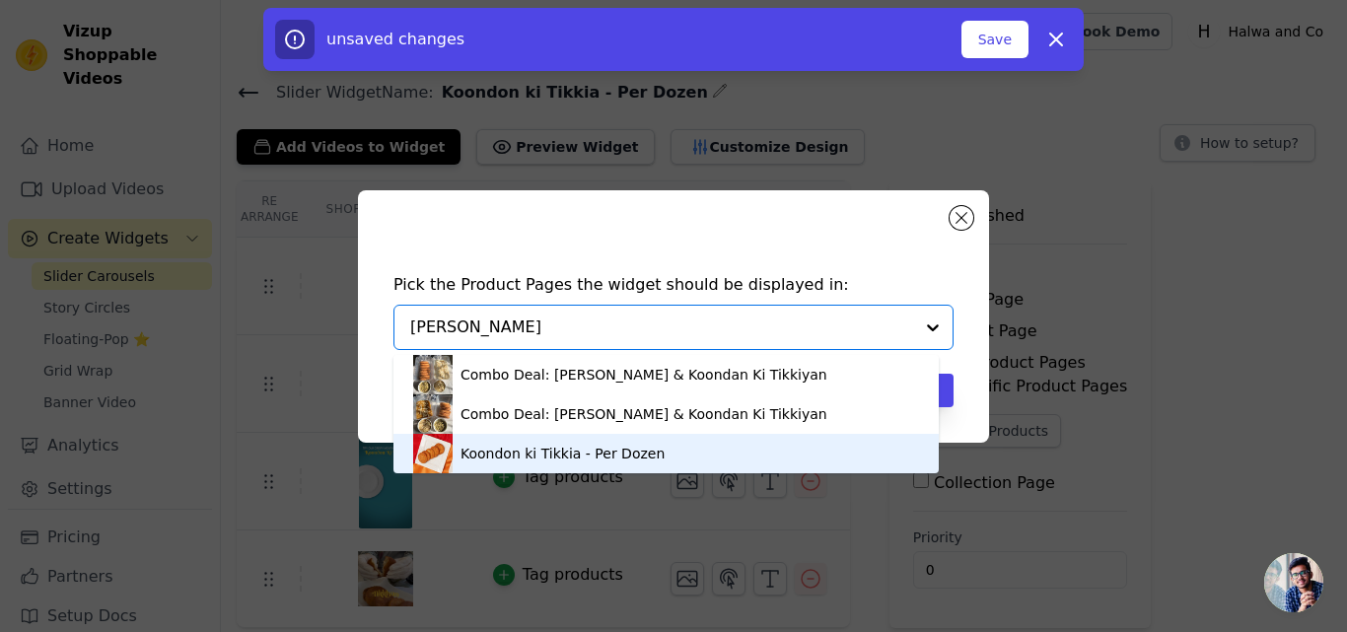
click at [553, 450] on div "Koondon ki Tikkia - Per Dozen" at bounding box center [562, 454] width 204 height 20
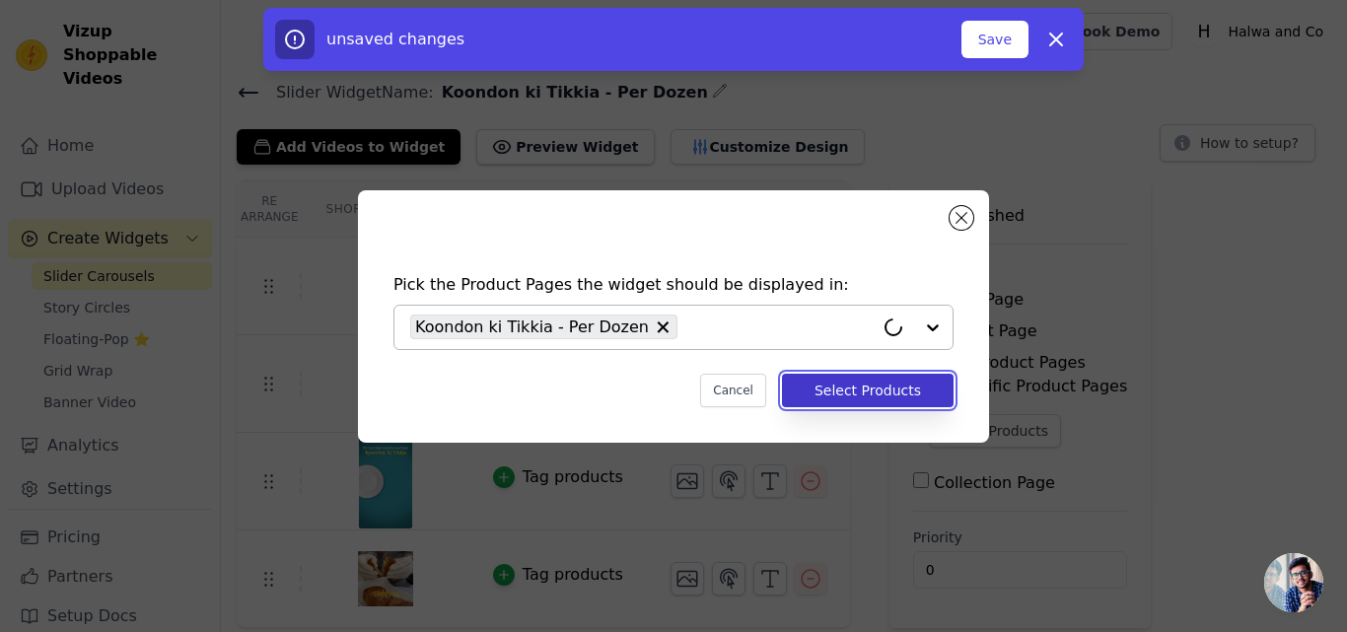
click at [859, 381] on button "Select Products" at bounding box center [868, 391] width 172 height 34
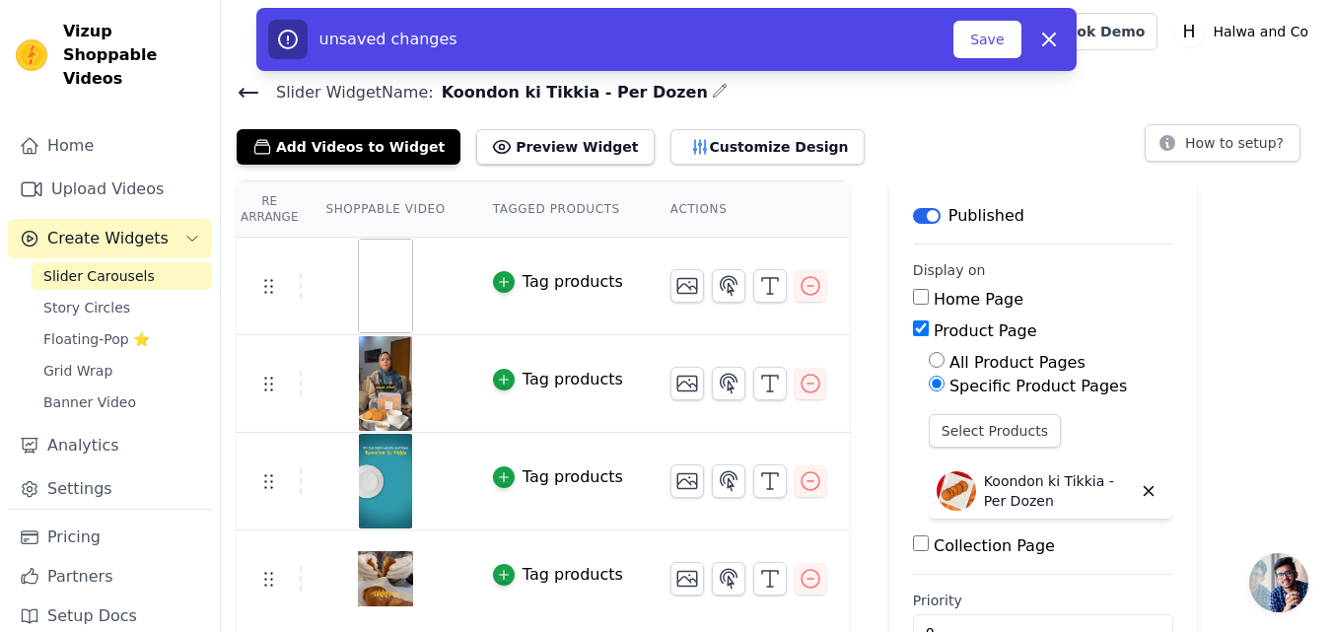
click at [950, 26] on div "unsaved changes" at bounding box center [611, 39] width 686 height 39
click at [976, 26] on button "Save" at bounding box center [986, 39] width 67 height 37
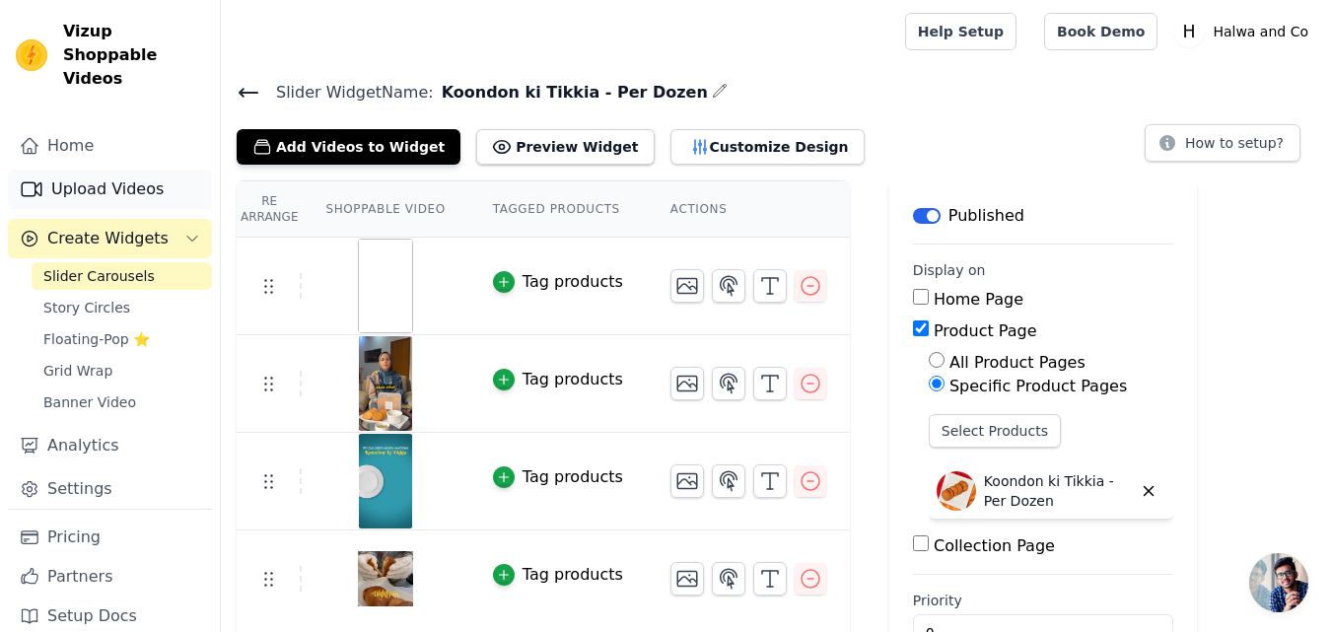
click at [109, 170] on link "Upload Videos" at bounding box center [110, 189] width 204 height 39
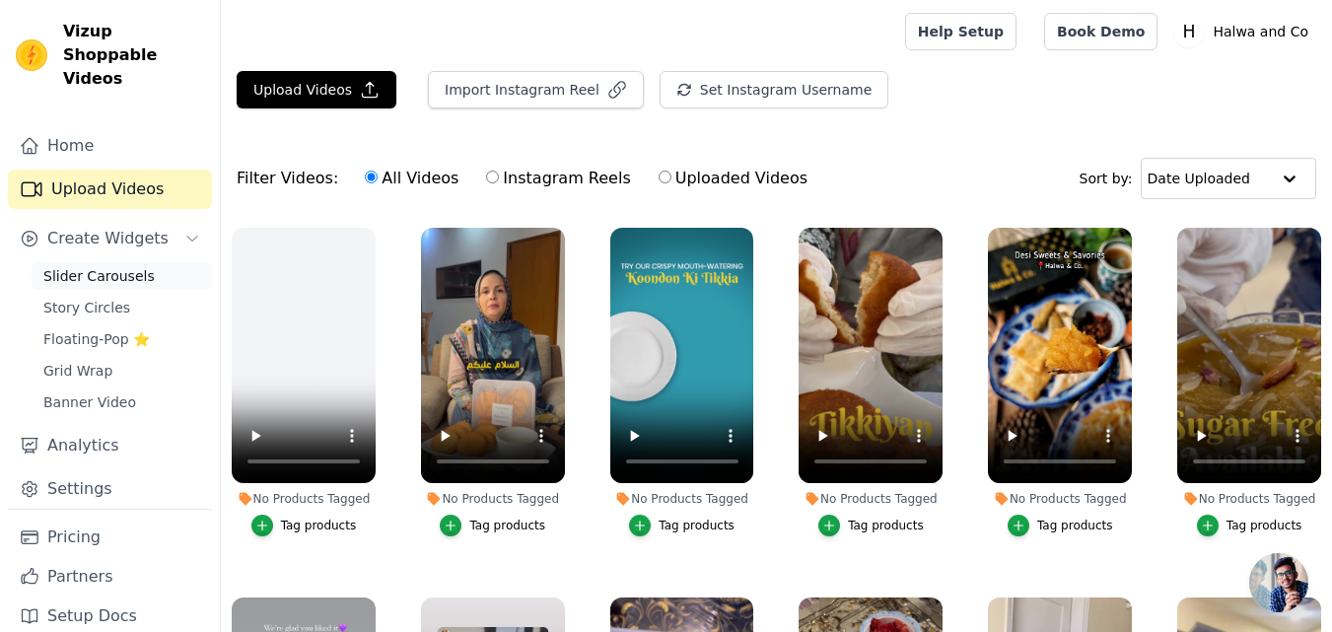
click at [131, 266] on span "Slider Carousels" at bounding box center [98, 276] width 111 height 20
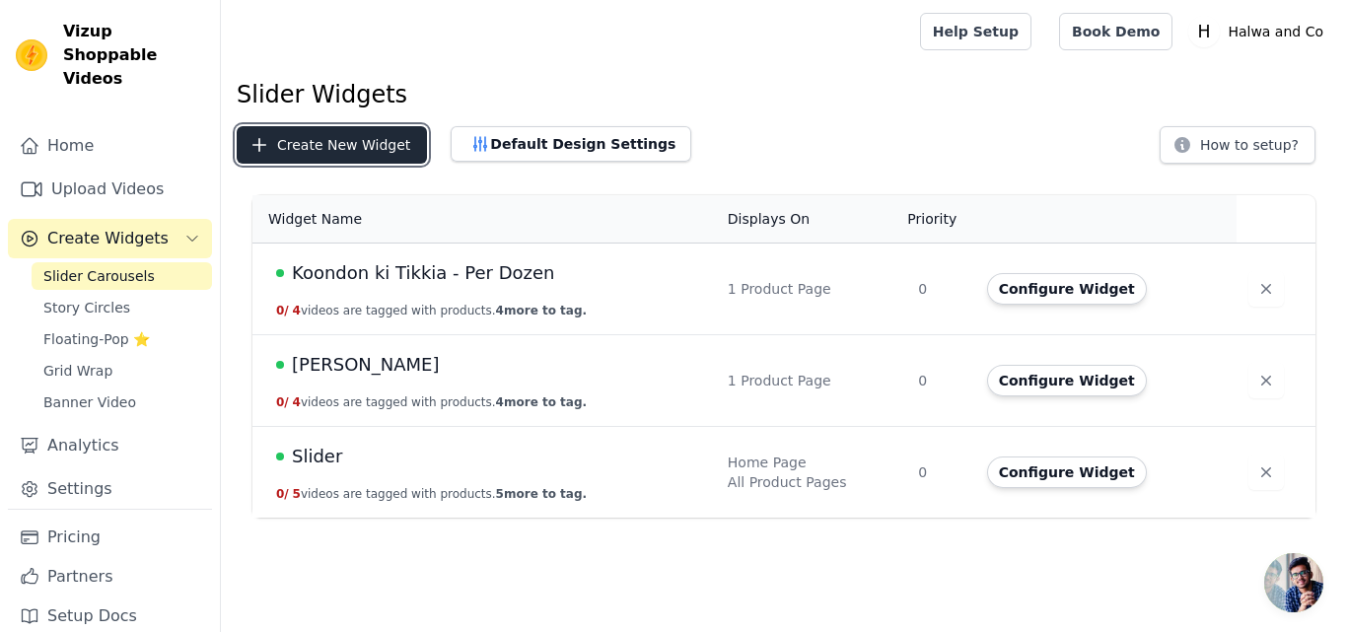
click at [354, 143] on button "Create New Widget" at bounding box center [332, 144] width 190 height 37
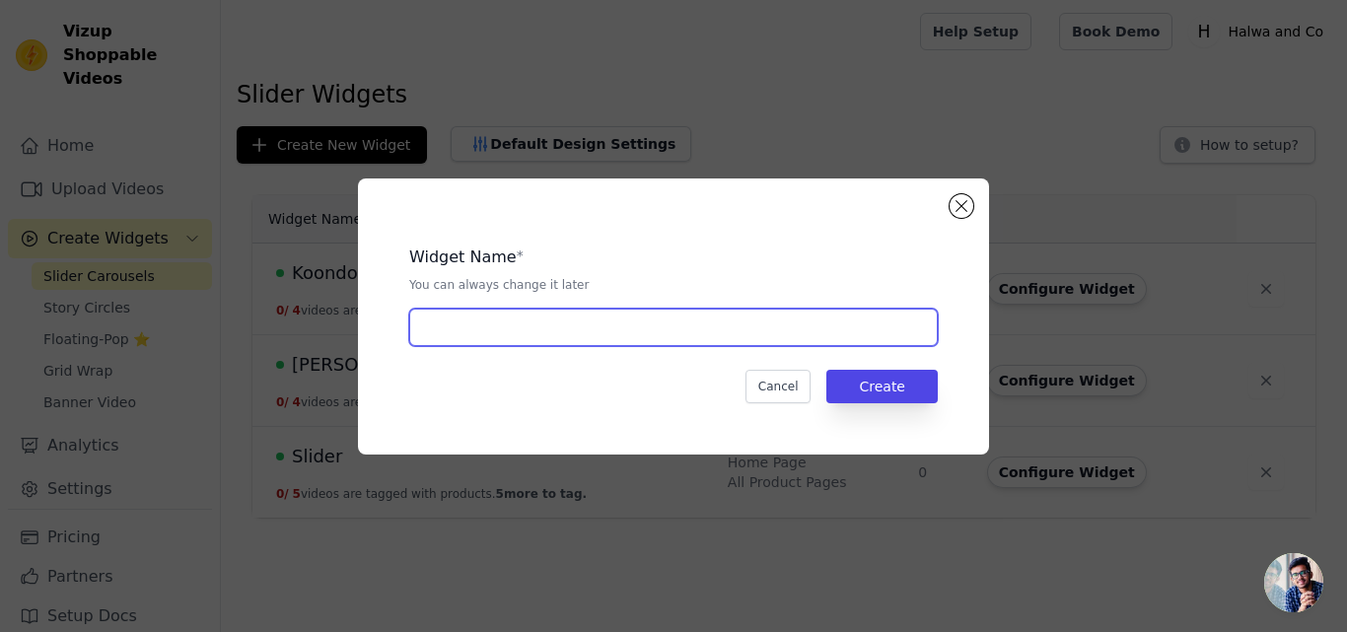
click at [584, 314] on input "text" at bounding box center [673, 327] width 528 height 37
paste input "Daal Halwa & Koondon Ki Tikkian"
type input "Daal Halwa & Koondon Ki Tikkian"
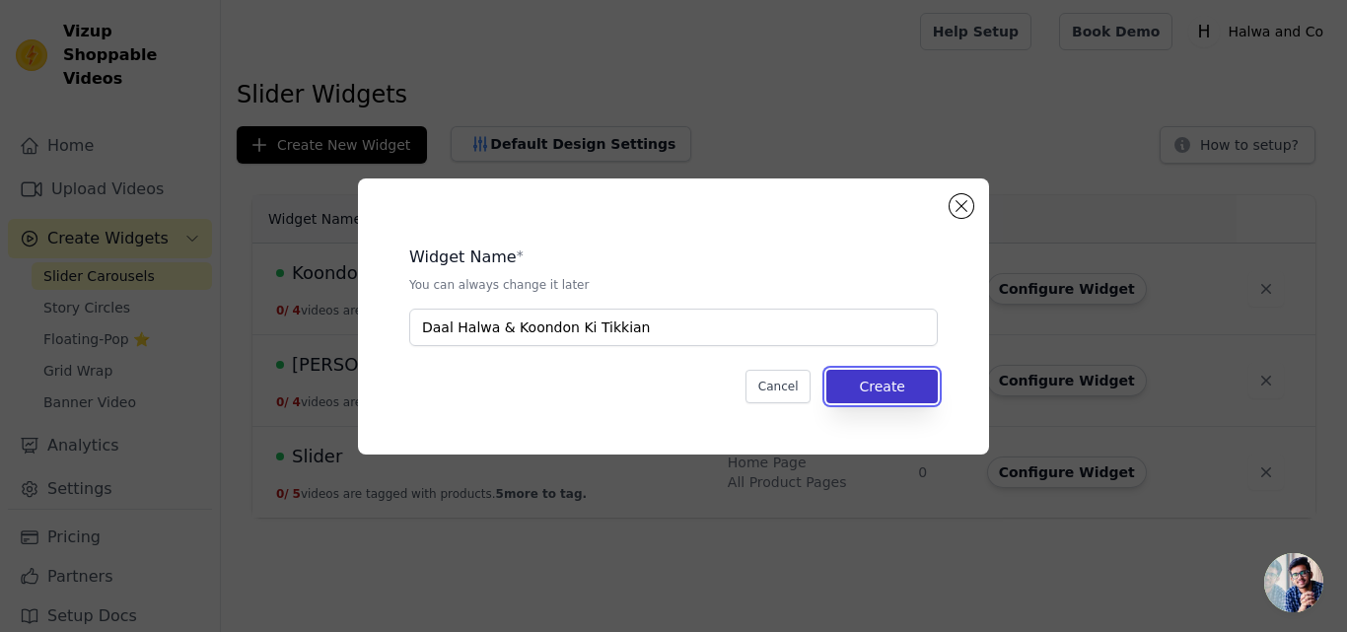
click at [856, 384] on button "Create" at bounding box center [881, 387] width 111 height 34
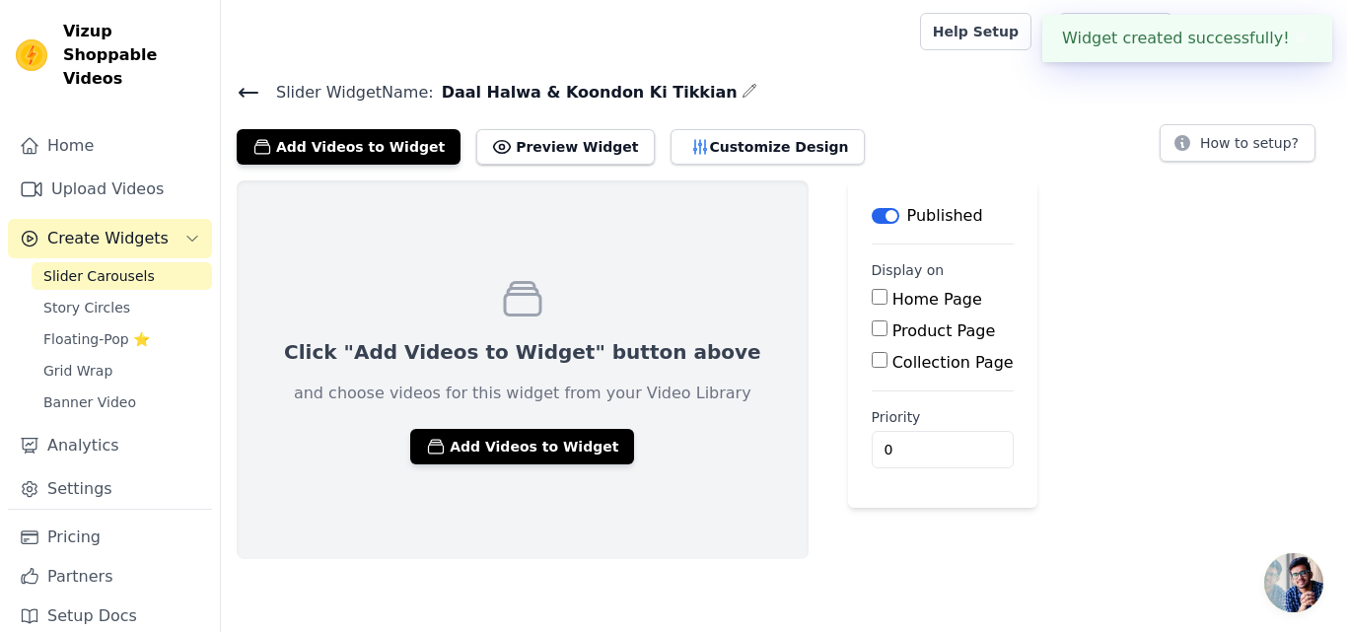
drag, startPoint x: 795, startPoint y: 320, endPoint x: 810, endPoint y: 328, distance: 16.8
click at [848, 320] on main "Label Published Display on Home Page Product Page Collection Page Priority 0" at bounding box center [942, 343] width 189 height 327
click at [871, 328] on input "Product Page" at bounding box center [879, 328] width 16 height 16
checkbox input "true"
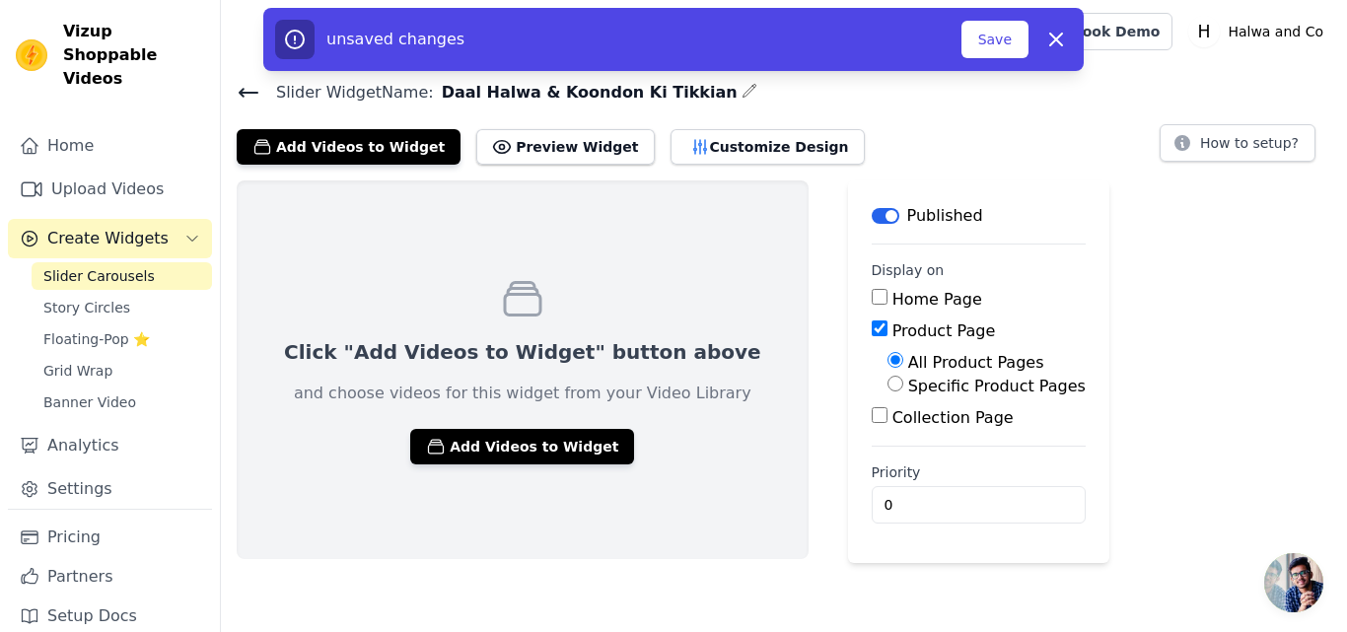
click at [887, 384] on div "Specific Product Pages" at bounding box center [986, 387] width 198 height 24
click at [887, 384] on input "Specific Product Pages" at bounding box center [895, 384] width 16 height 16
radio input "true"
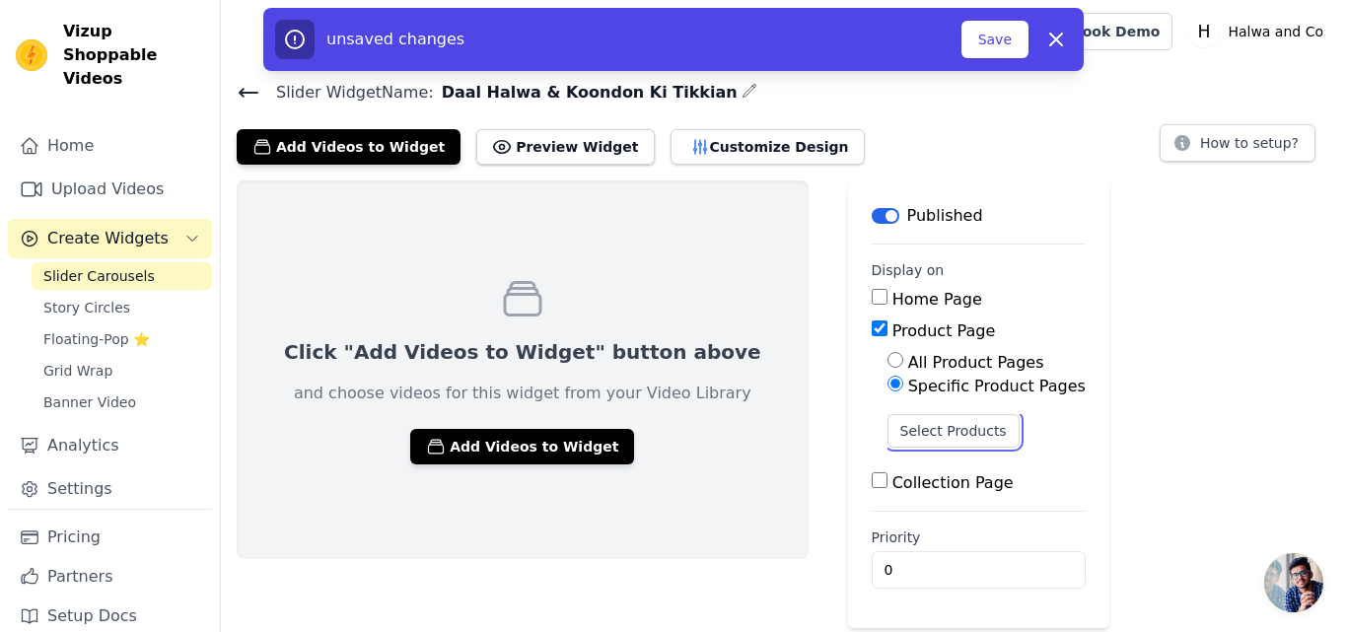
click at [887, 447] on div "Select Products" at bounding box center [986, 438] width 198 height 49
click at [887, 424] on button "Select Products" at bounding box center [953, 431] width 132 height 34
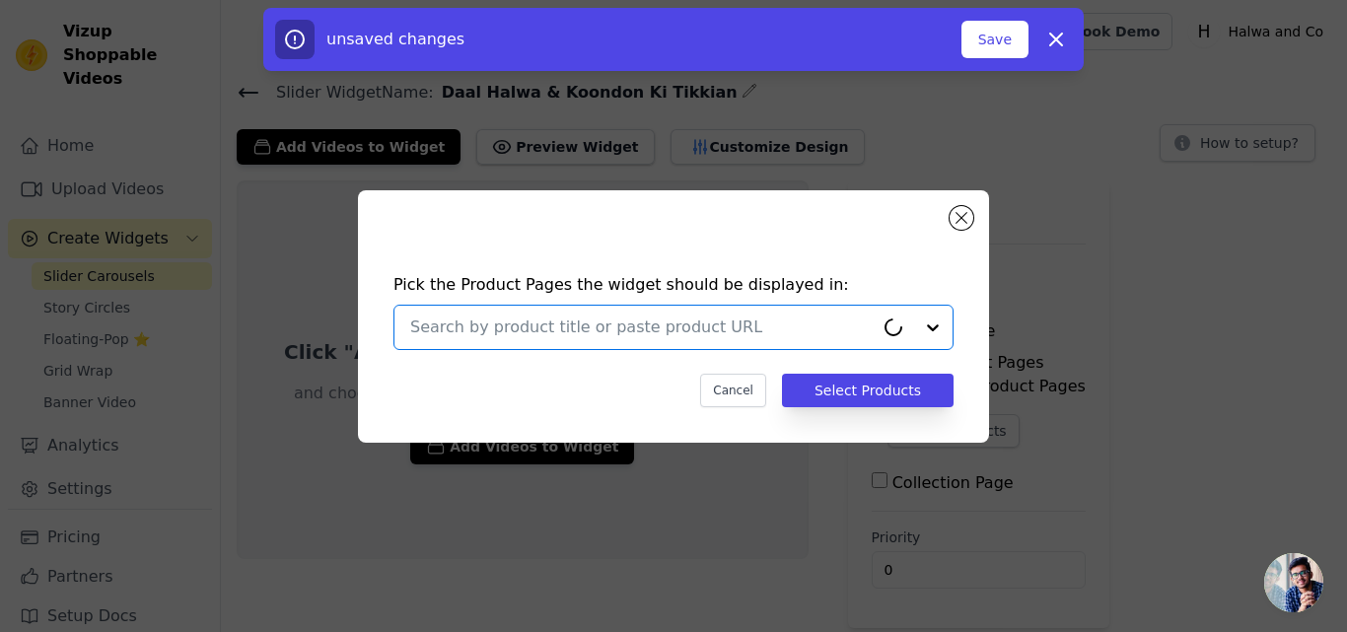
click at [657, 325] on input "text" at bounding box center [641, 327] width 463 height 24
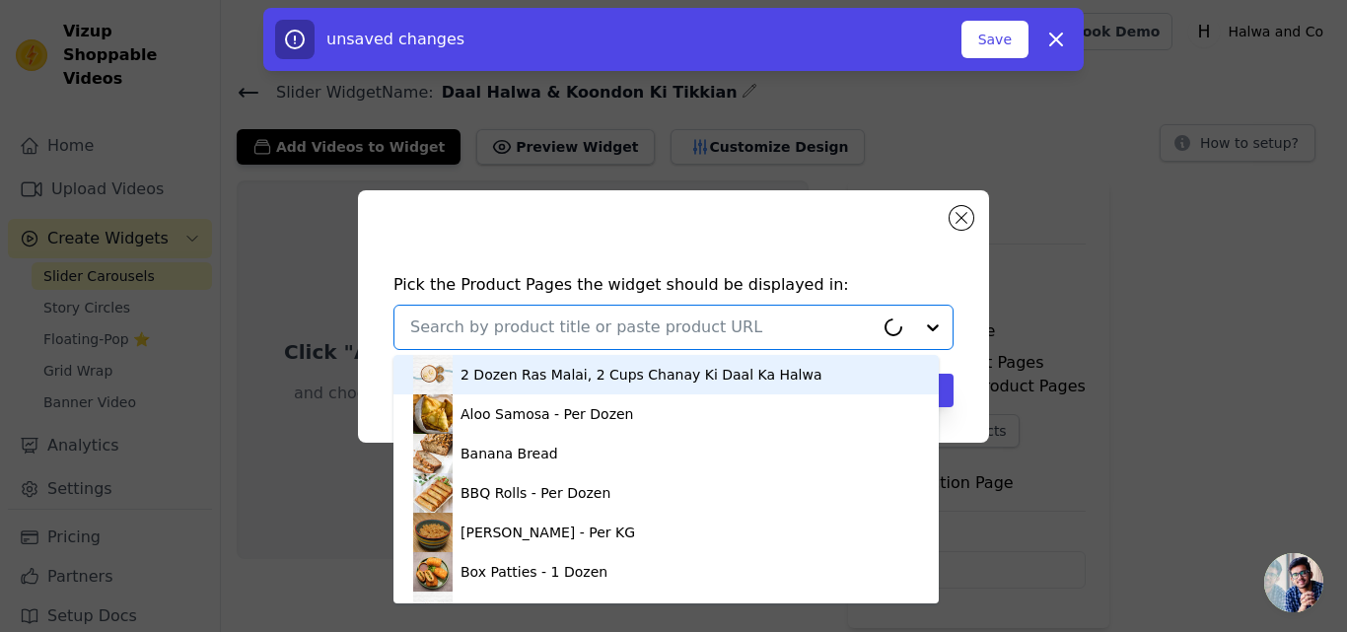
paste input "Daal Halwa & Koondon Ki Tikkian"
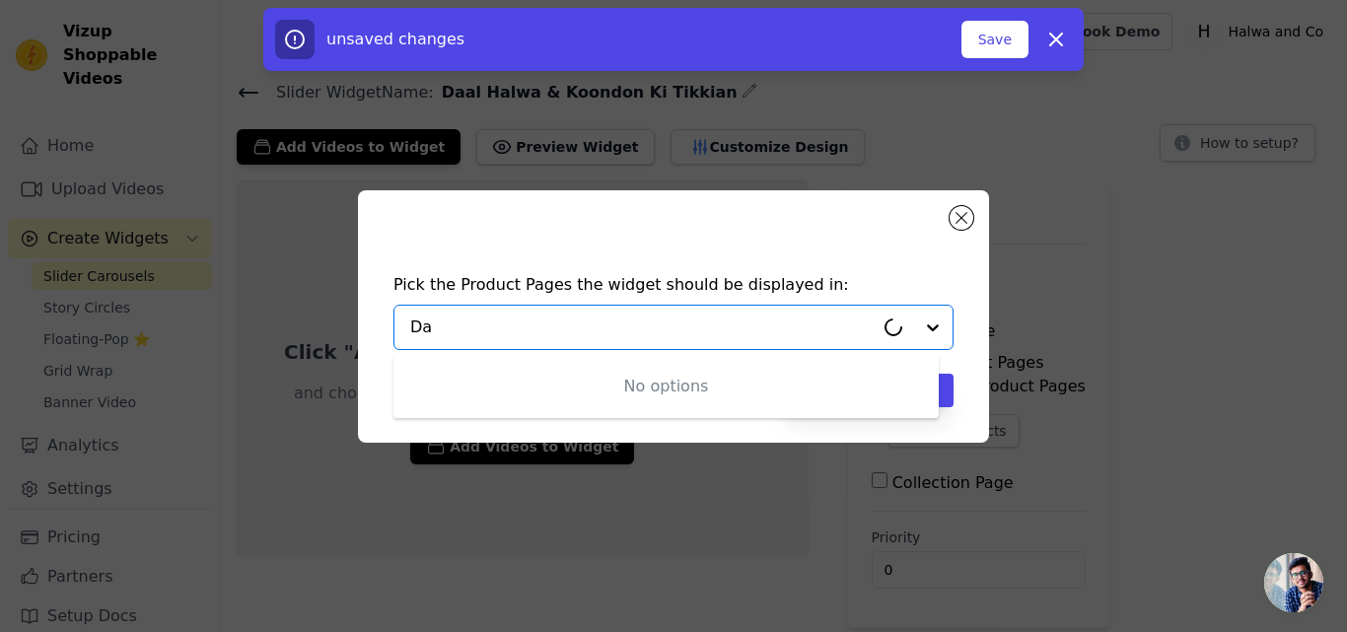
type input "D"
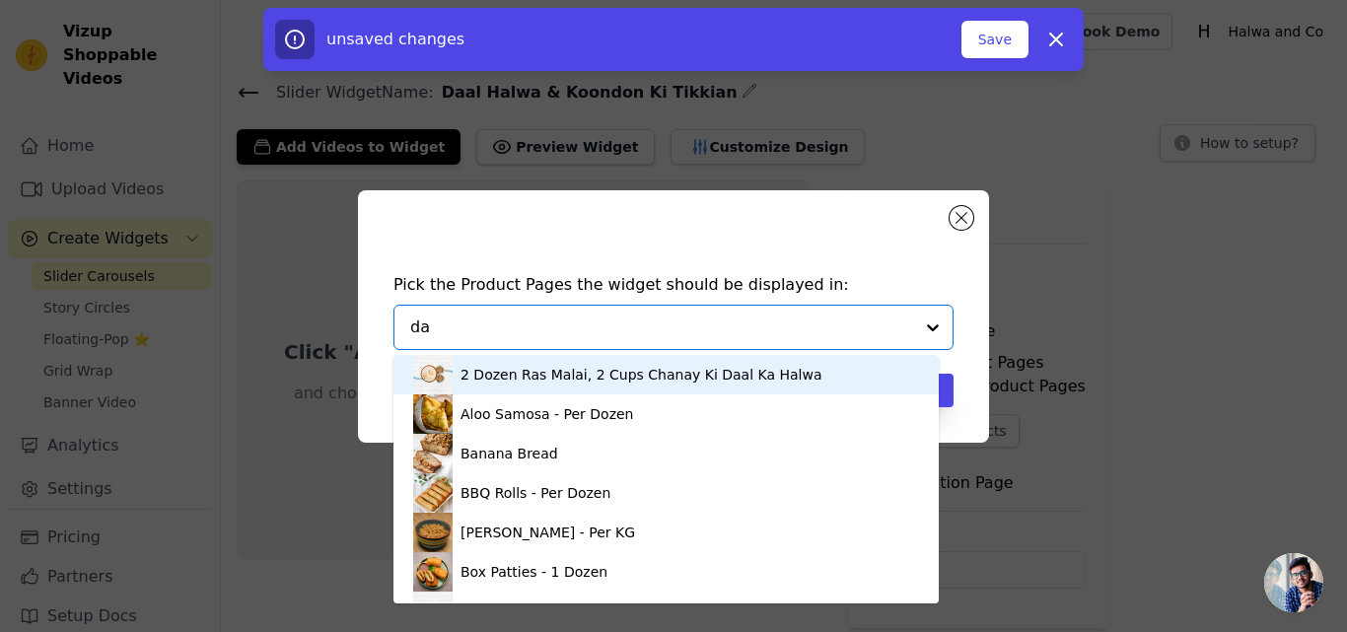
type input "daa"
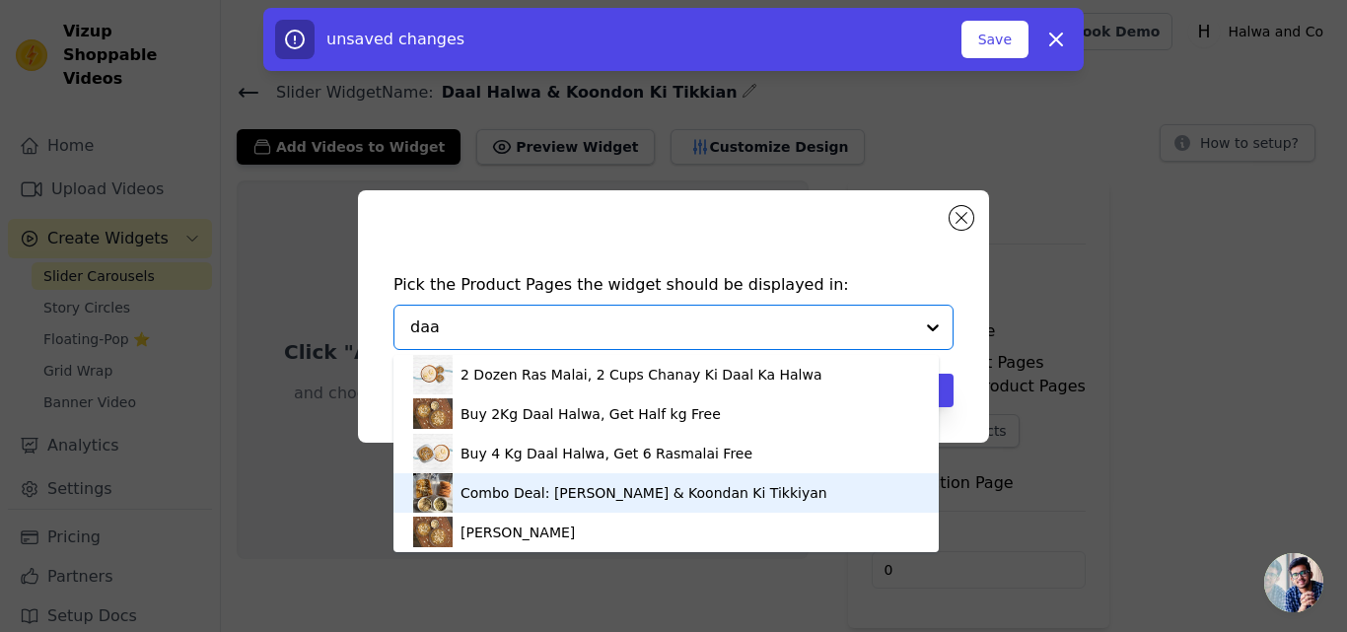
click at [610, 502] on div "Combo Deal: [PERSON_NAME] & Koondan Ki Tikkiyan" at bounding box center [643, 493] width 367 height 20
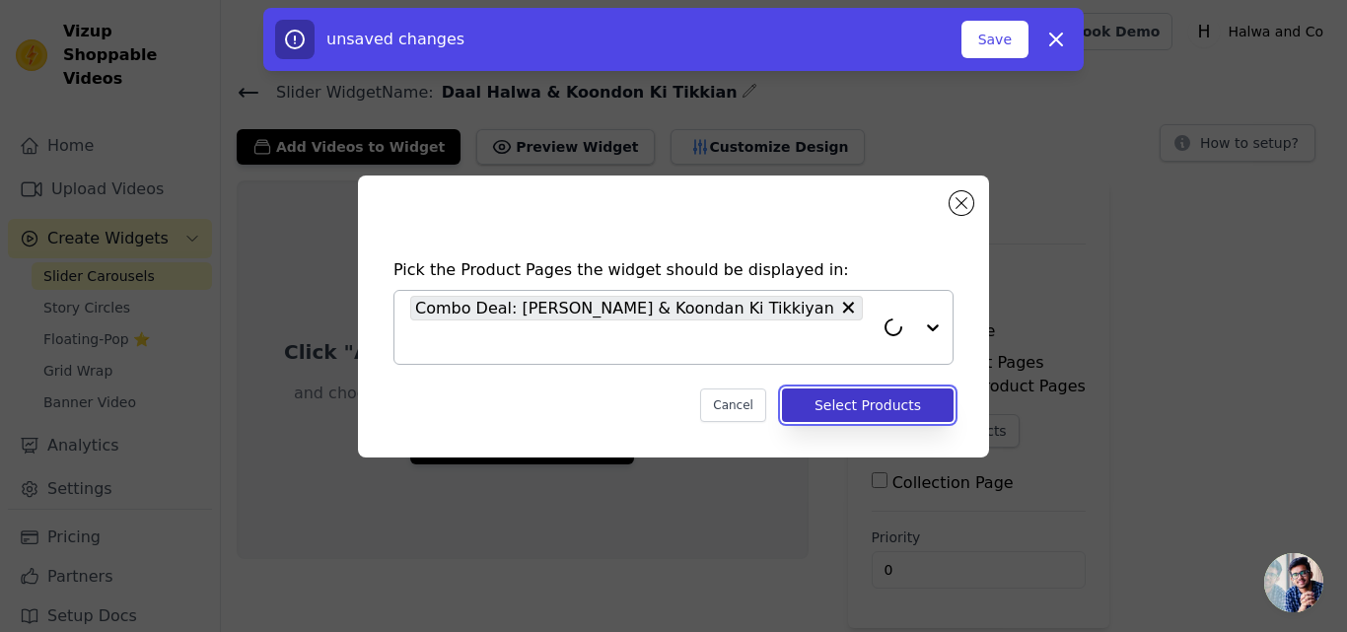
click at [852, 395] on button "Select Products" at bounding box center [868, 405] width 172 height 34
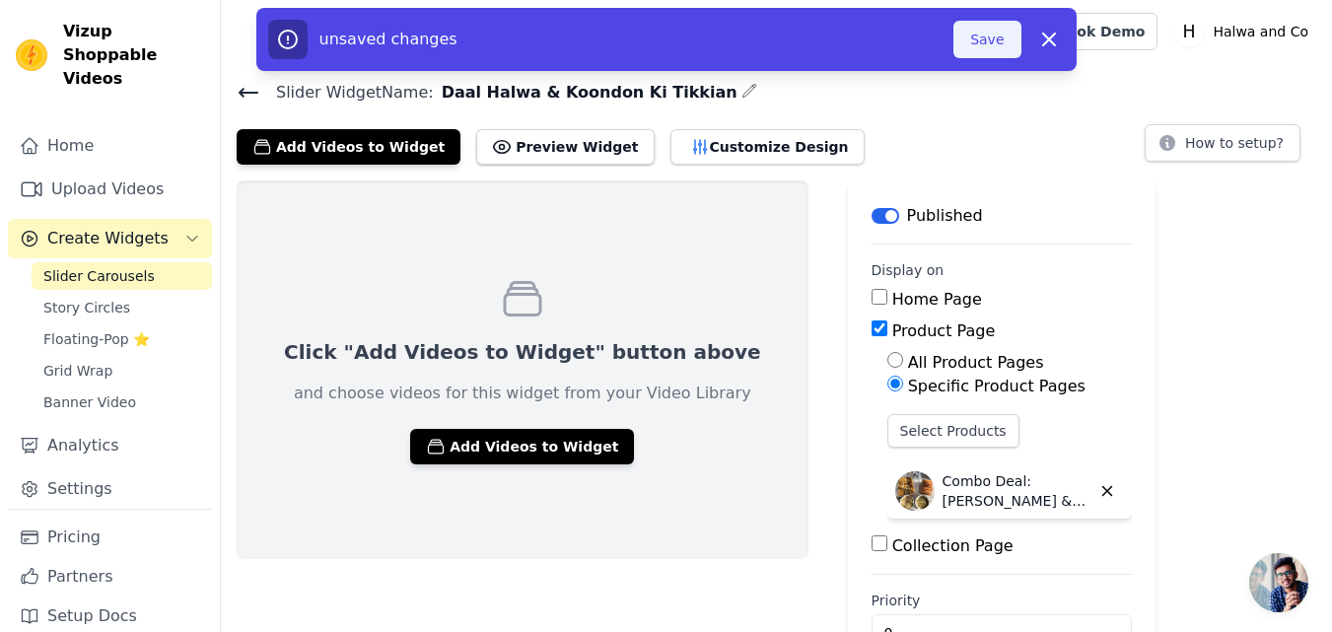
click at [985, 45] on button "Save" at bounding box center [986, 39] width 67 height 37
click at [986, 43] on button "Save" at bounding box center [986, 39] width 67 height 37
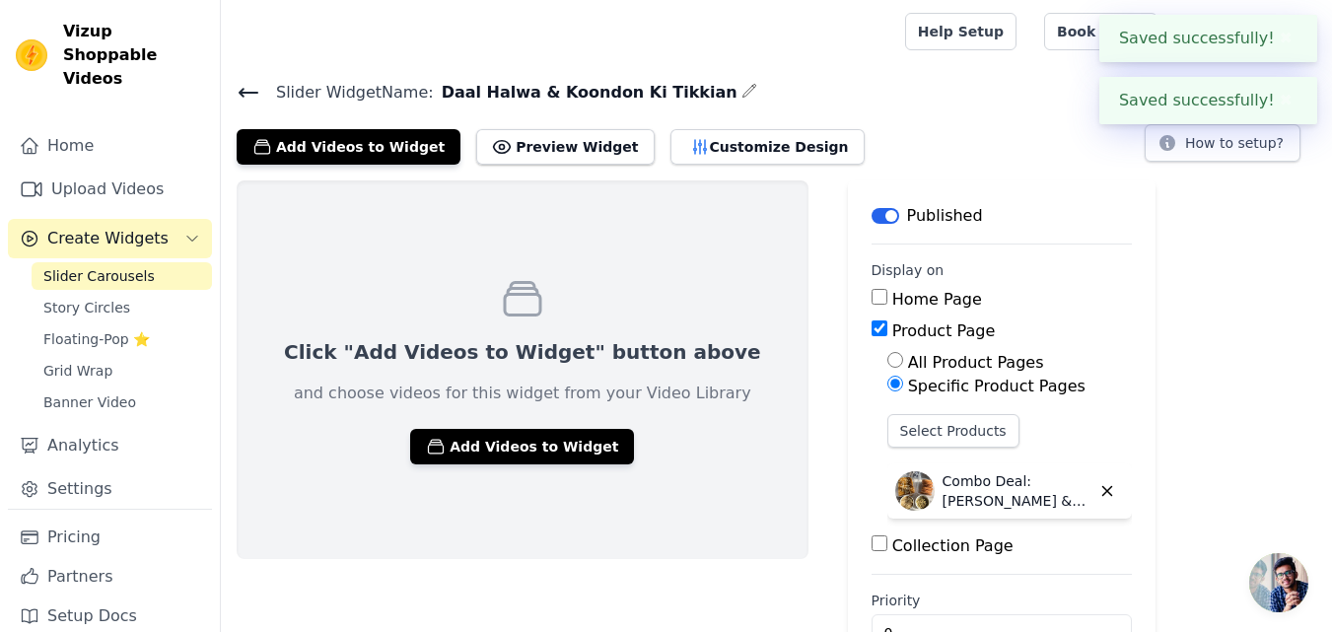
click at [100, 266] on span "Slider Carousels" at bounding box center [98, 276] width 111 height 20
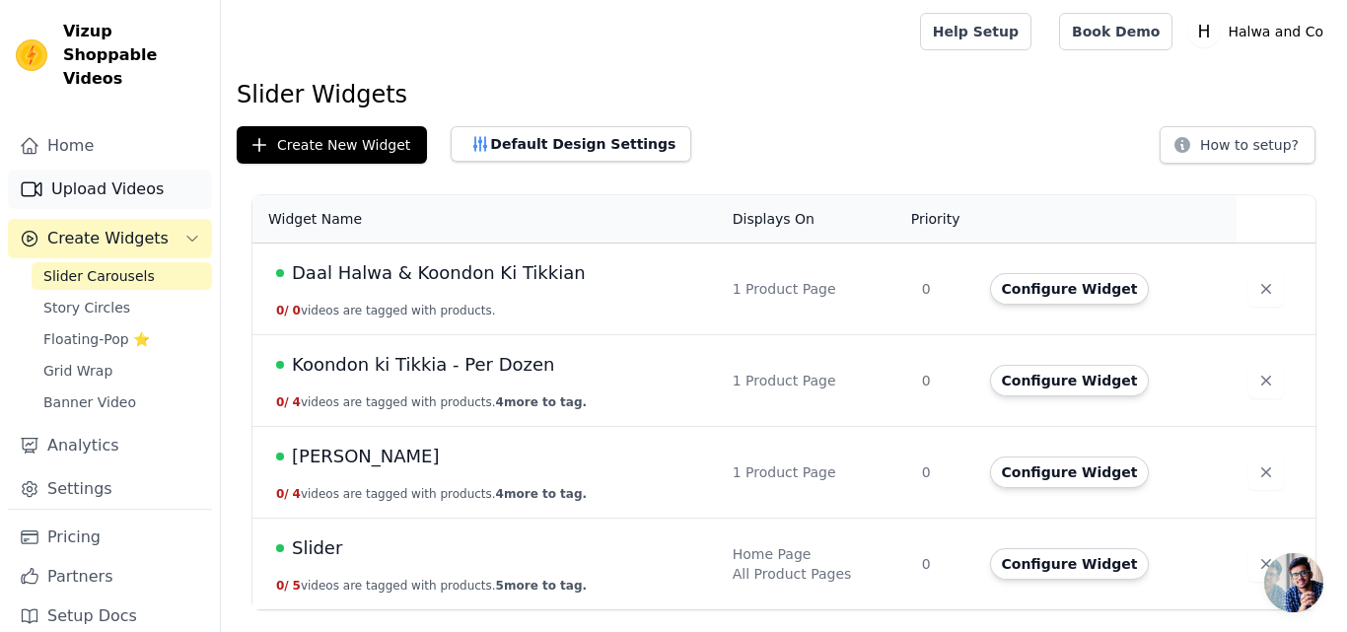
click at [101, 170] on link "Upload Videos" at bounding box center [110, 189] width 204 height 39
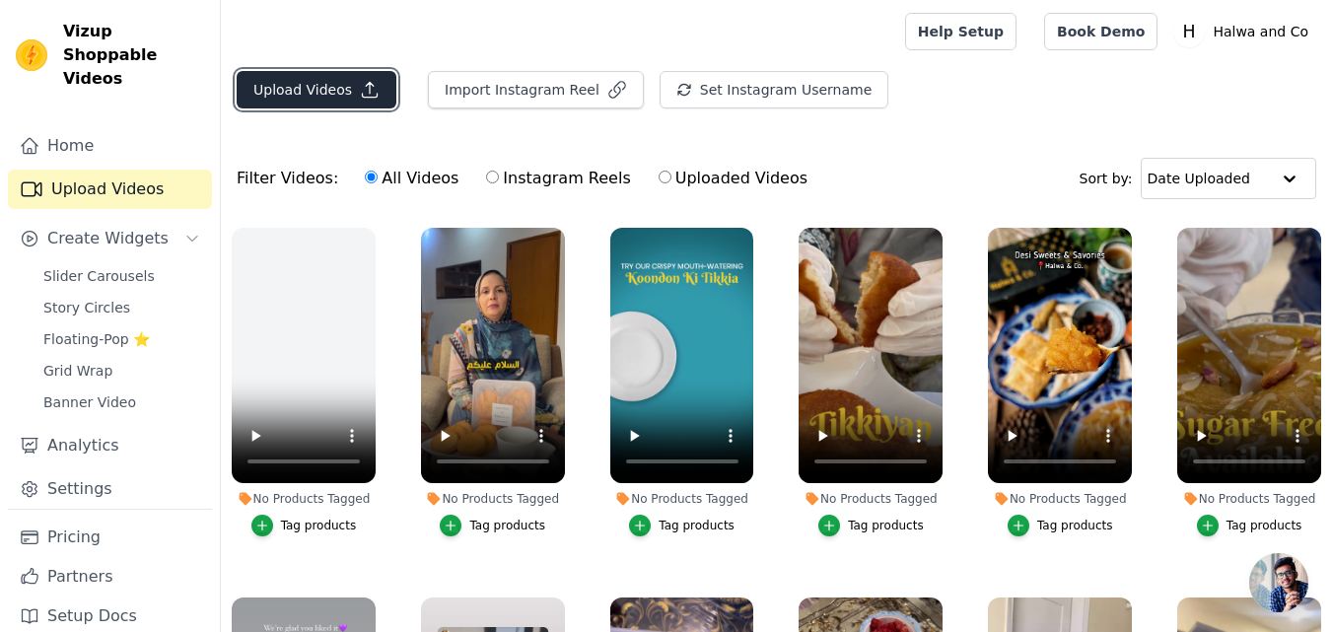
click at [313, 93] on button "Upload Videos" at bounding box center [317, 89] width 160 height 37
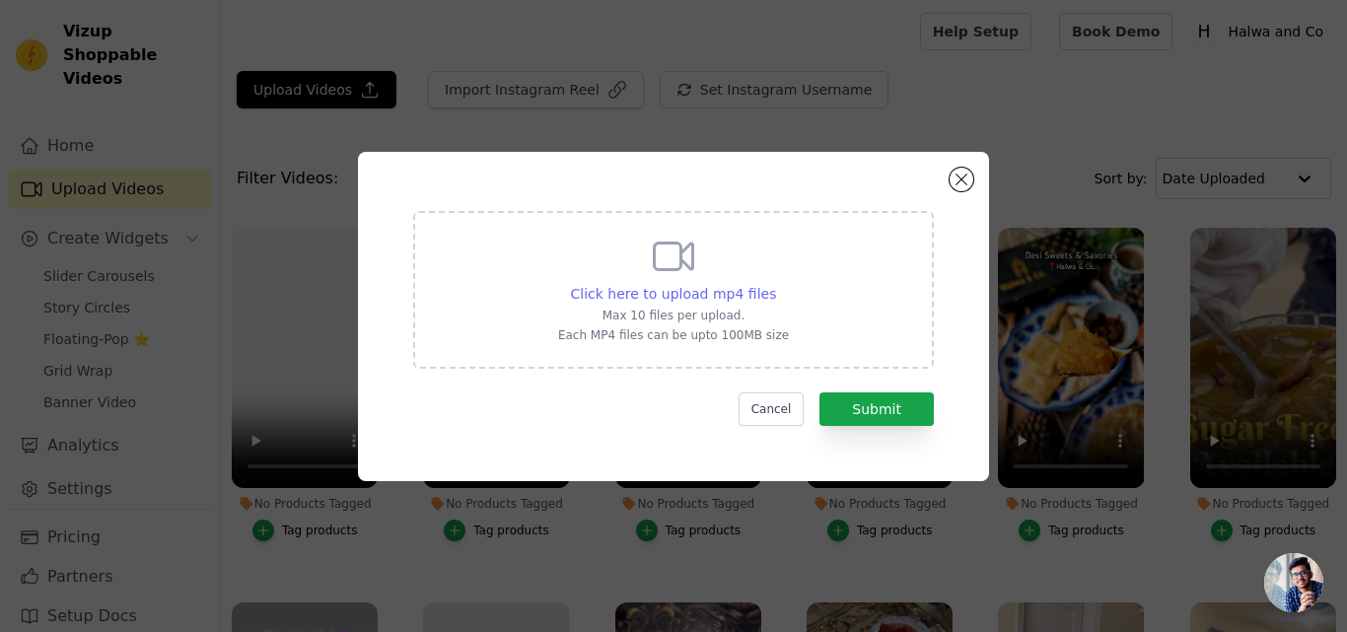
click at [633, 291] on span "Click here to upload mp4 files" at bounding box center [674, 294] width 206 height 16
click at [775, 284] on input "Click here to upload mp4 files Max 10 files per upload. Each MP4 files can be u…" at bounding box center [775, 283] width 1 height 1
type input "C:\fakepath\AQMMD6dszK93XLCb1uHnXcVW9PsGnHPhhG2itLzMbOPRrX5I11GsF8fD3v-yYM0nmQM…"
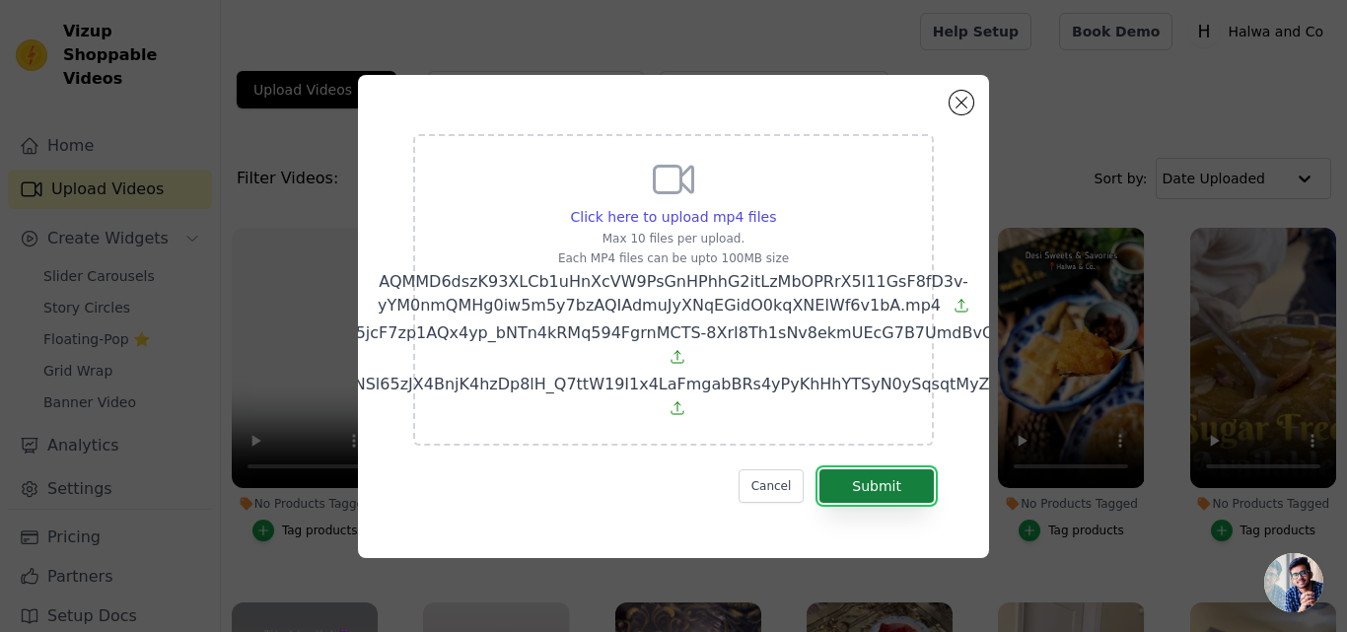
click at [868, 469] on button "Submit" at bounding box center [876, 486] width 114 height 34
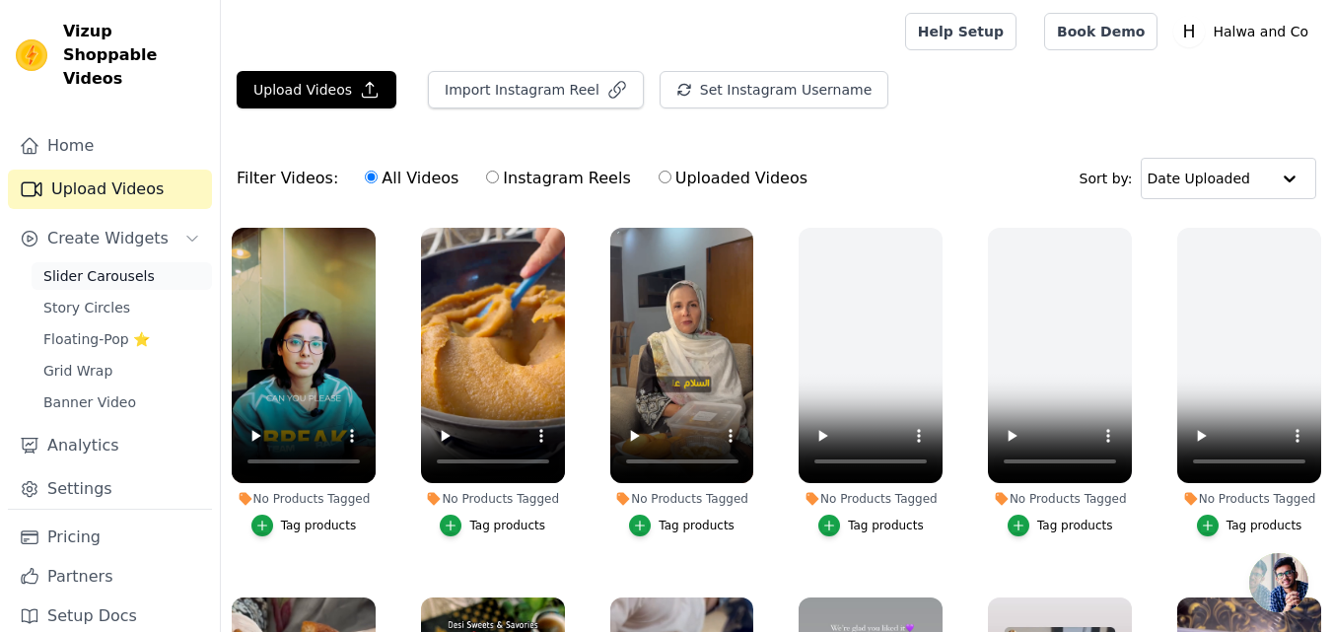
click at [105, 266] on span "Slider Carousels" at bounding box center [98, 276] width 111 height 20
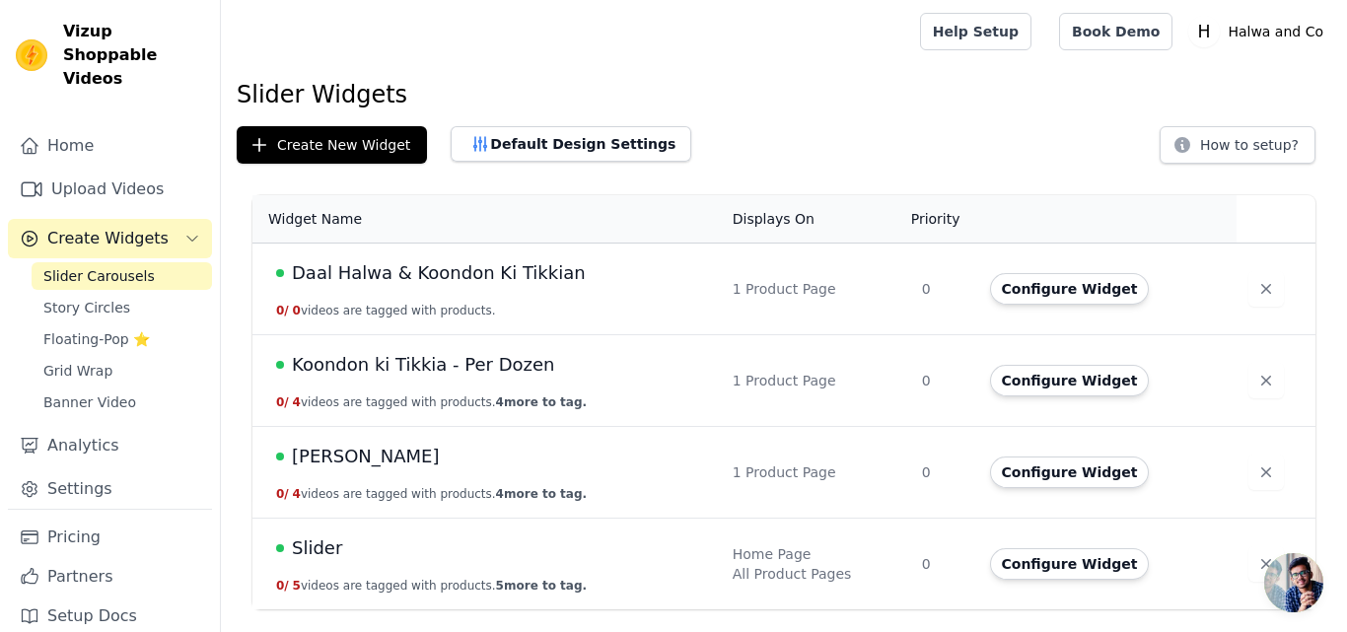
click at [390, 278] on span "Daal Halwa & Koondon Ki Tikkian" at bounding box center [439, 273] width 294 height 28
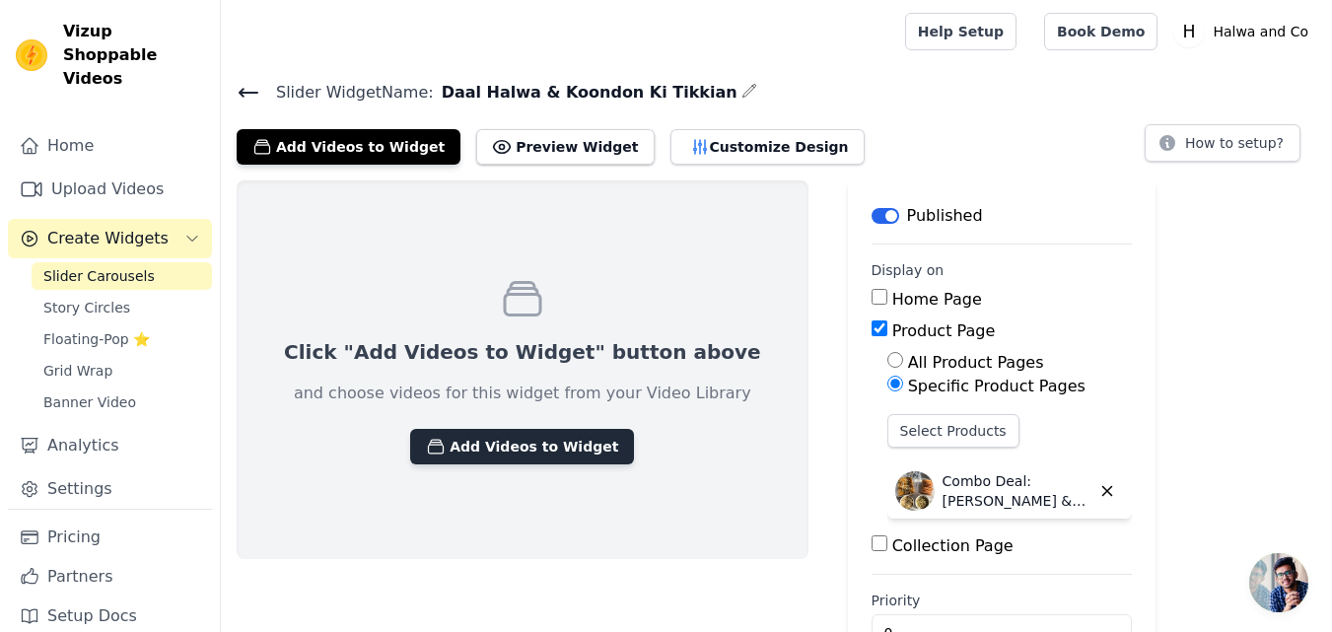
click at [490, 449] on button "Add Videos to Widget" at bounding box center [522, 446] width 224 height 35
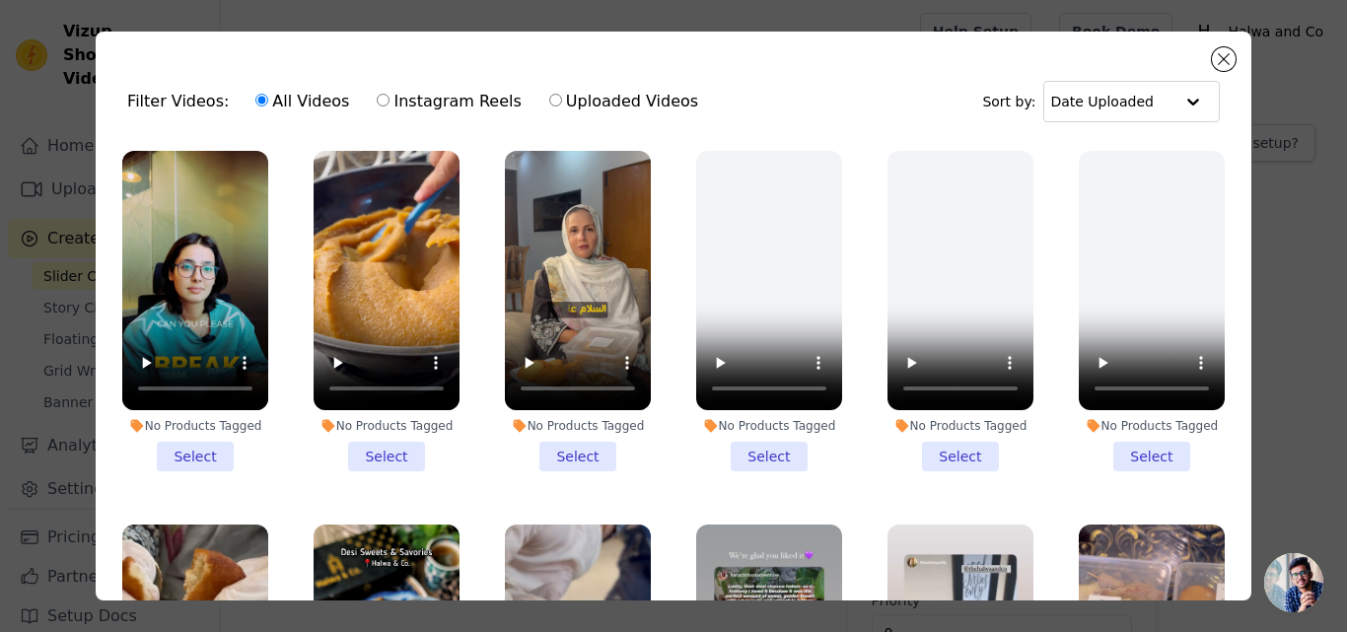
click at [209, 450] on li "No Products Tagged Select" at bounding box center [195, 311] width 146 height 320
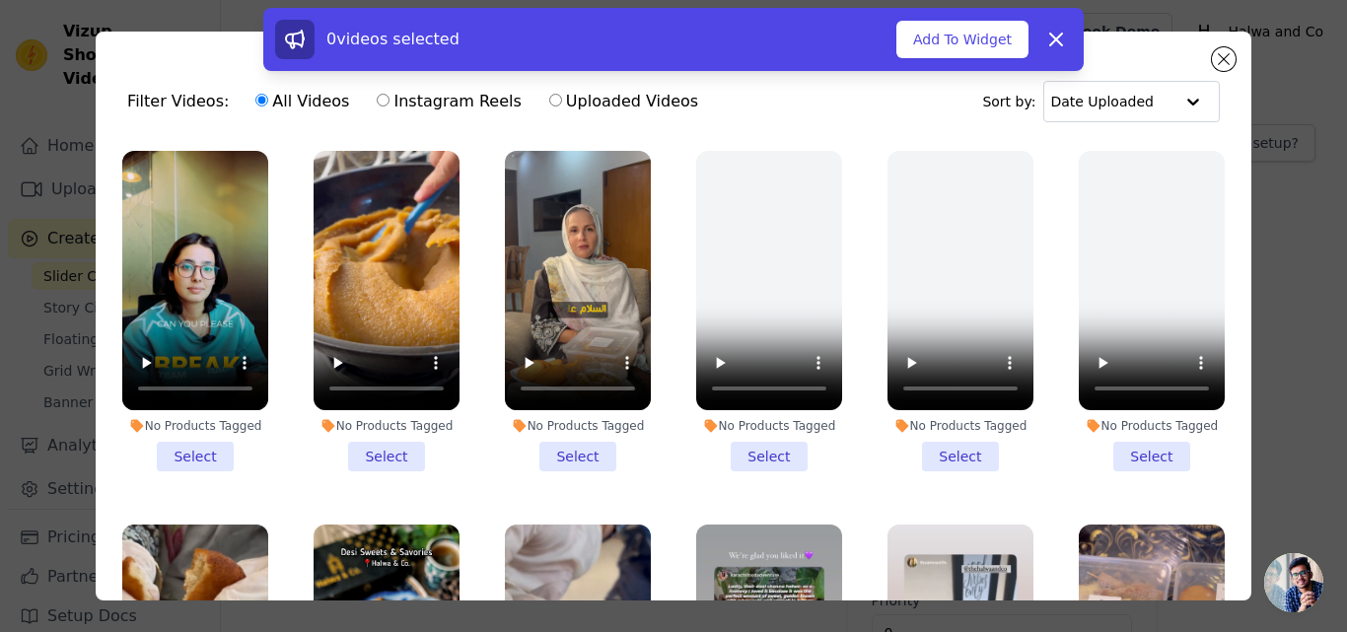
click at [391, 455] on li "No Products Tagged Select" at bounding box center [386, 311] width 146 height 320
click at [0, 0] on input "No Products Tagged Select" at bounding box center [0, 0] width 0 height 0
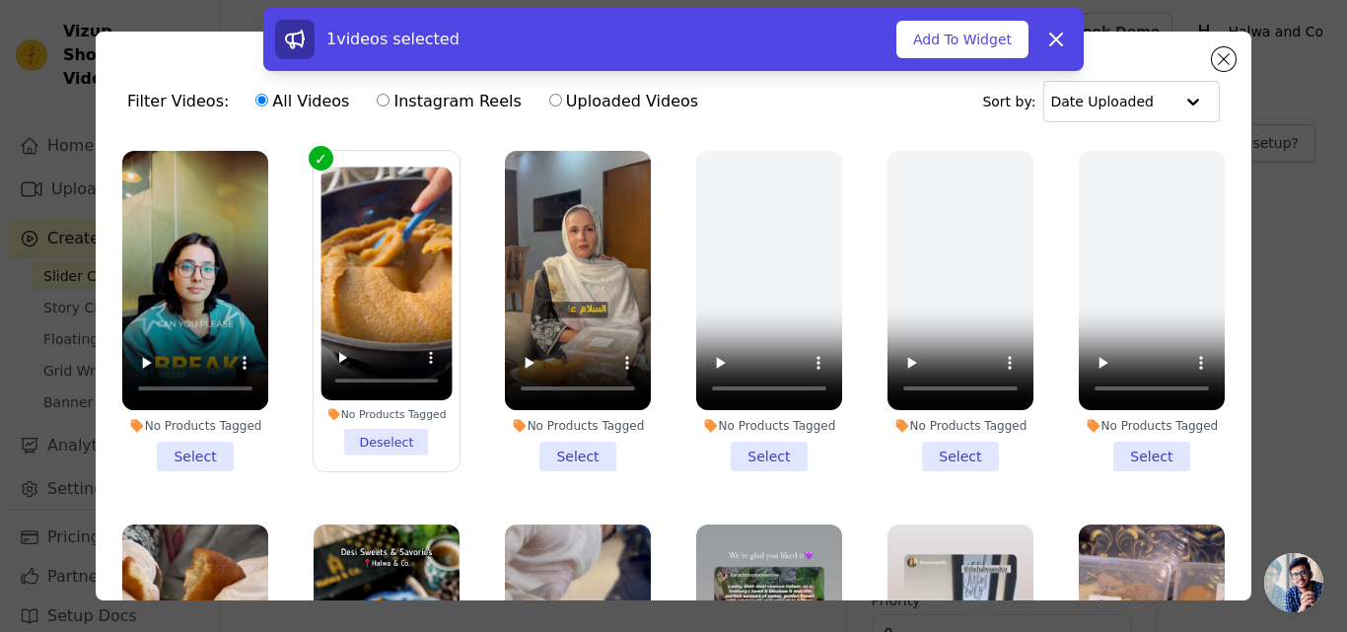
click at [560, 444] on li "No Products Tagged Select" at bounding box center [578, 311] width 146 height 320
click at [0, 0] on input "No Products Tagged Select" at bounding box center [0, 0] width 0 height 0
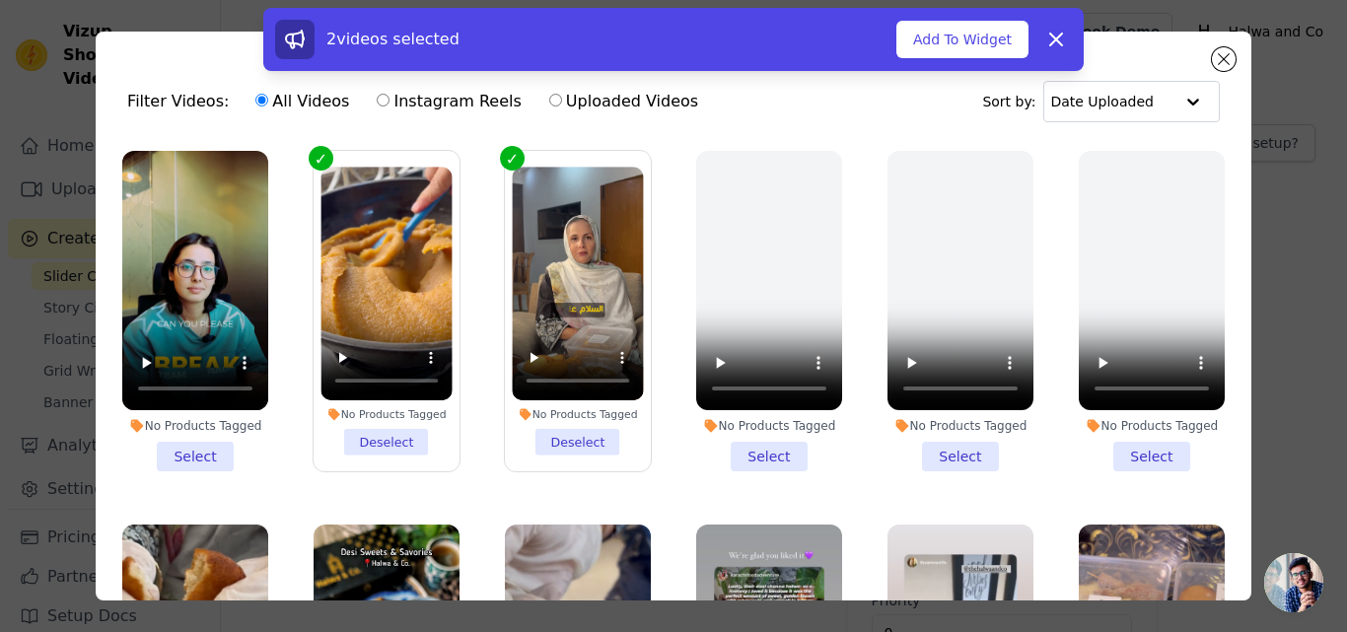
click at [203, 453] on li "No Products Tagged Select" at bounding box center [195, 311] width 146 height 320
click at [0, 0] on input "No Products Tagged Select" at bounding box center [0, 0] width 0 height 0
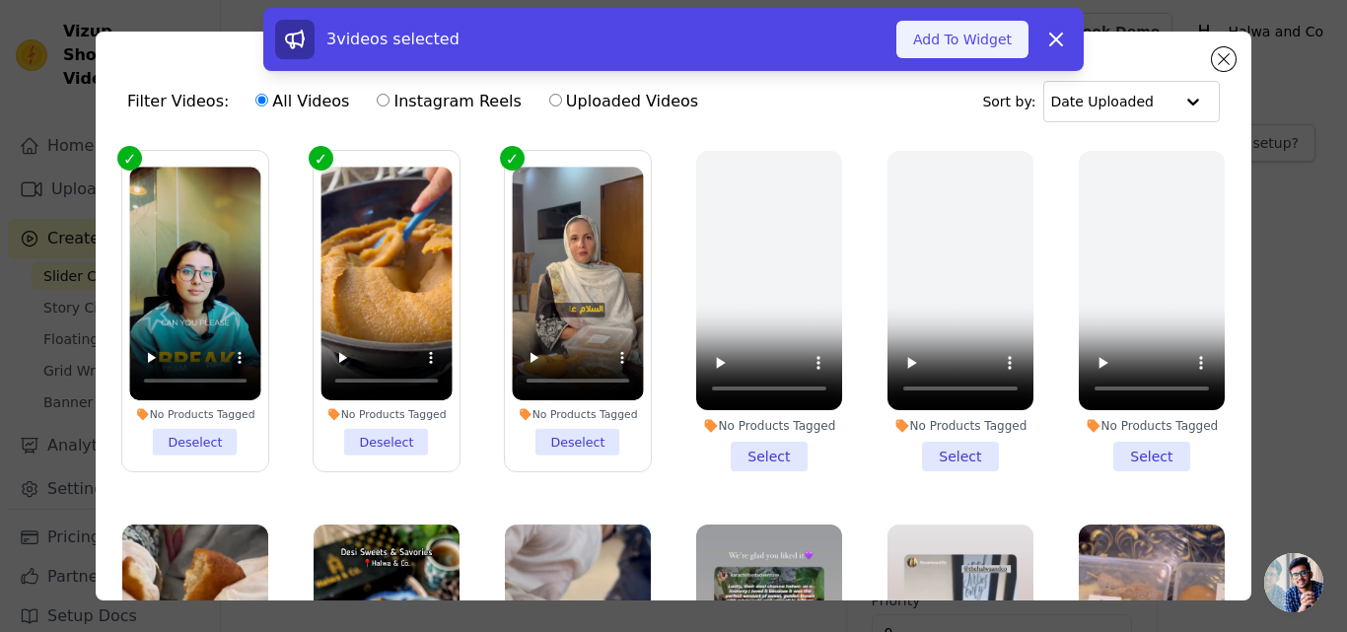
click at [982, 44] on button "Add To Widget" at bounding box center [962, 39] width 132 height 37
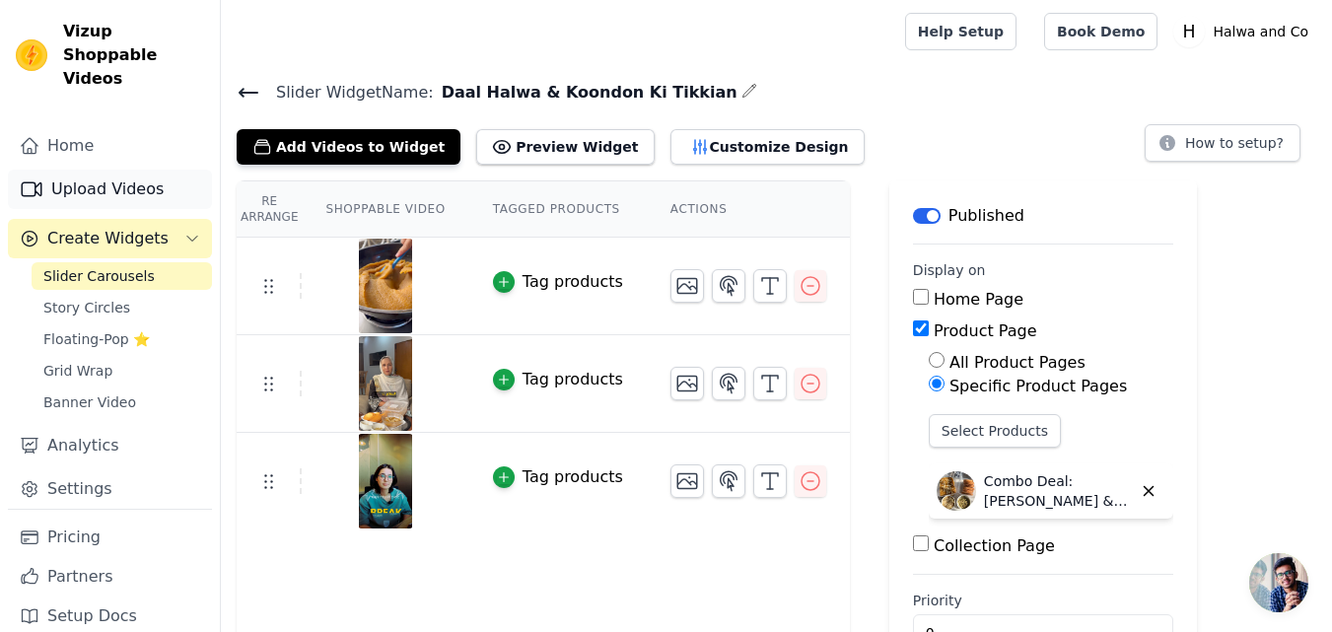
click at [106, 170] on link "Upload Videos" at bounding box center [110, 189] width 204 height 39
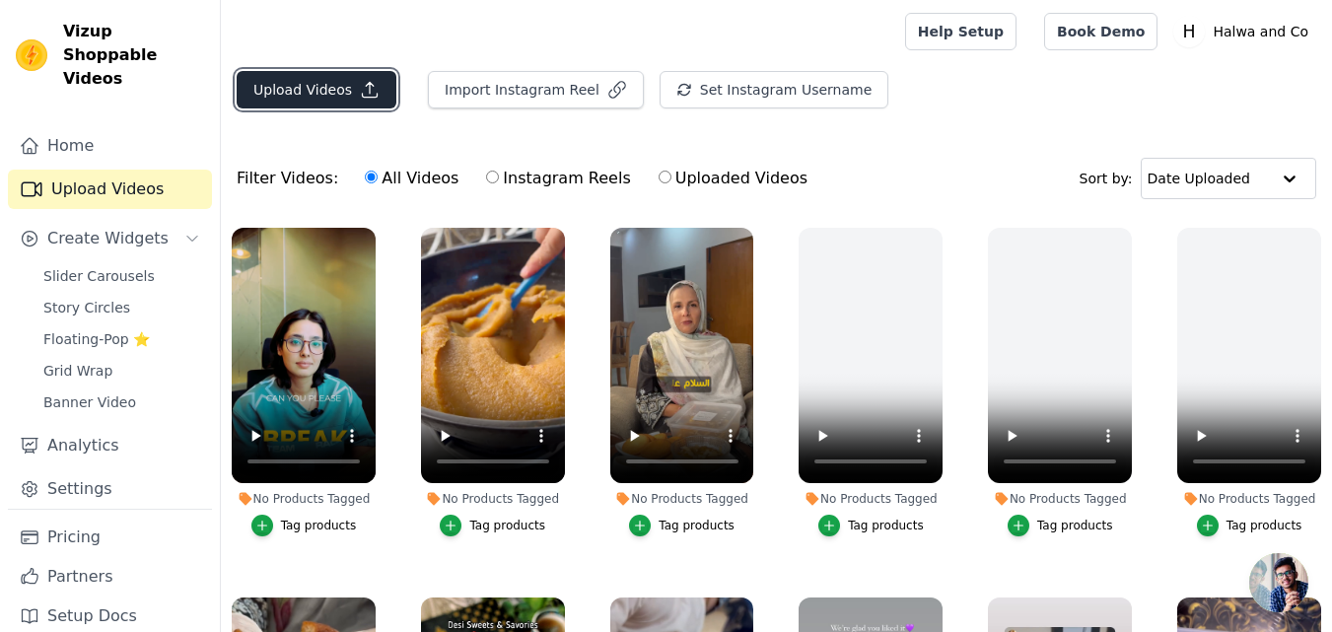
click at [360, 85] on icon "button" at bounding box center [370, 90] width 20 height 20
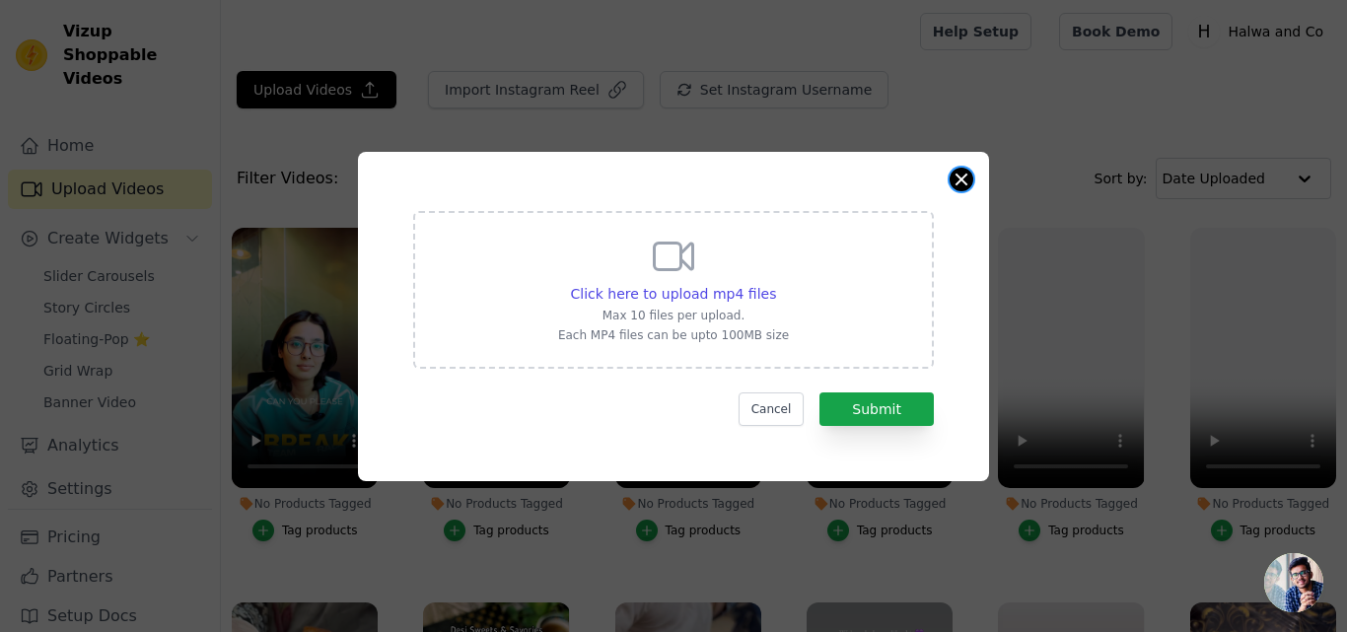
click at [971, 178] on button "Close modal" at bounding box center [961, 180] width 24 height 24
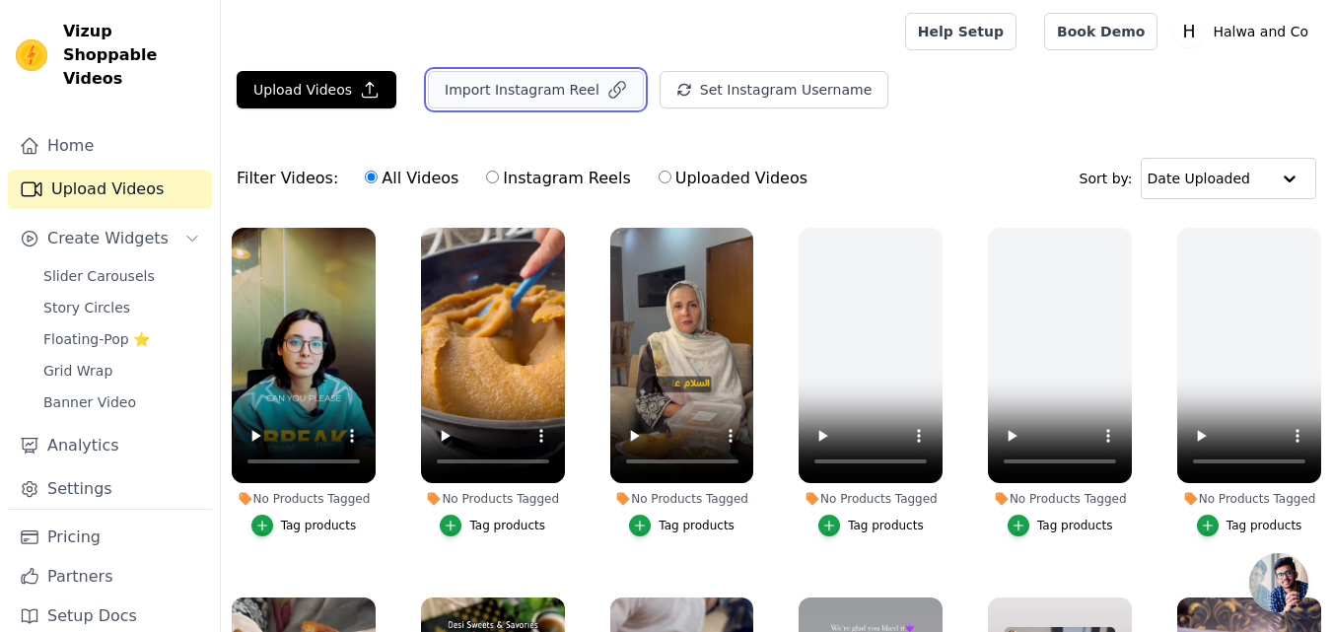
click at [564, 86] on button "Import Instagram Reel" at bounding box center [536, 89] width 216 height 37
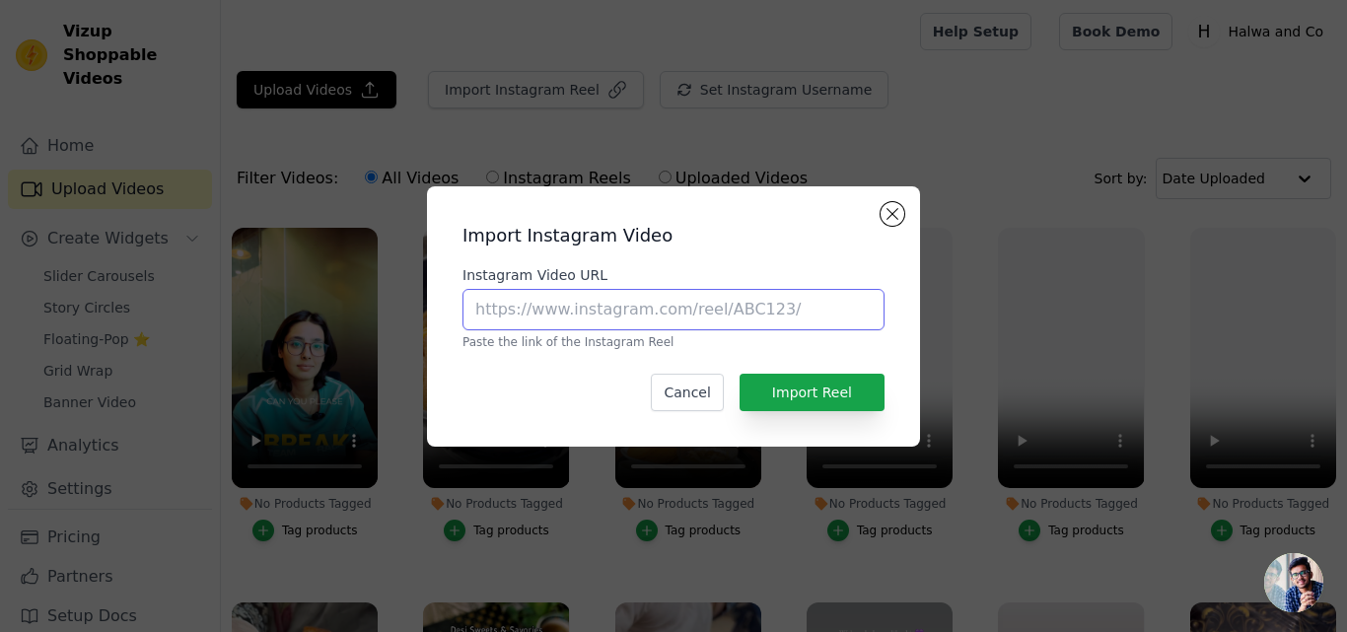
click at [577, 319] on input "Instagram Video URL" at bounding box center [673, 309] width 422 height 41
paste input "https://www.instagram.com/reel/DGQB_t_ouUD/?igsh=encwbDlnM281cGNn"
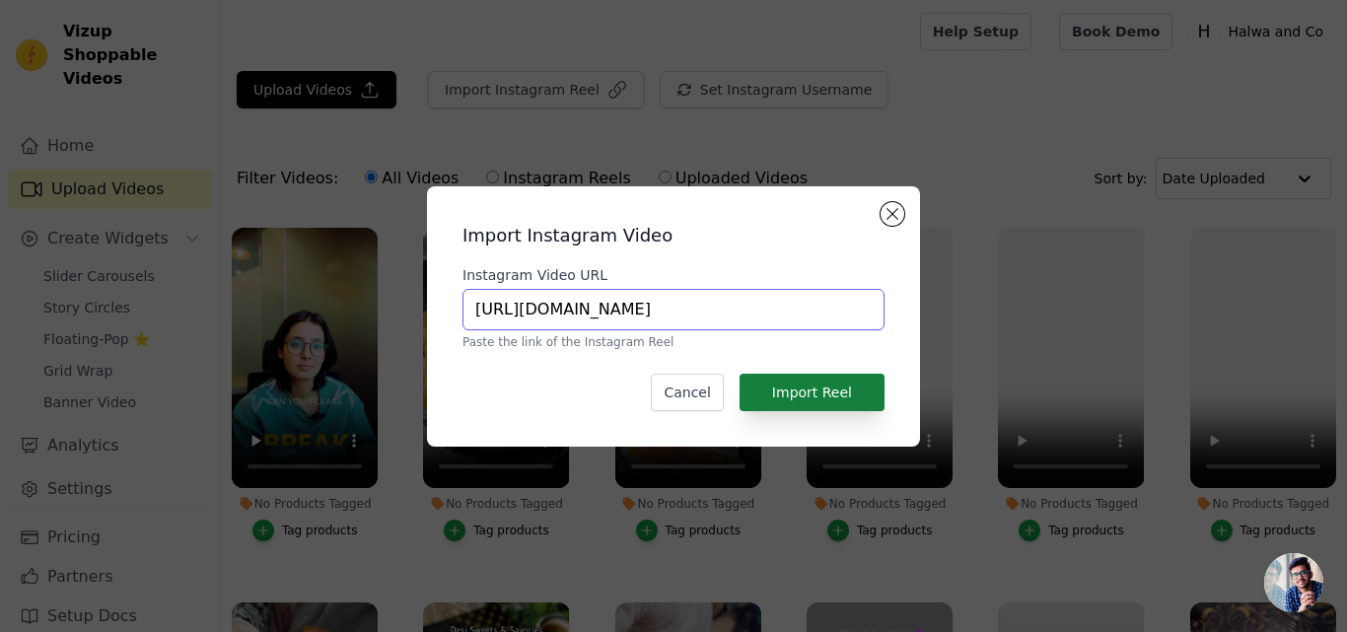
type input "https://www.instagram.com/reel/DGQB_t_ouUD/?igsh=encwbDlnM281cGNn"
click at [805, 394] on button "Import Reel" at bounding box center [811, 392] width 145 height 37
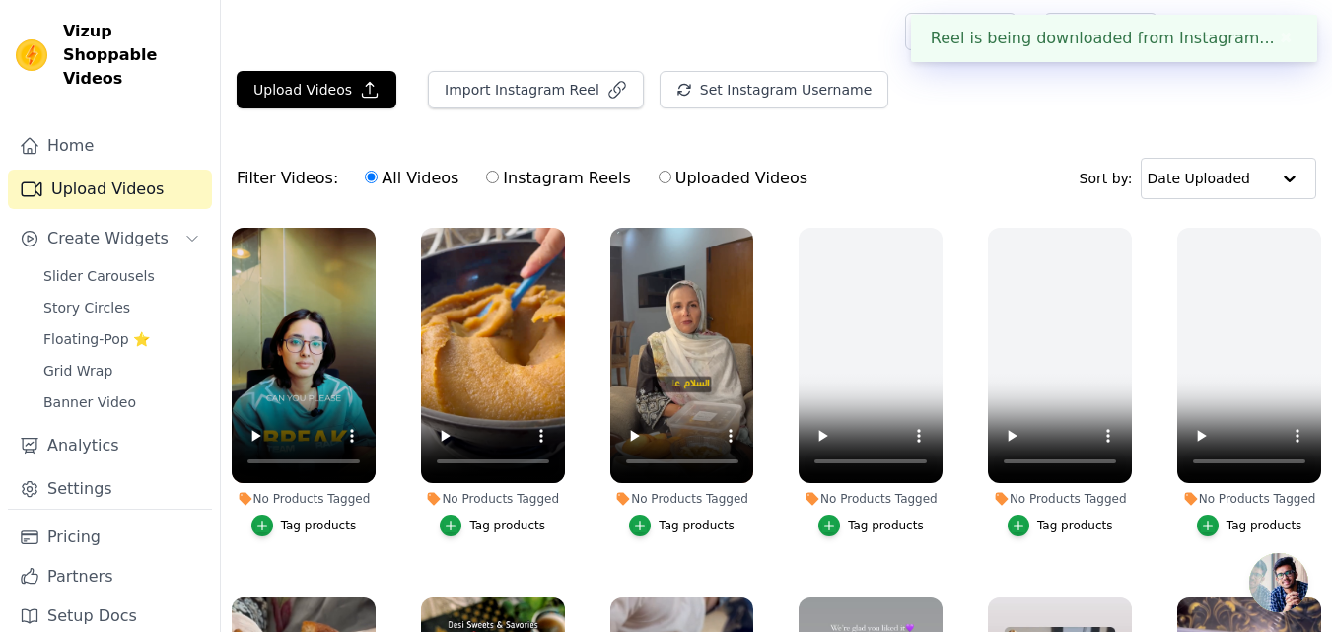
click at [569, 186] on label "Instagram Reels" at bounding box center [558, 179] width 146 height 26
click at [499, 183] on input "Instagram Reels" at bounding box center [492, 177] width 13 height 13
radio input "true"
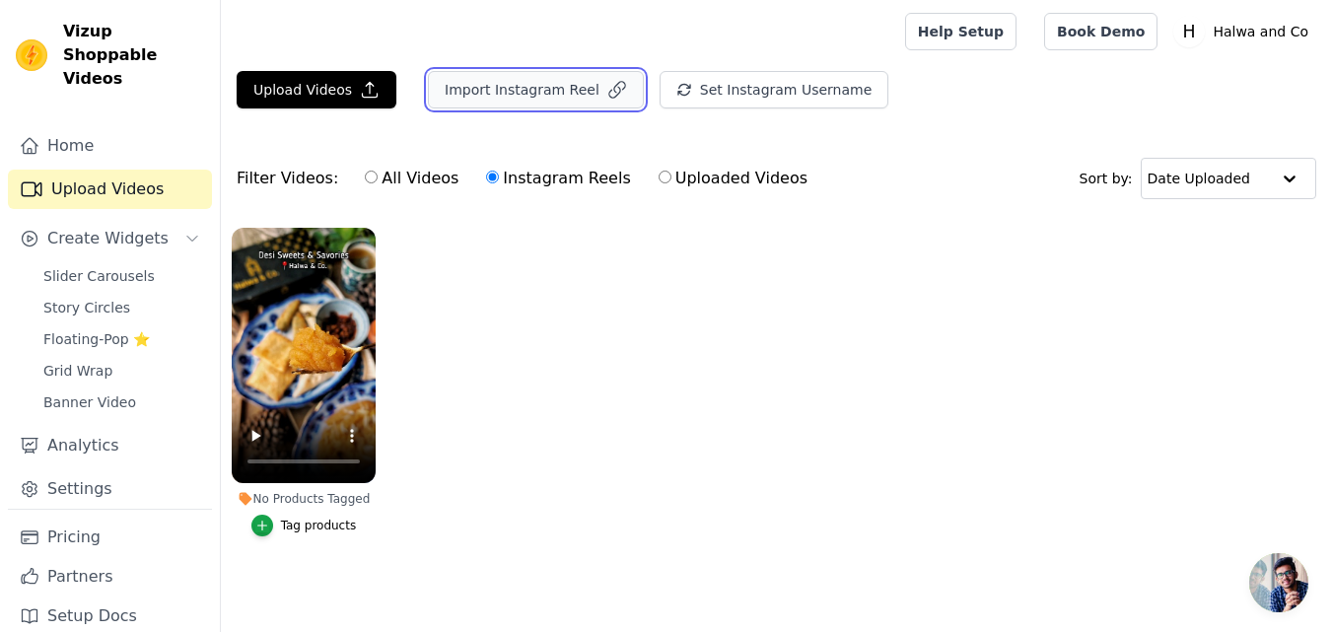
click at [506, 99] on button "Import Instagram Reel" at bounding box center [536, 89] width 216 height 37
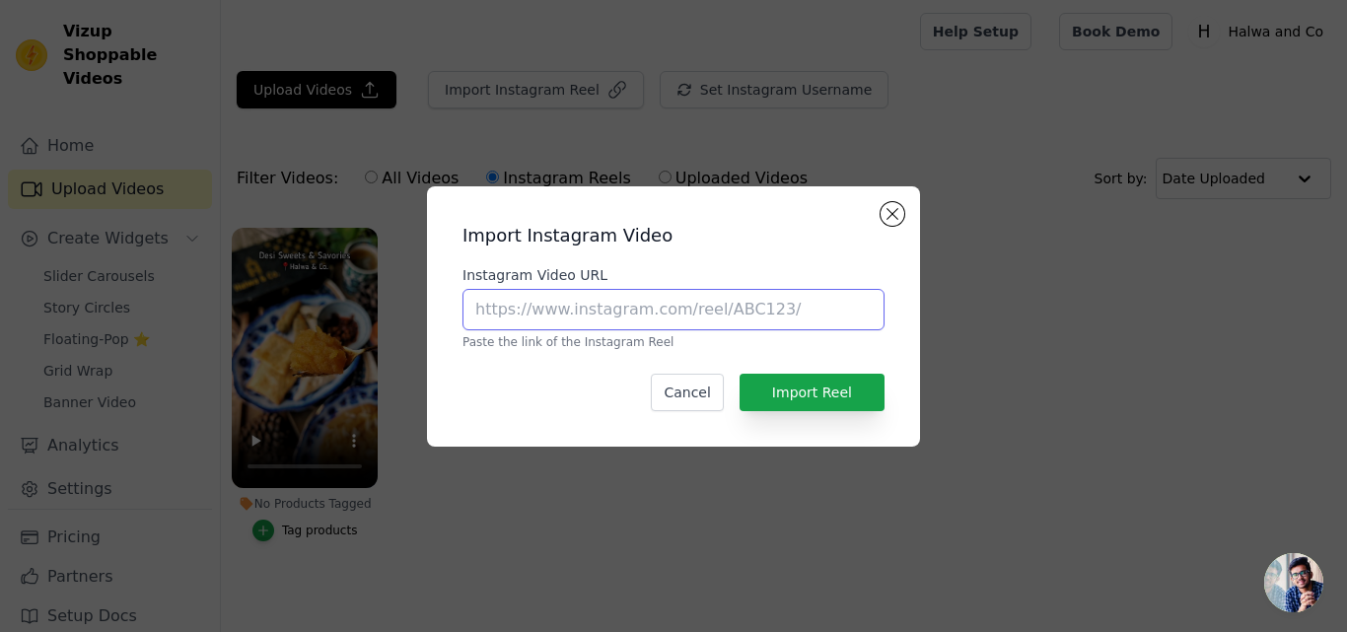
click at [614, 297] on input "Instagram Video URL" at bounding box center [673, 309] width 422 height 41
paste input "https://www.instagram.com/reel/DGQB_t_ouUD/?igsh=encwbDlnM281cGNn"
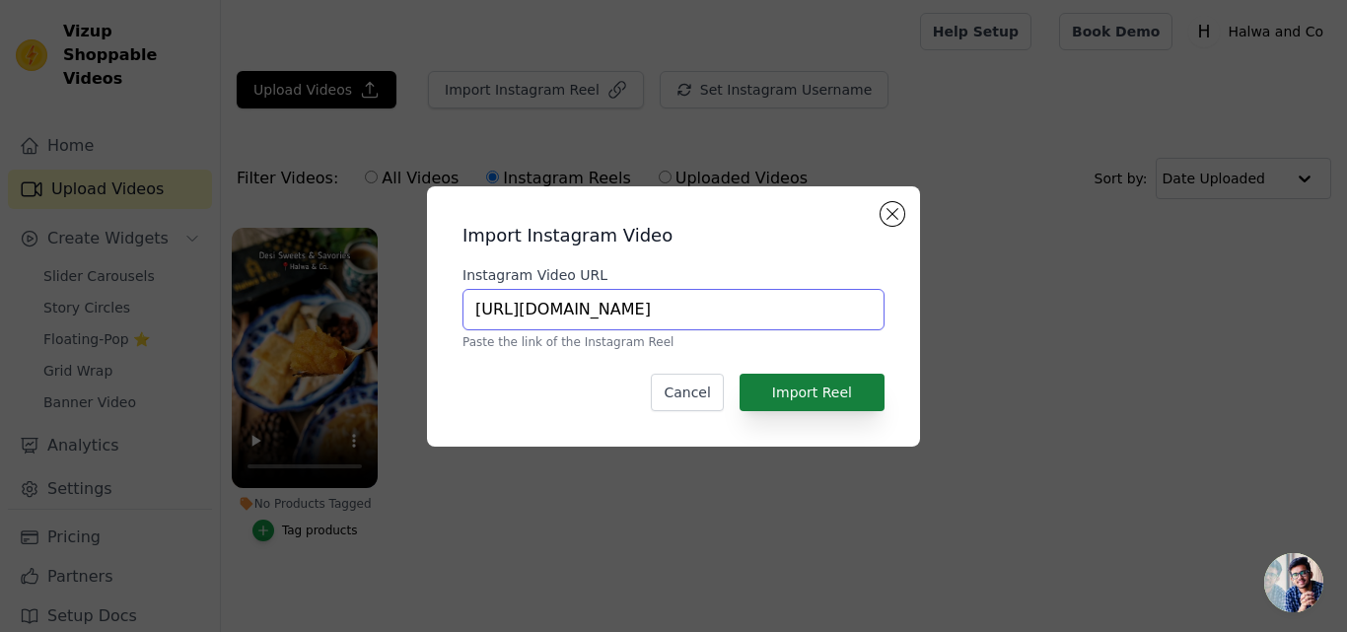
type input "https://www.instagram.com/reel/DGQB_t_ouUD/?igsh=encwbDlnM281cGNn"
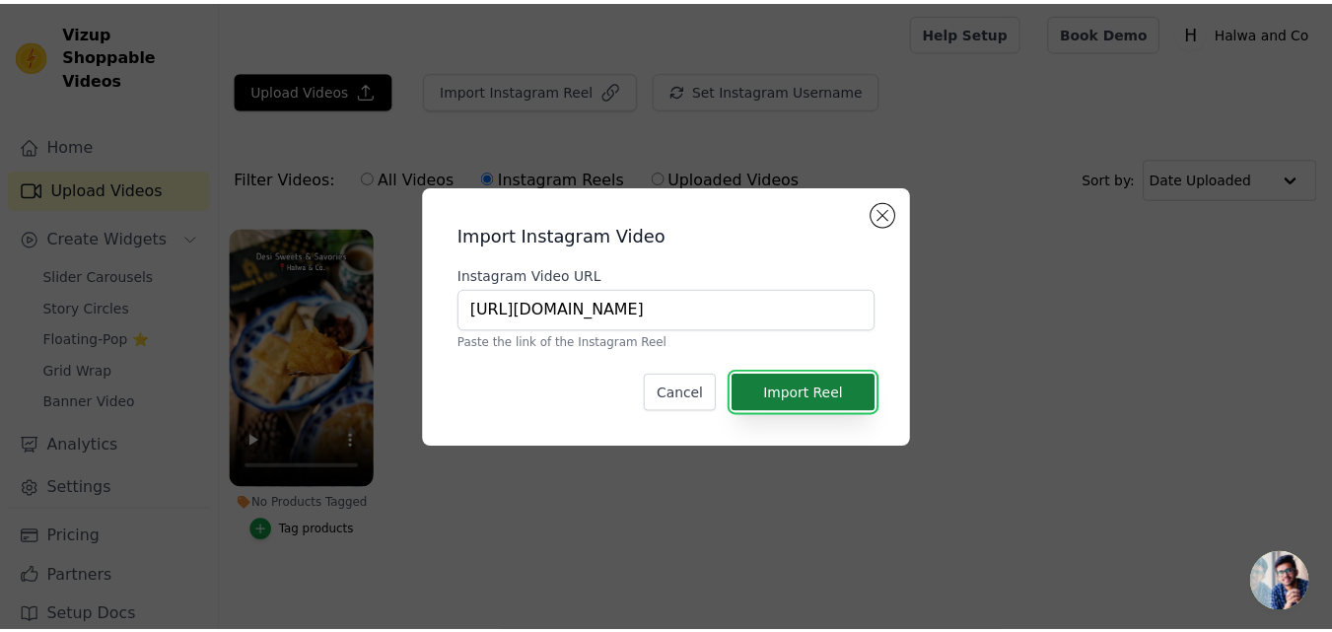
scroll to position [0, 0]
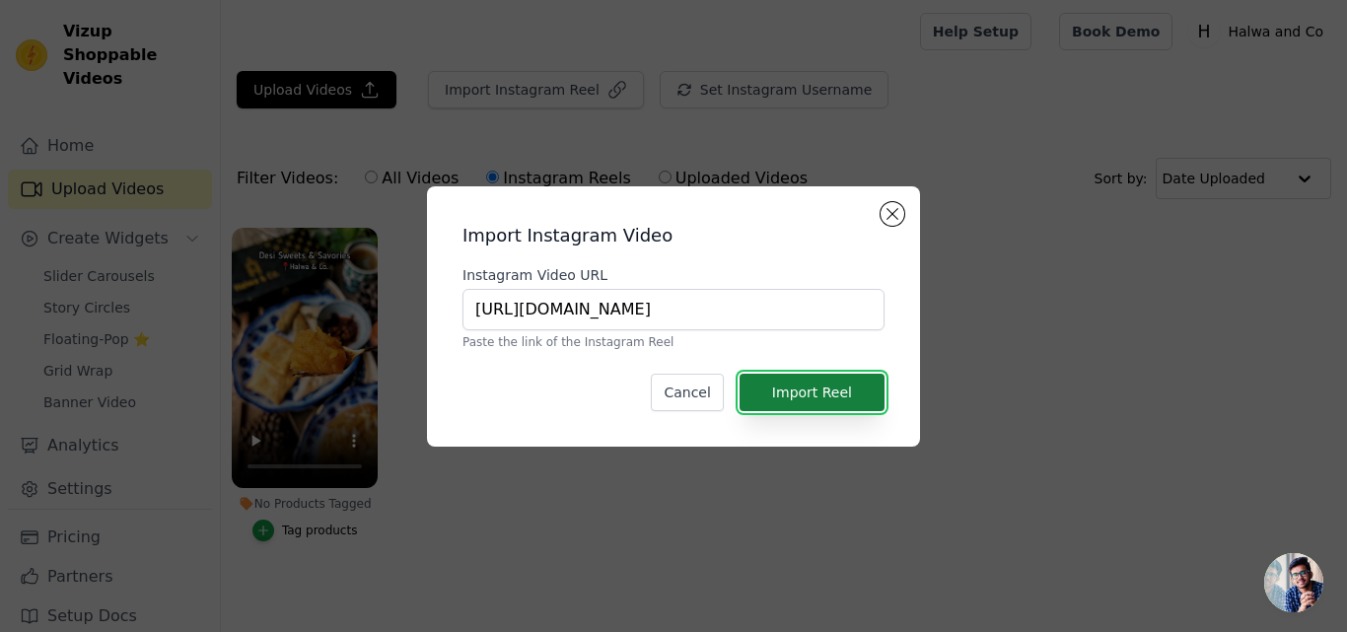
click at [808, 398] on button "Import Reel" at bounding box center [811, 392] width 145 height 37
click at [793, 396] on button "Import Reel" at bounding box center [811, 392] width 145 height 37
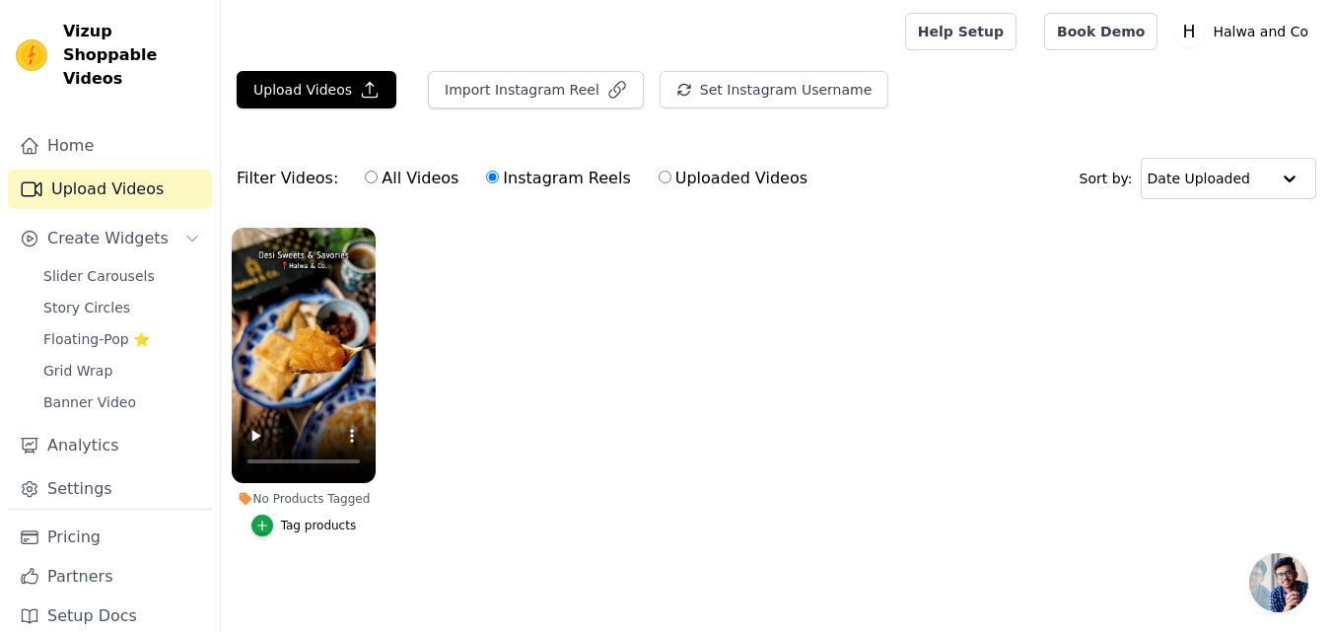
click at [420, 175] on label "All Videos" at bounding box center [412, 179] width 96 height 26
click at [378, 175] on input "All Videos" at bounding box center [371, 177] width 13 height 13
radio input "true"
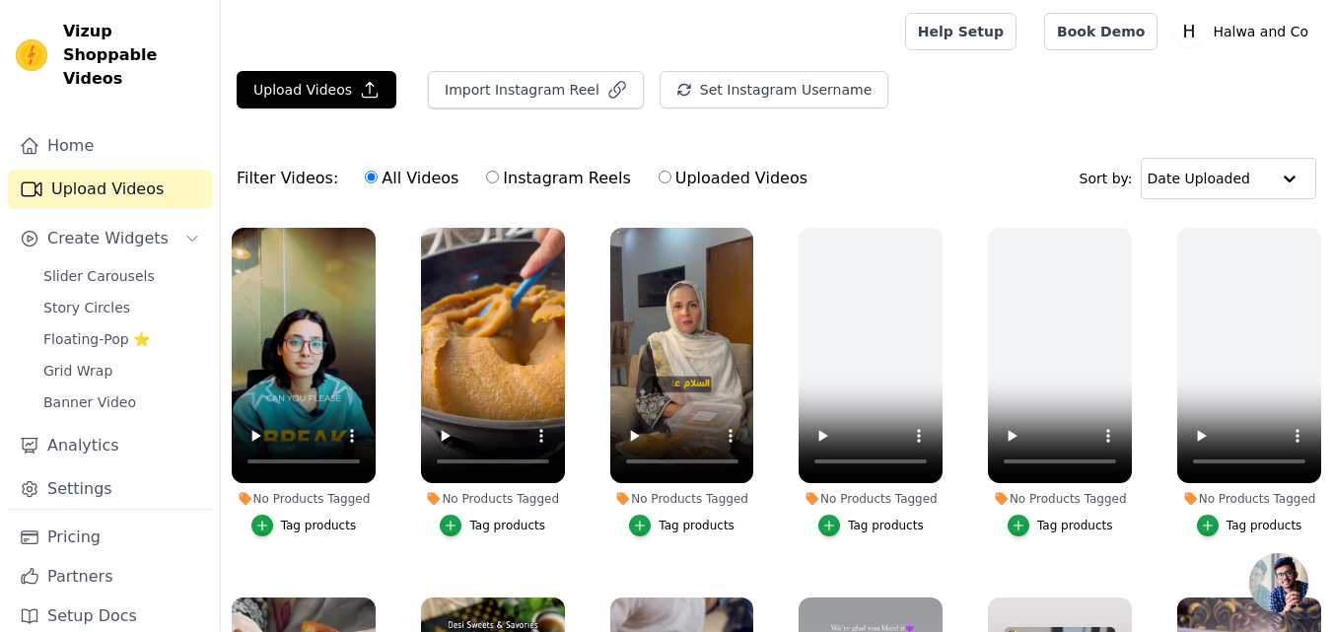
click at [491, 170] on label "Instagram Reels" at bounding box center [558, 179] width 146 height 26
click at [491, 171] on input "Instagram Reels" at bounding box center [492, 177] width 13 height 13
radio input "true"
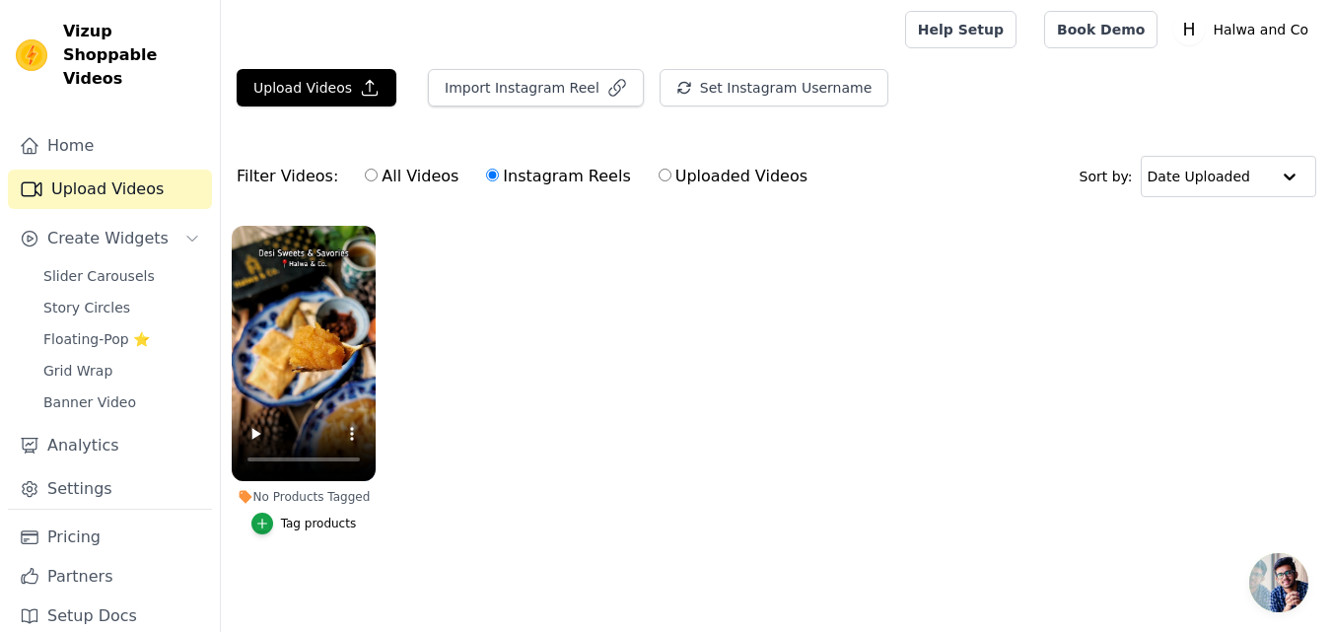
scroll to position [12, 0]
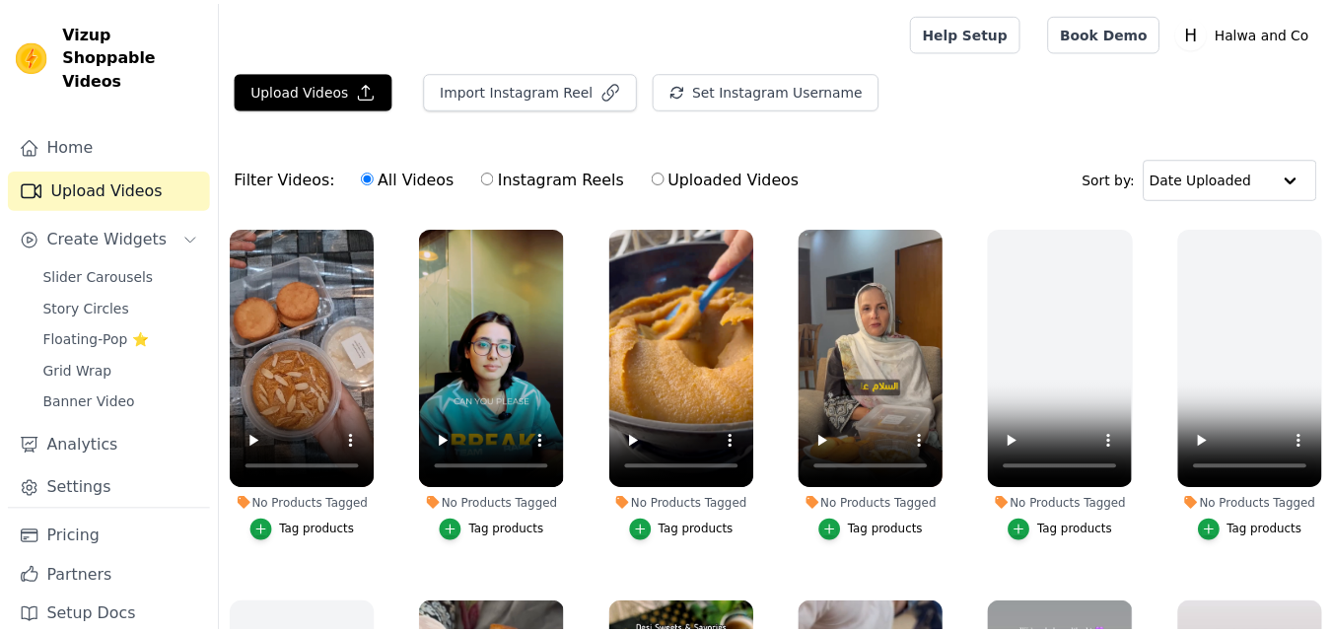
scroll to position [12, 0]
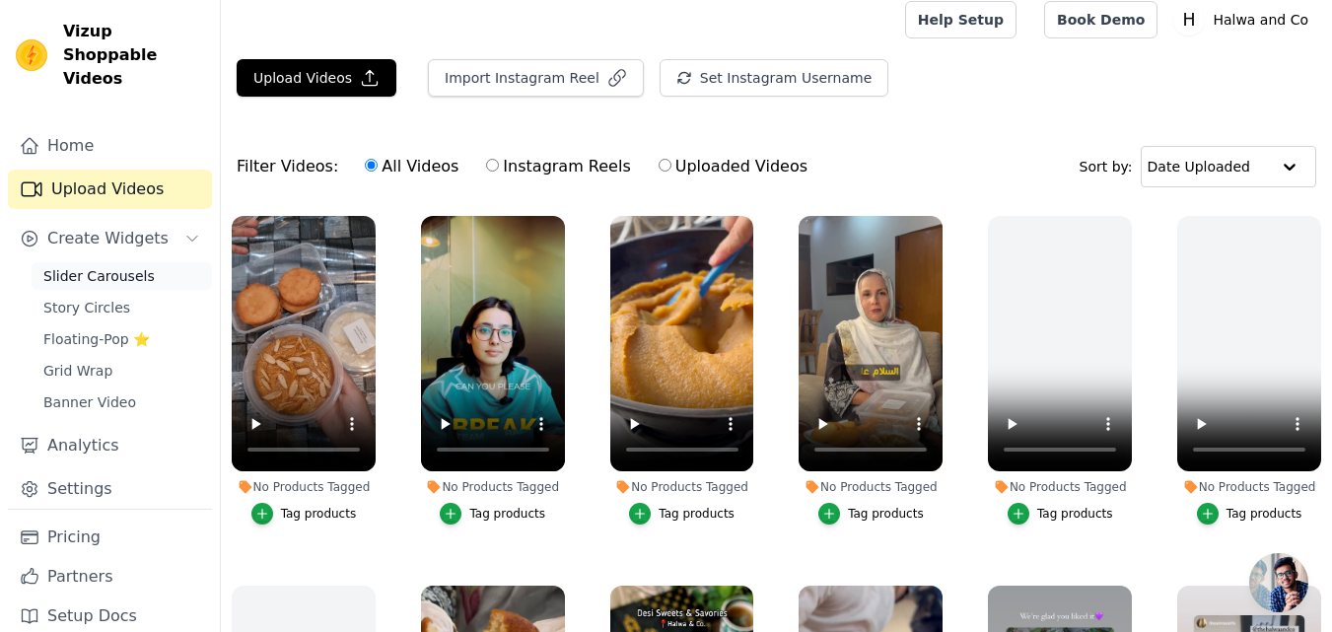
click at [97, 266] on span "Slider Carousels" at bounding box center [98, 276] width 111 height 20
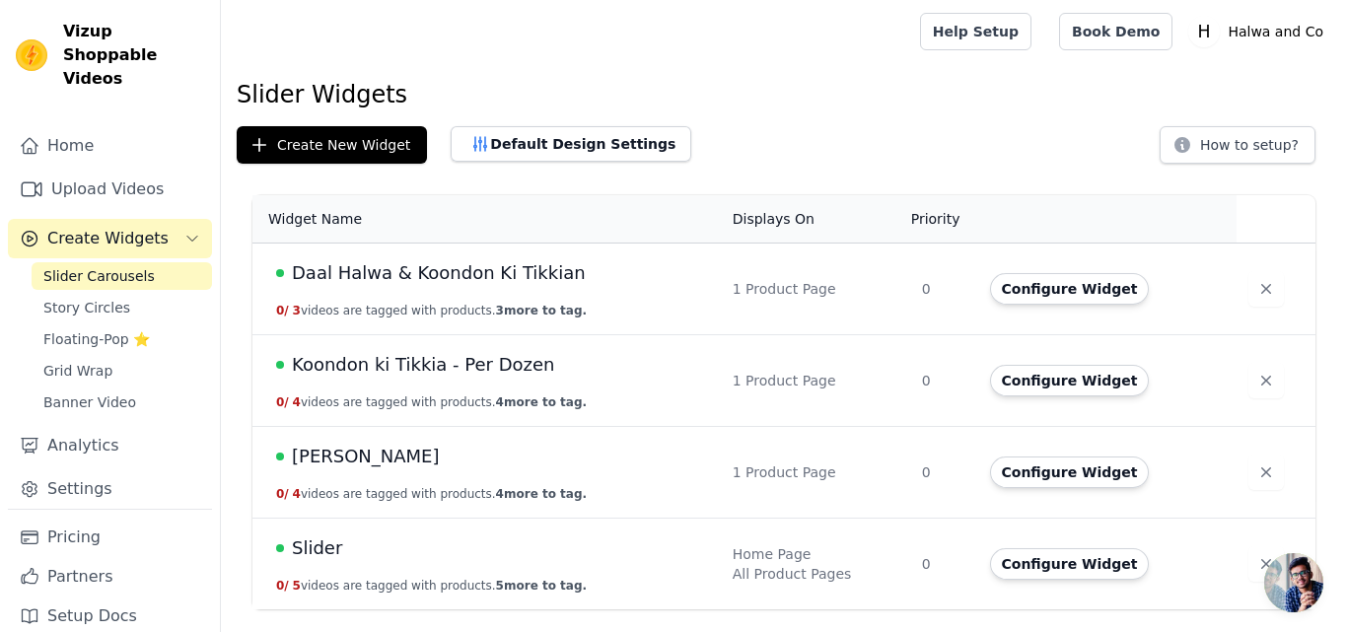
click at [411, 286] on span "Daal Halwa & Koondon Ki Tikkian" at bounding box center [439, 273] width 294 height 28
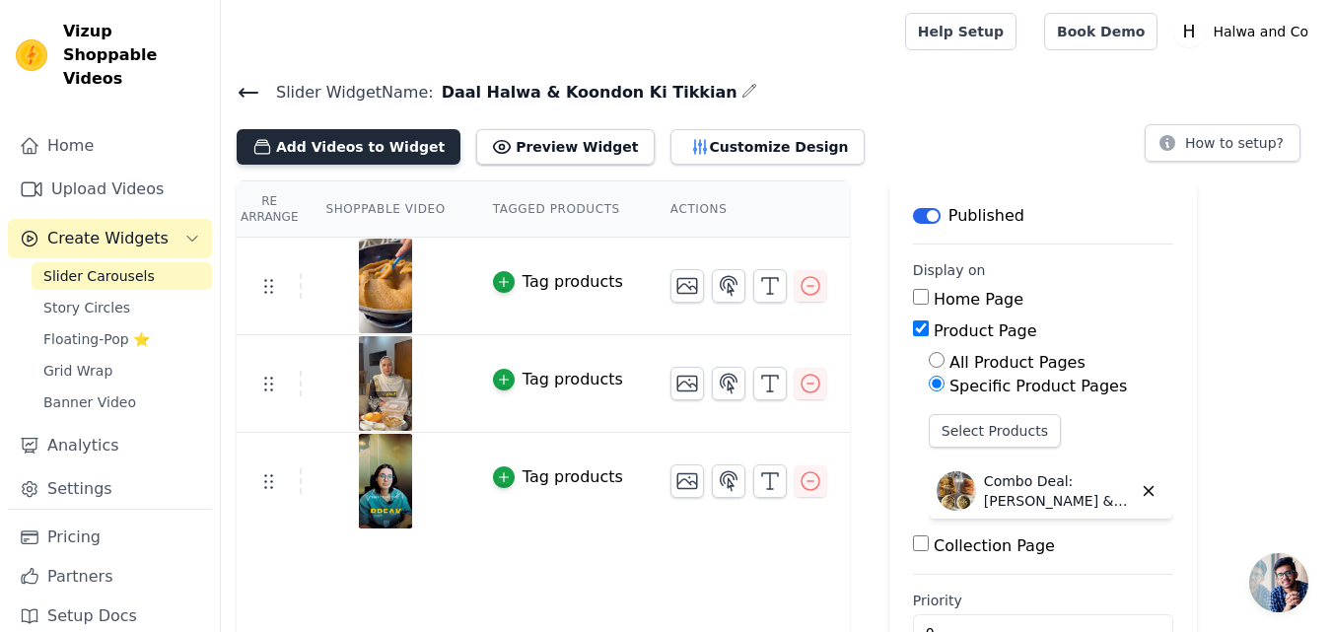
click at [374, 140] on button "Add Videos to Widget" at bounding box center [349, 146] width 224 height 35
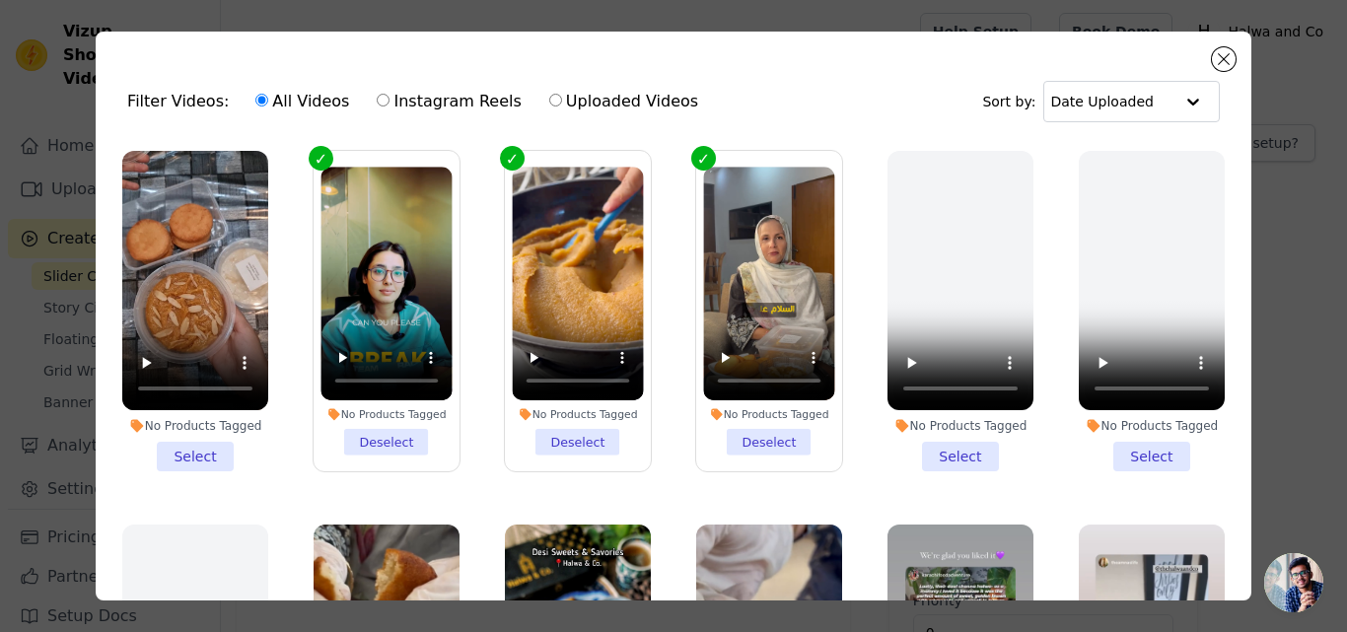
drag, startPoint x: 202, startPoint y: 444, endPoint x: 218, endPoint y: 449, distance: 16.5
click at [202, 445] on li "No Products Tagged Select" at bounding box center [195, 311] width 146 height 320
click at [0, 0] on input "No Products Tagged Select" at bounding box center [0, 0] width 0 height 0
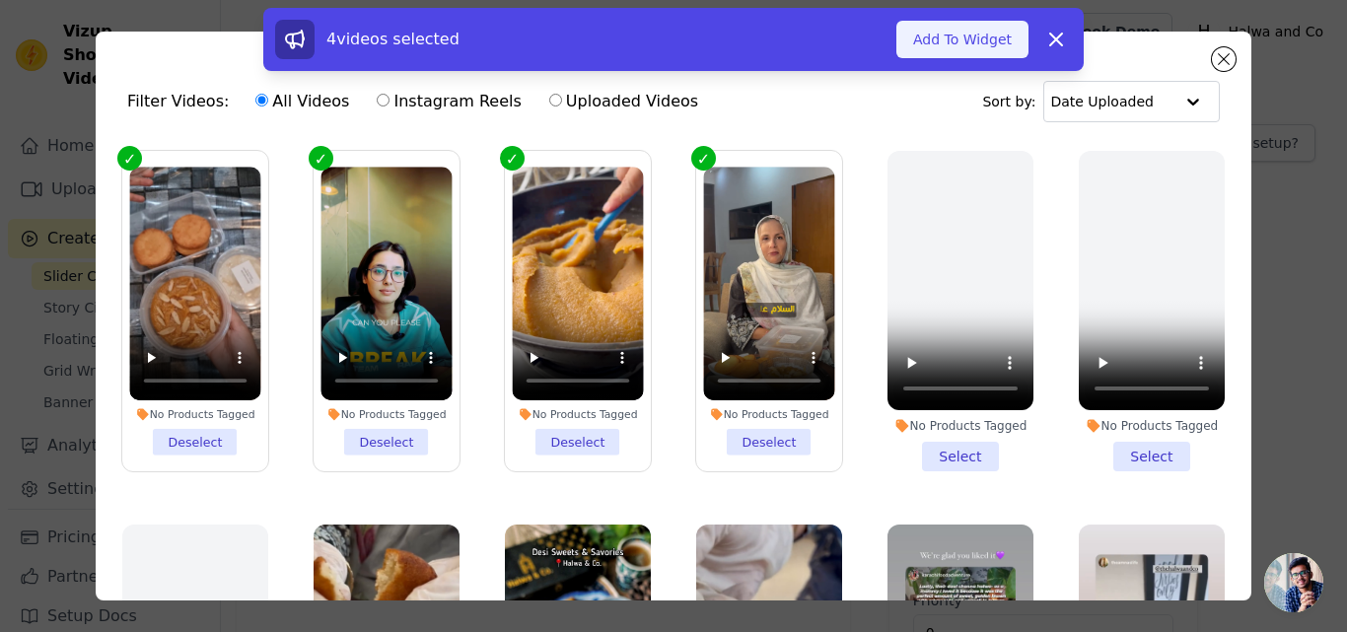
click at [983, 40] on button "Add To Widget" at bounding box center [962, 39] width 132 height 37
